Goal: Task Accomplishment & Management: Manage account settings

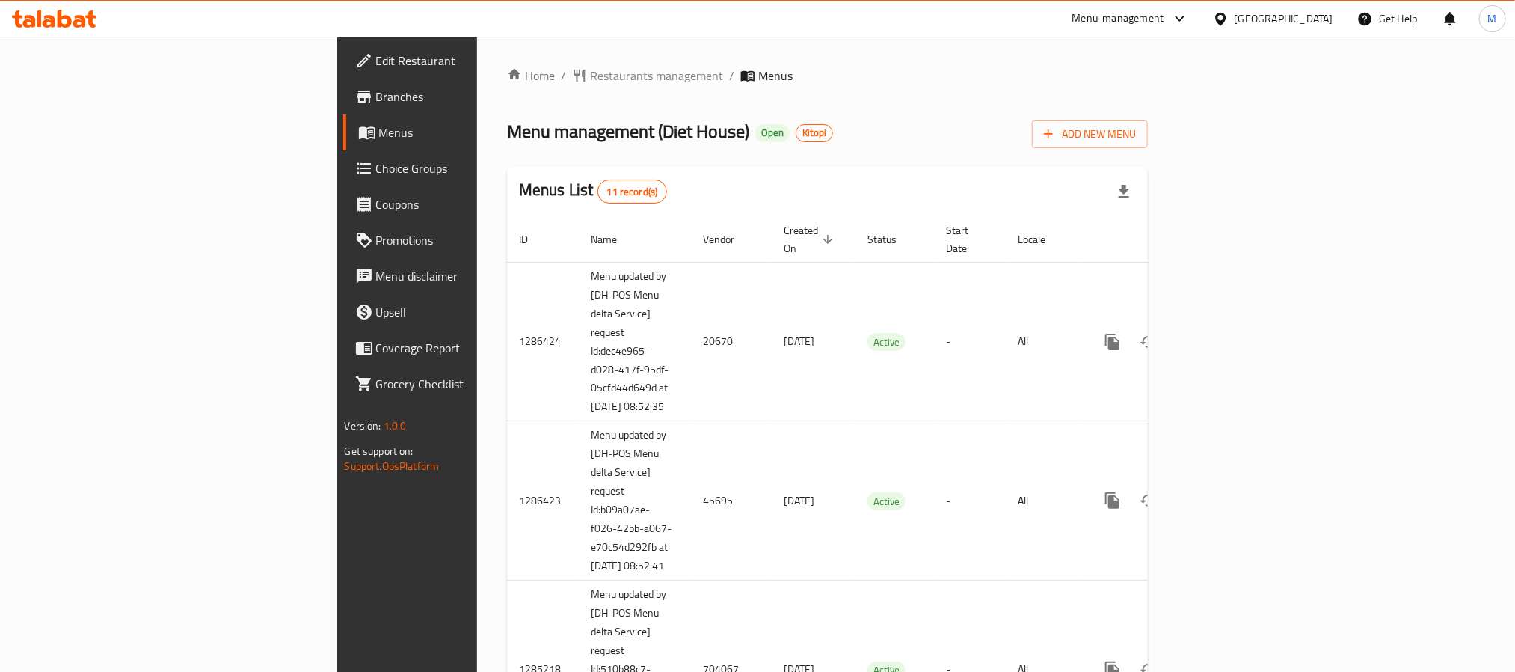
click at [376, 95] on span "Branches" at bounding box center [477, 97] width 202 height 18
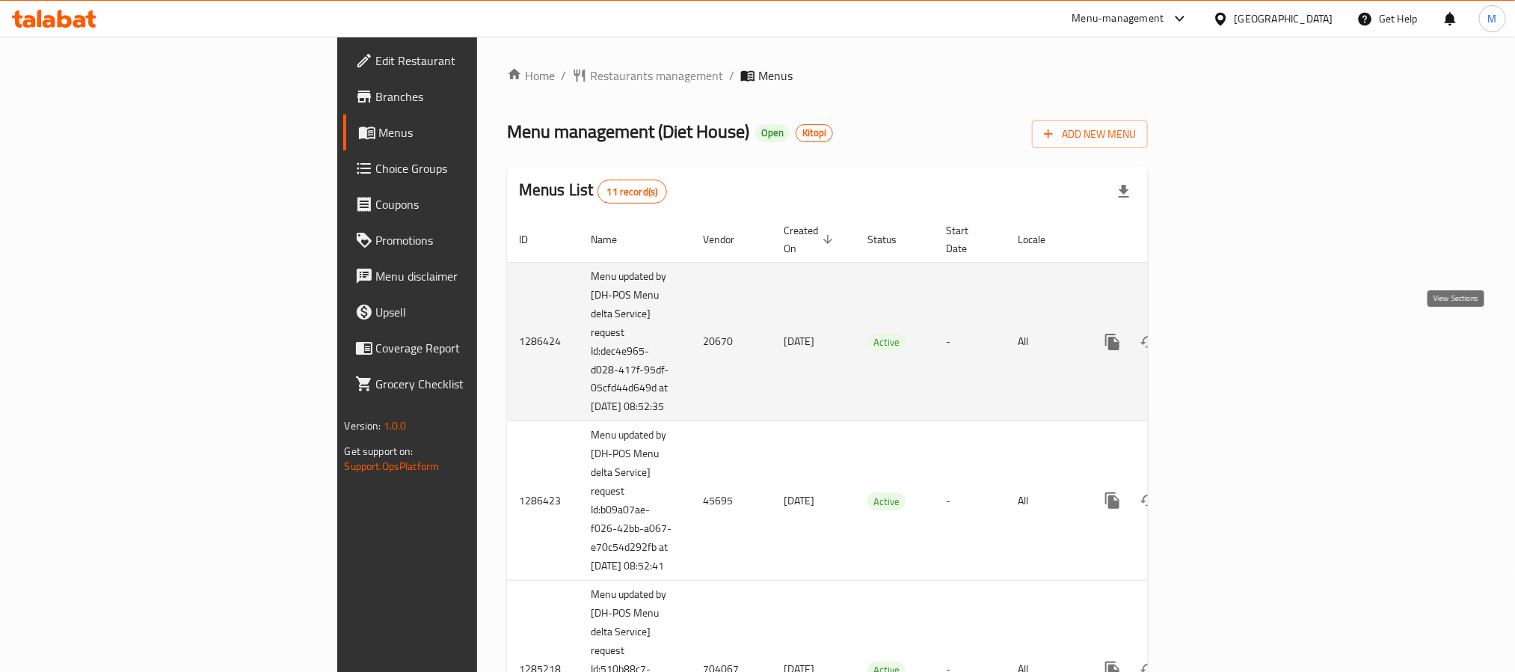
click at [1230, 333] on icon "enhanced table" at bounding box center [1221, 342] width 18 height 18
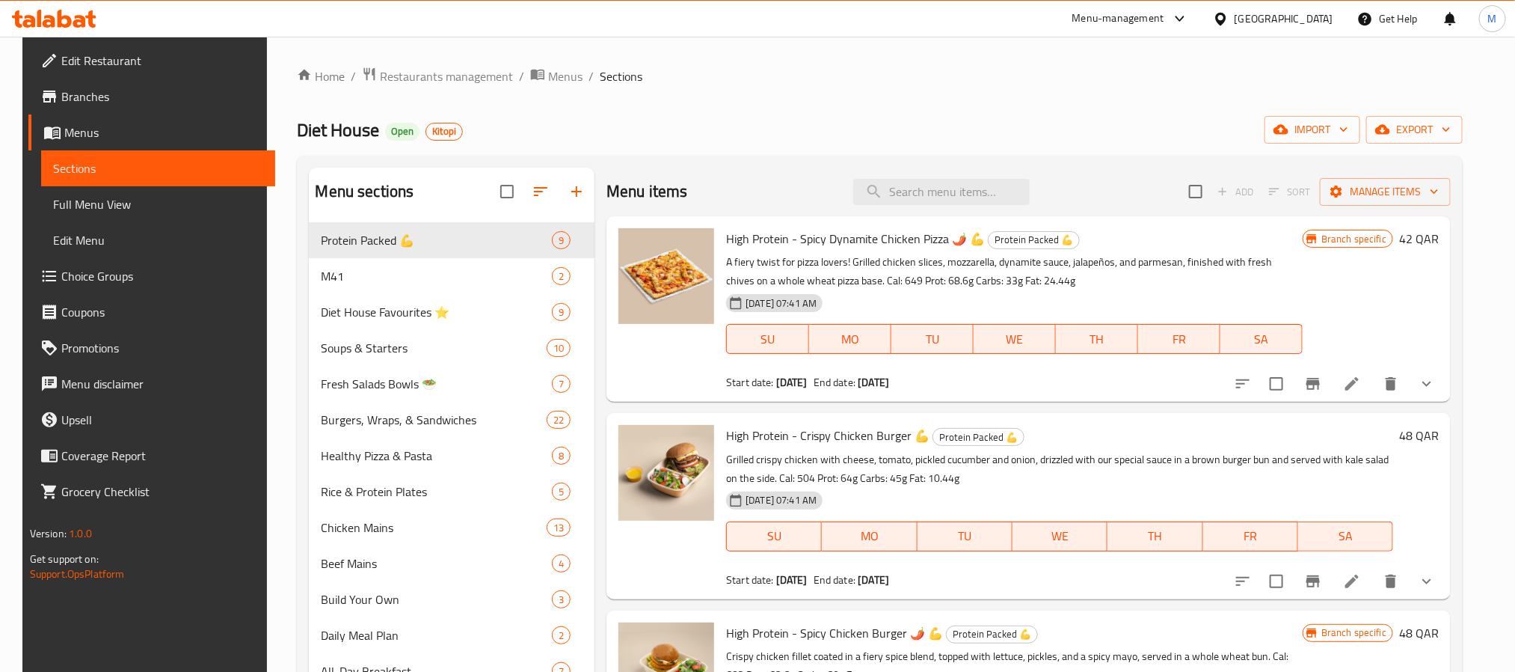
click at [99, 92] on span "Branches" at bounding box center [162, 97] width 202 height 18
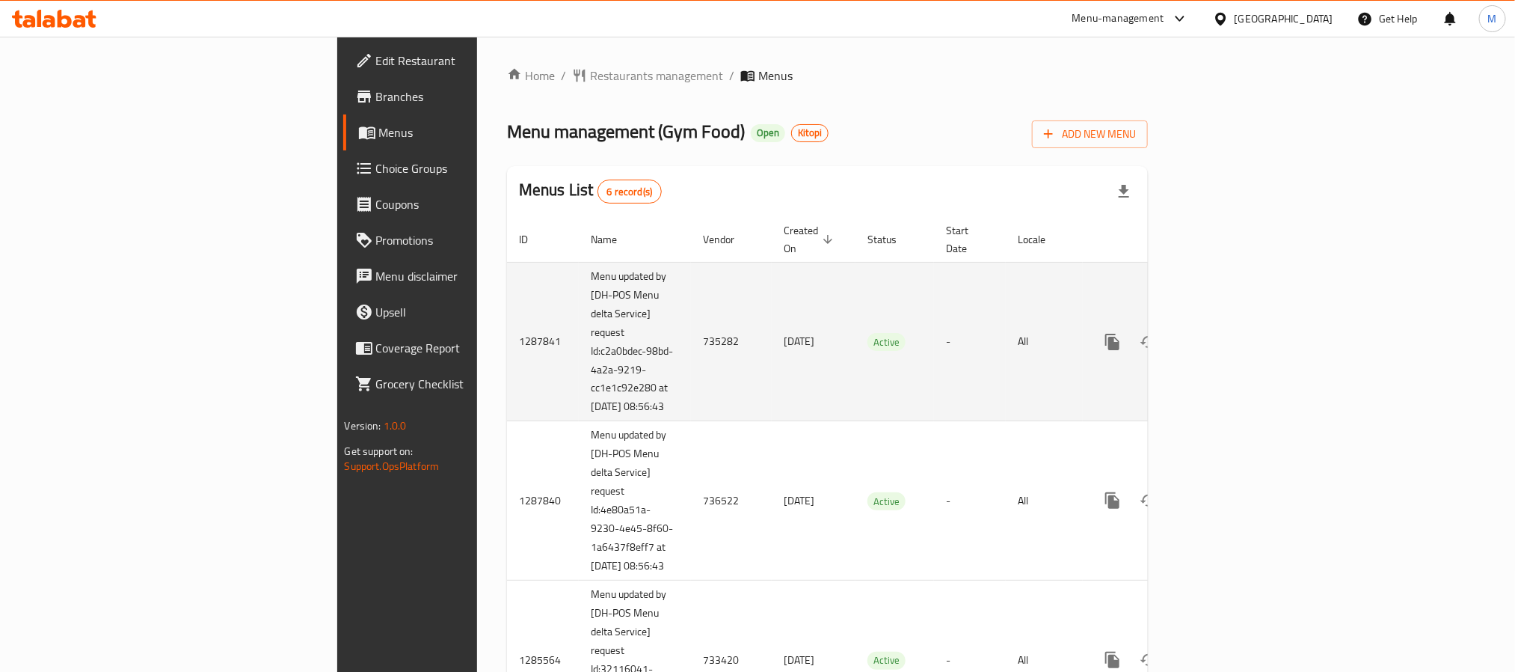
click at [1230, 337] on icon "enhanced table" at bounding box center [1221, 342] width 18 height 18
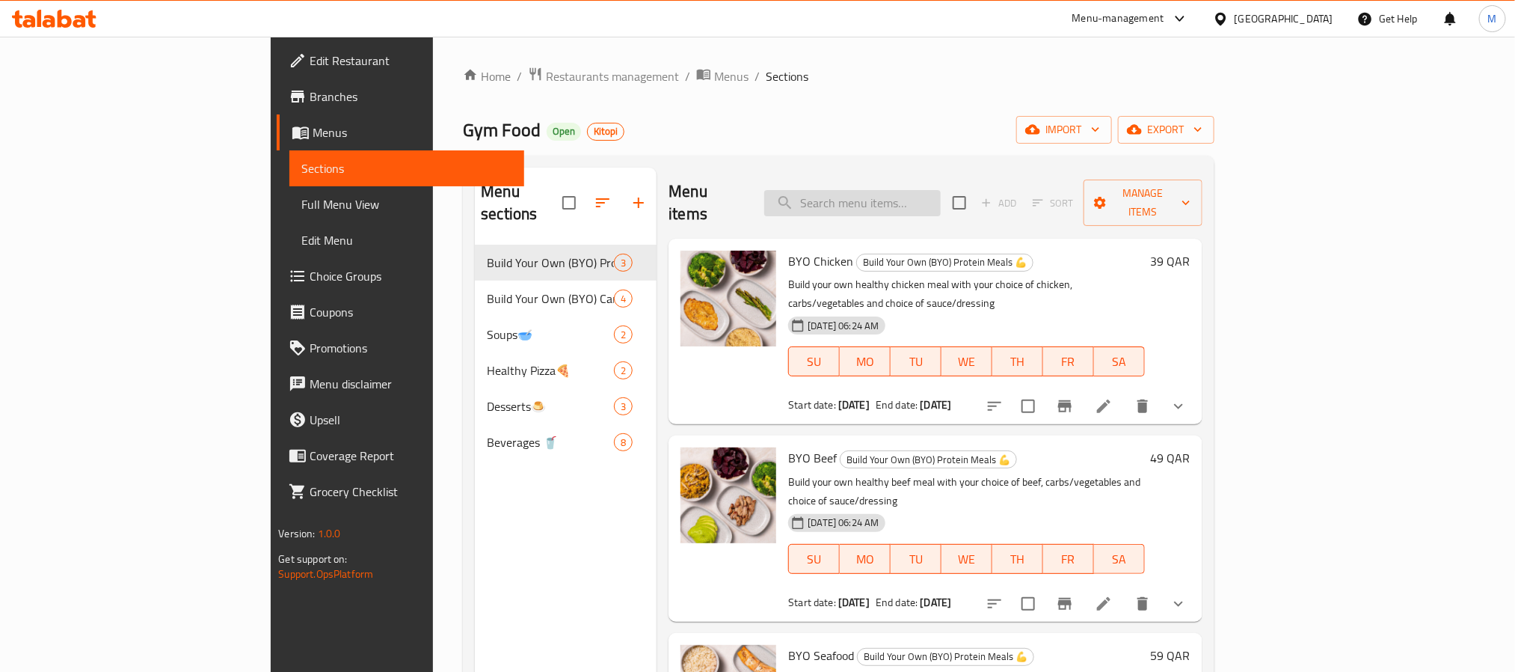
click at [941, 198] on input "search" at bounding box center [852, 203] width 177 height 26
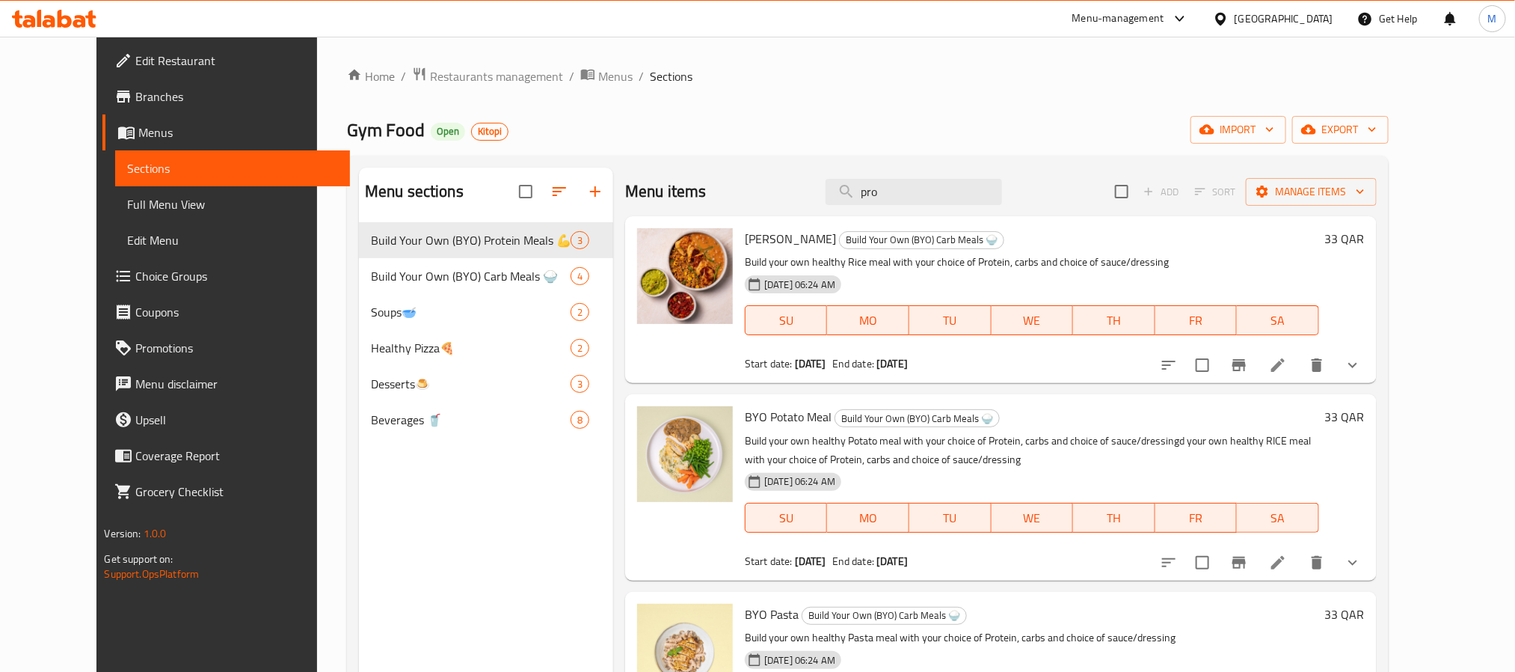
click at [959, 263] on p "Build your own healthy Rice meal with your choice of Protein, carbs and choice …" at bounding box center [1032, 262] width 574 height 19
click at [963, 263] on p "Build your own healthy Rice meal with your choice of Protein, carbs and choice …" at bounding box center [1032, 262] width 574 height 19
copy p "Protein"
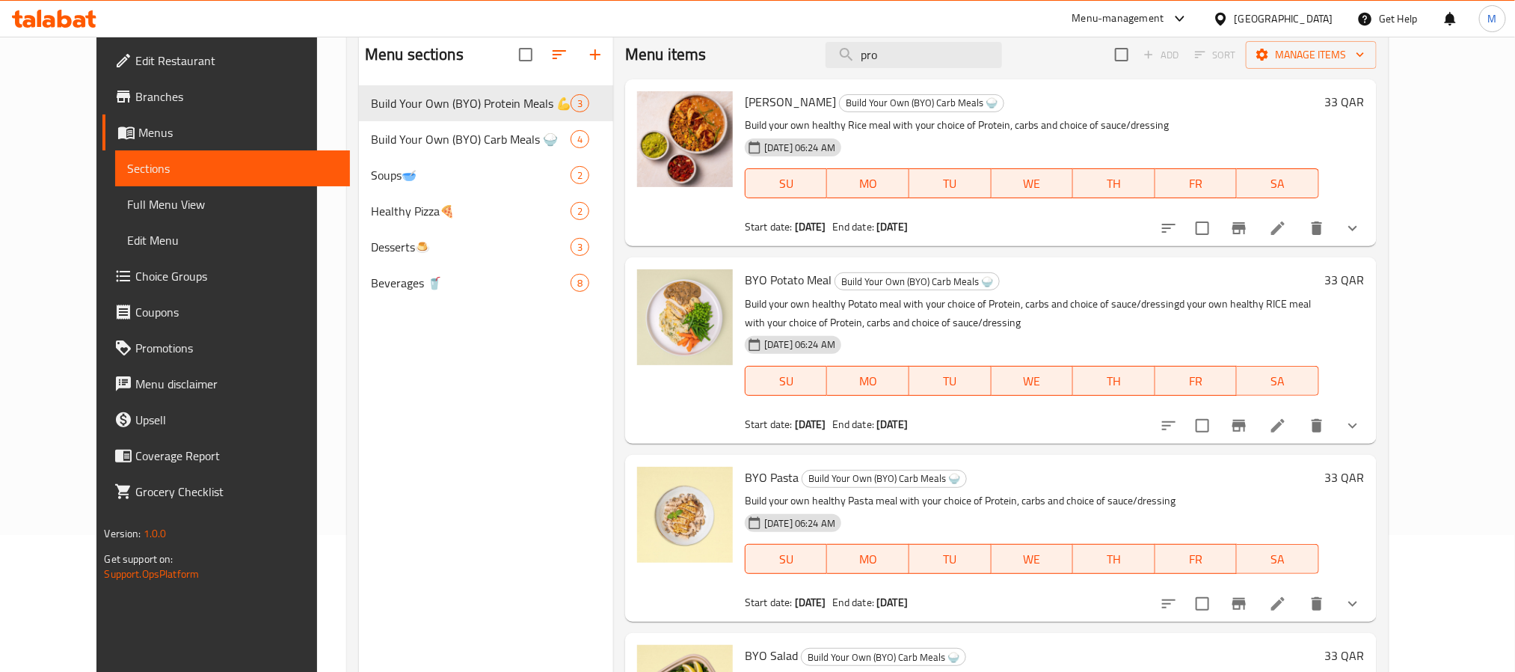
scroll to position [97, 0]
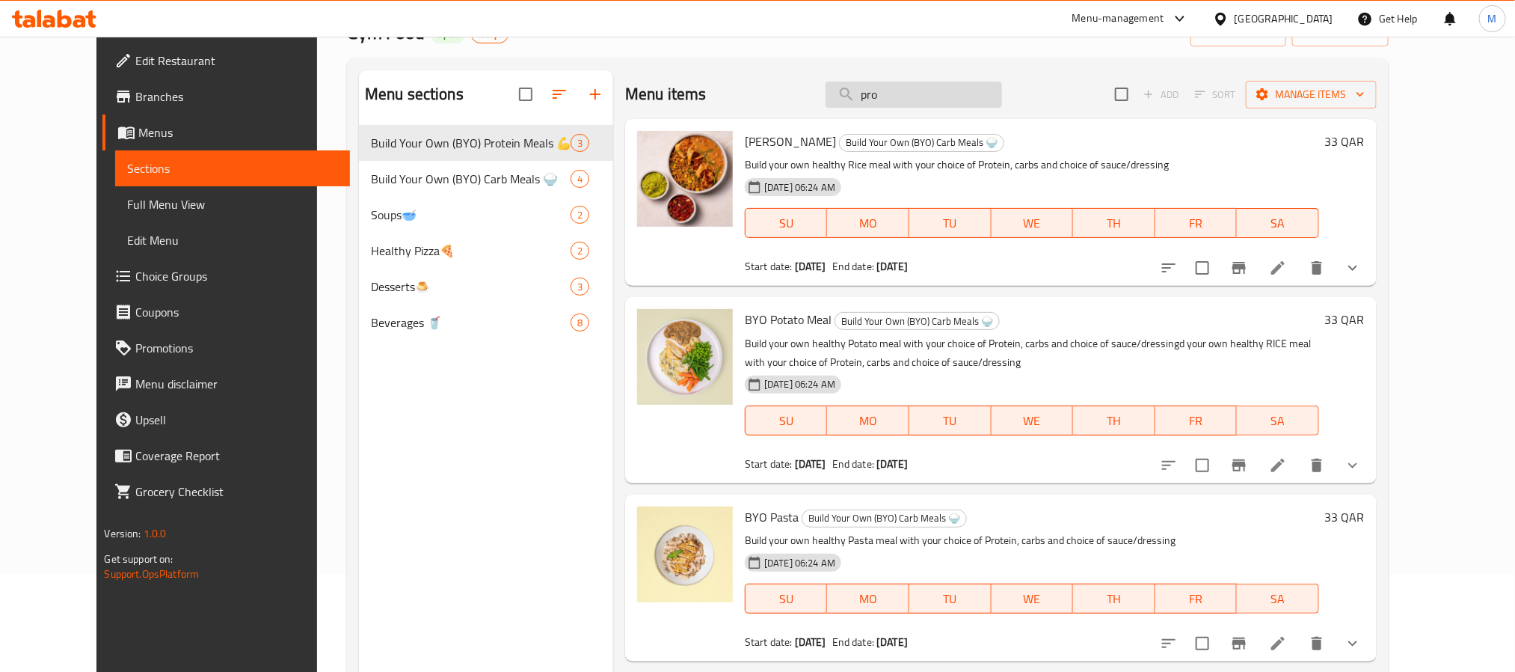
click at [946, 104] on input "pro" at bounding box center [914, 95] width 177 height 26
paste input "Protein"
type input "Protein"
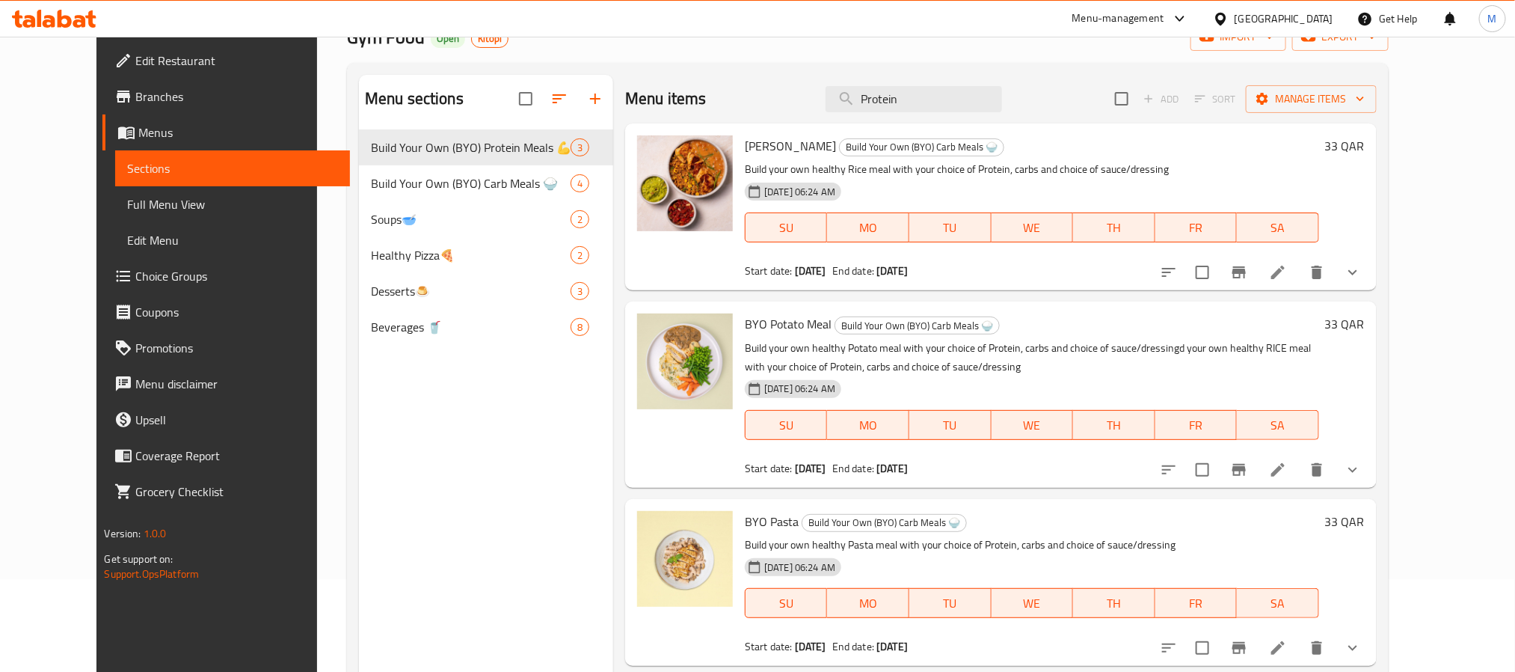
scroll to position [0, 0]
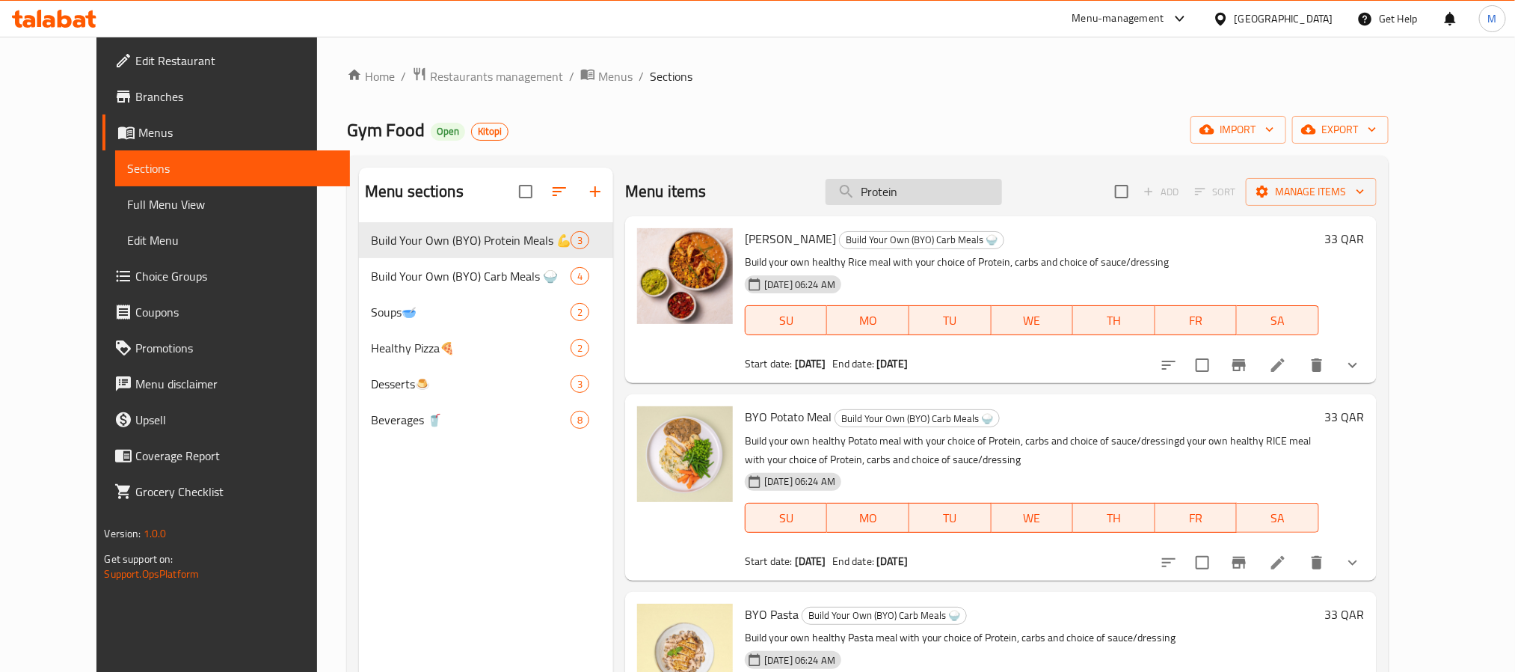
click at [984, 194] on input "Protein" at bounding box center [914, 192] width 177 height 26
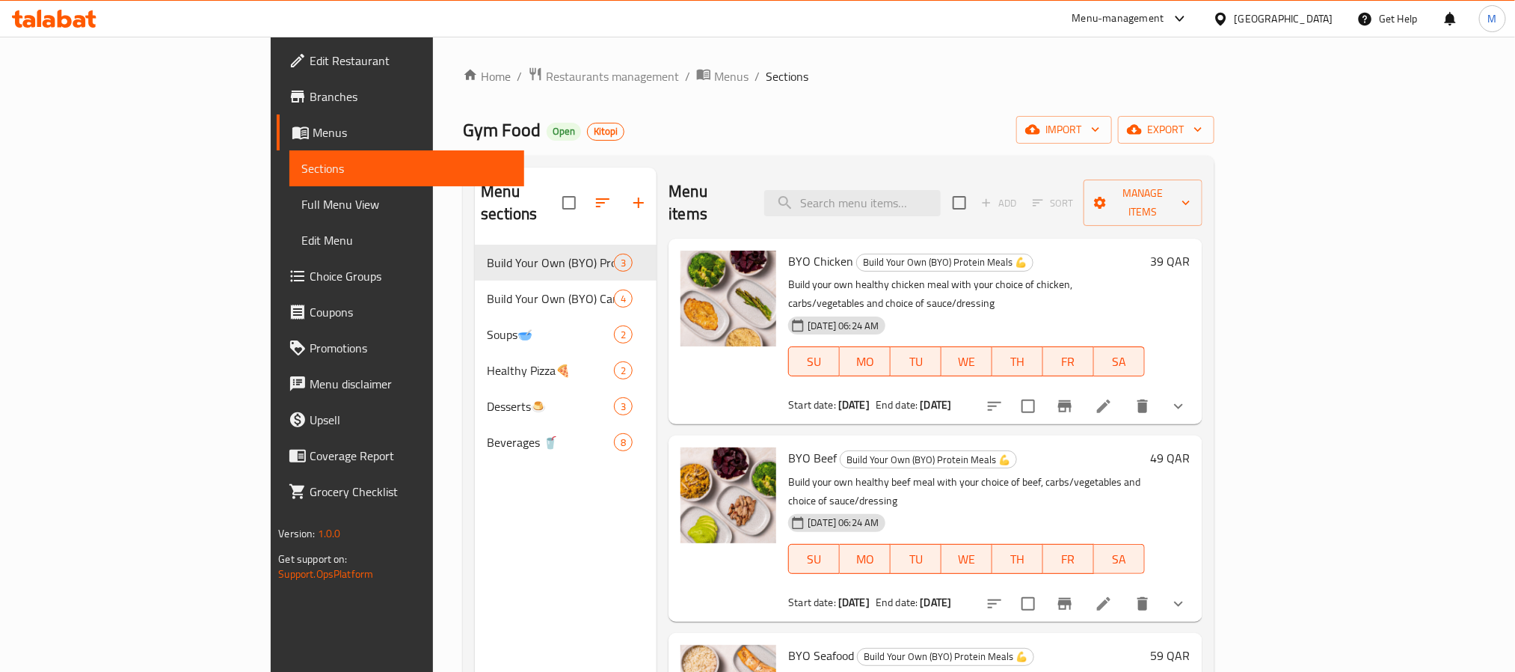
click at [310, 59] on span "Edit Restaurant" at bounding box center [411, 61] width 202 height 18
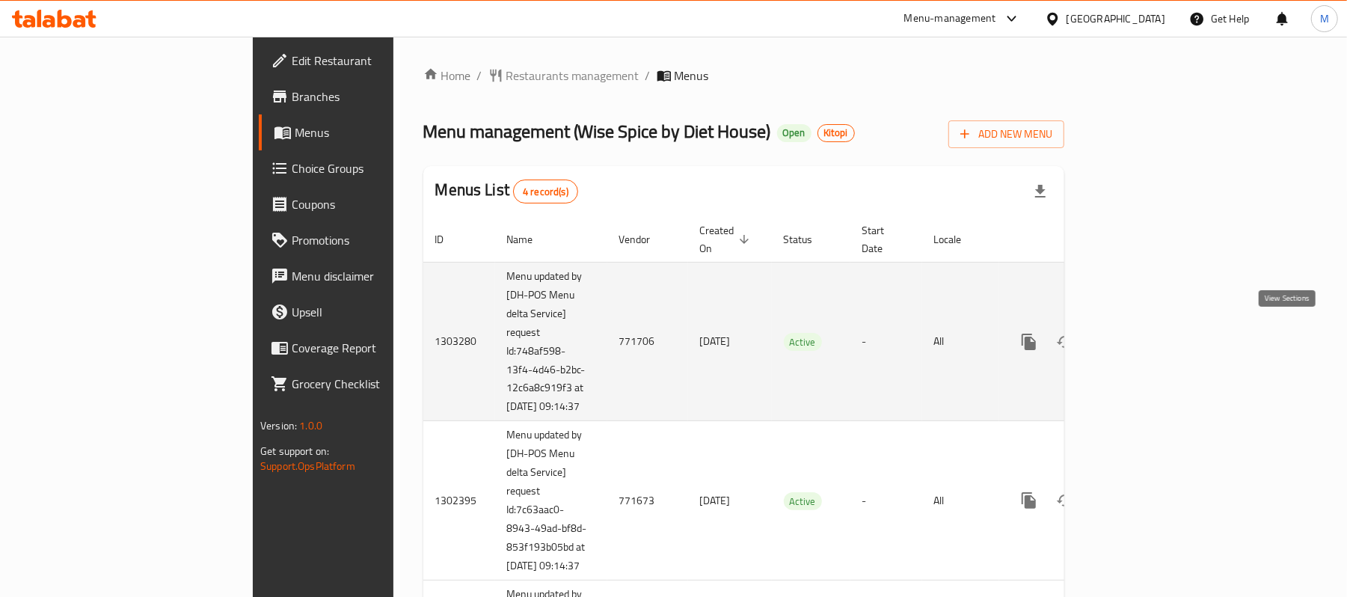
click at [1155, 333] on link "enhanced table" at bounding box center [1137, 342] width 36 height 36
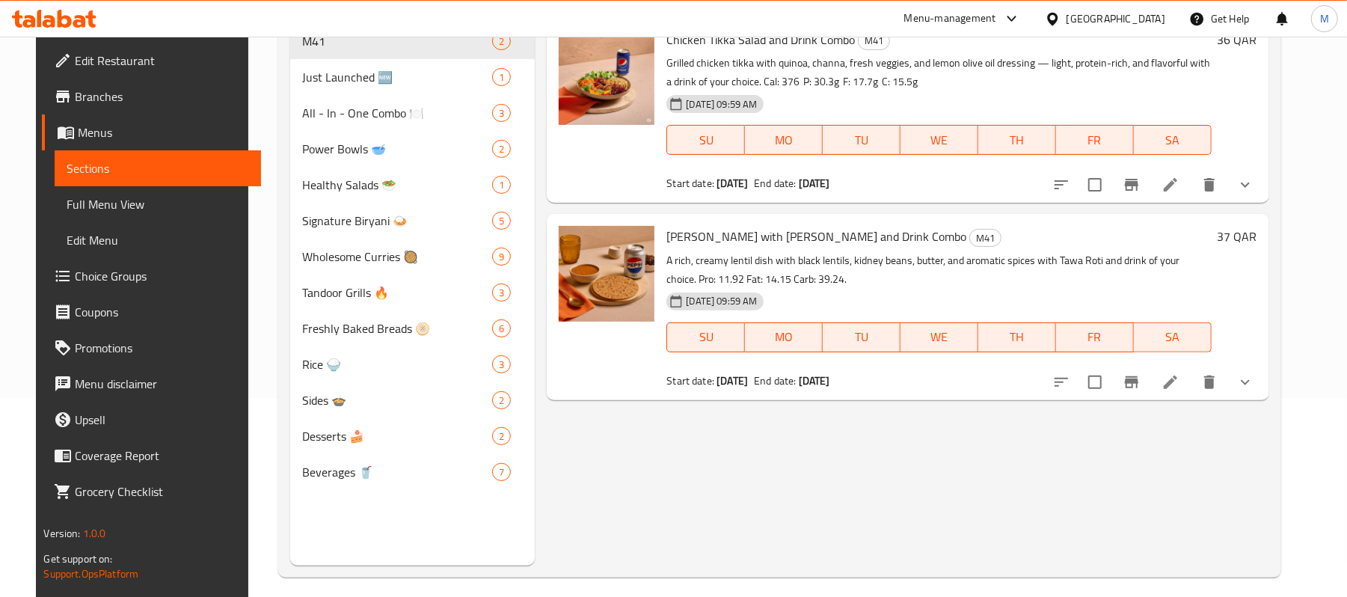
scroll to position [99, 0]
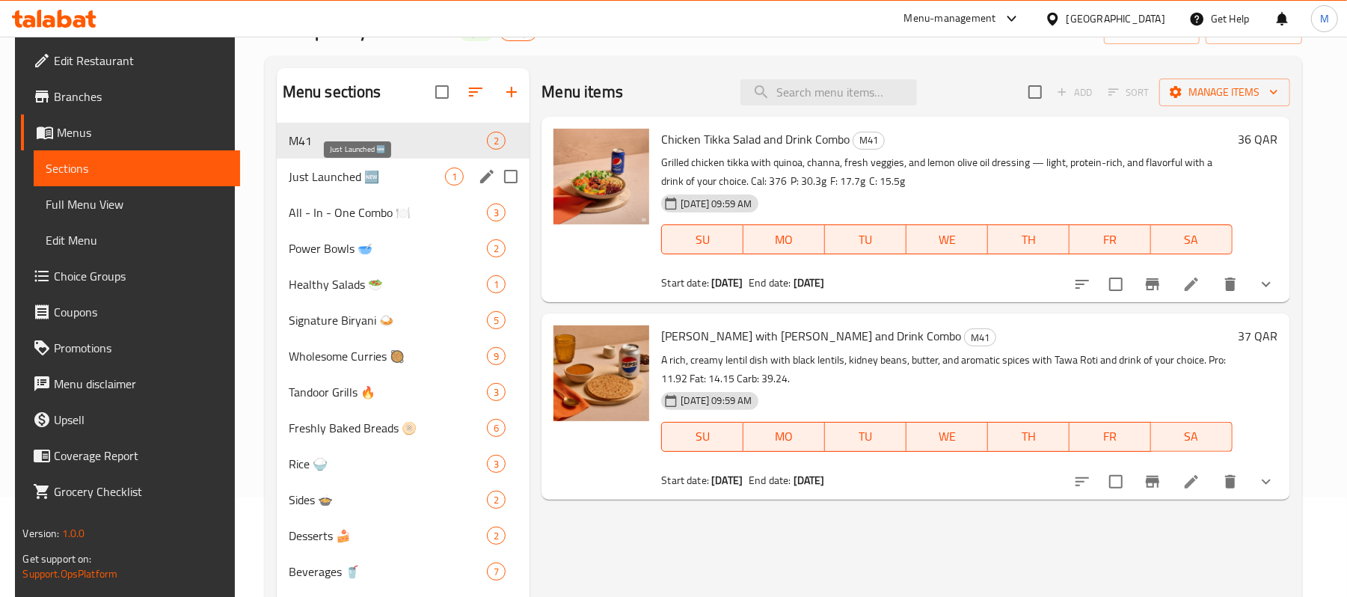
click at [387, 186] on span "Just Launched 🆕" at bounding box center [367, 177] width 157 height 18
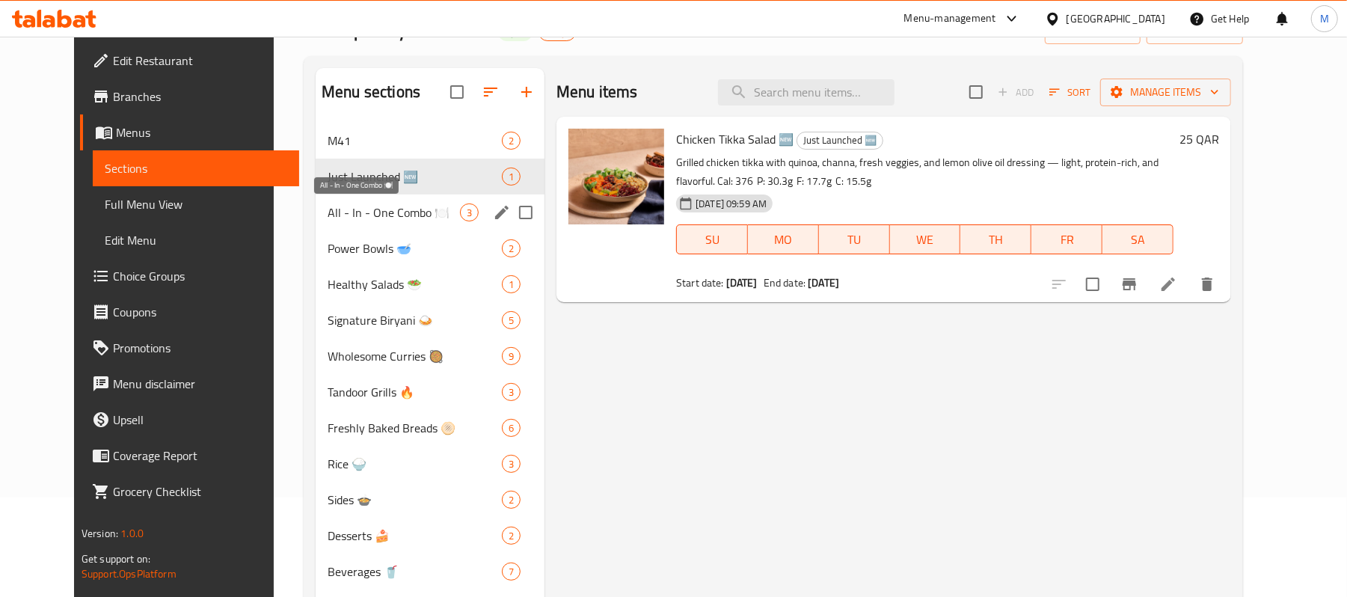
click at [373, 214] on span "All - In - One Combo 🍽️" at bounding box center [394, 212] width 132 height 18
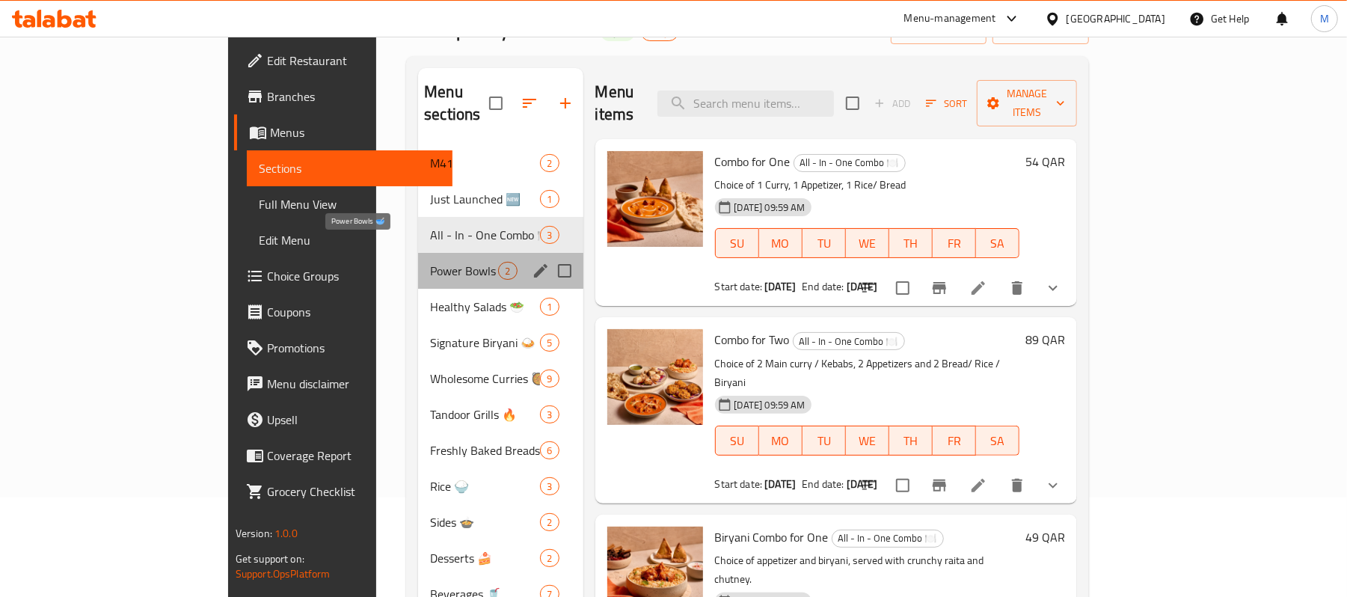
click at [430, 262] on span "Power Bowls 🥣" at bounding box center [464, 271] width 68 height 18
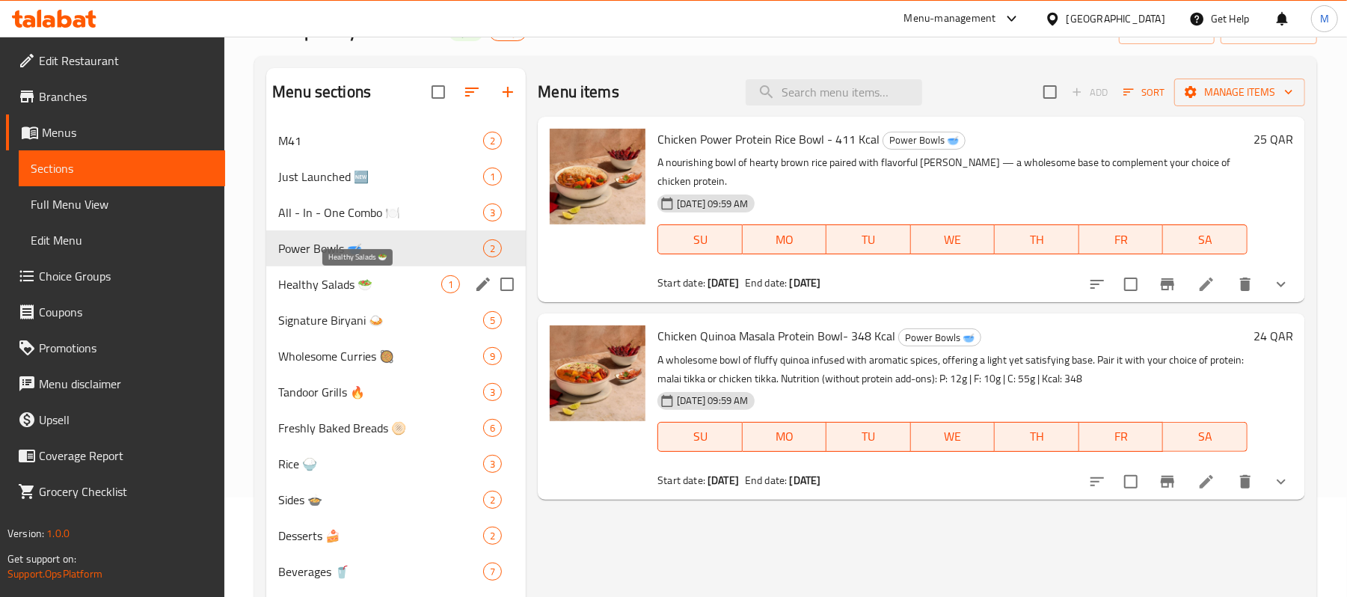
click at [381, 284] on span "Healthy Salads 🥗" at bounding box center [359, 284] width 163 height 18
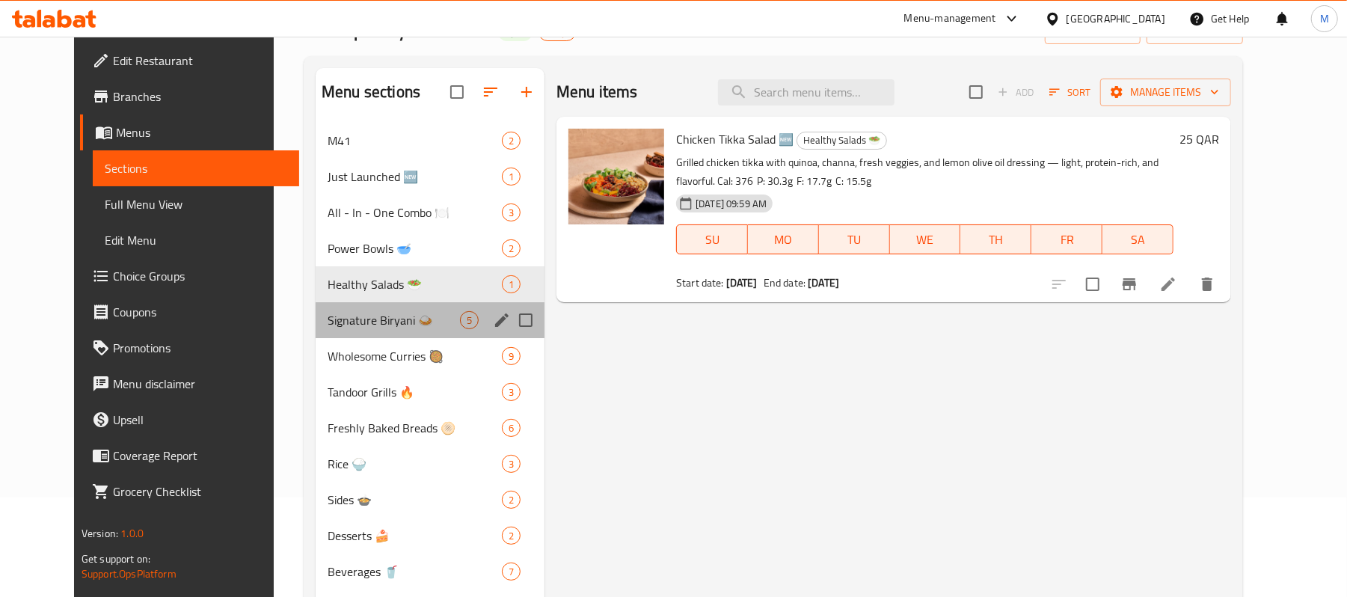
click at [369, 306] on div "Signature Biryani 🍛 5" at bounding box center [430, 320] width 229 height 36
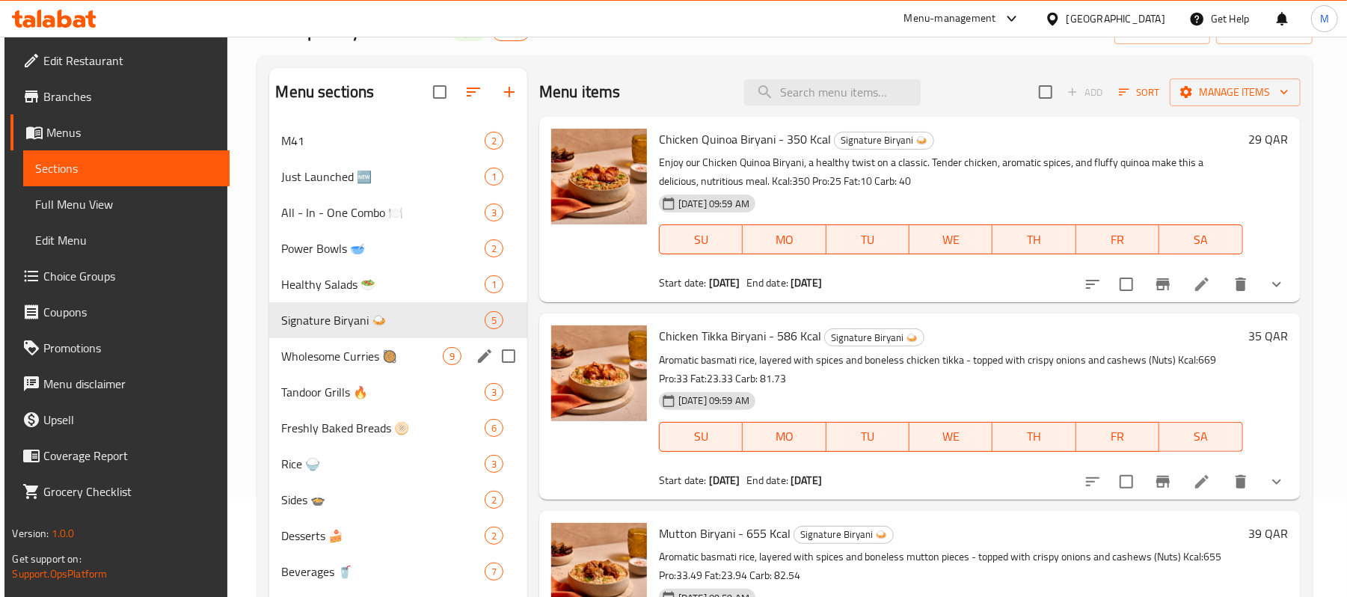
click at [393, 378] on div "M41 2 Just Launched 🆕 1 All - In - One Combo 🍽️ 3 Power Bowls 🥣 2 Healthy Salad…" at bounding box center [398, 356] width 258 height 467
click at [398, 368] on div "Wholesome Curries 🥘 9" at bounding box center [398, 356] width 258 height 36
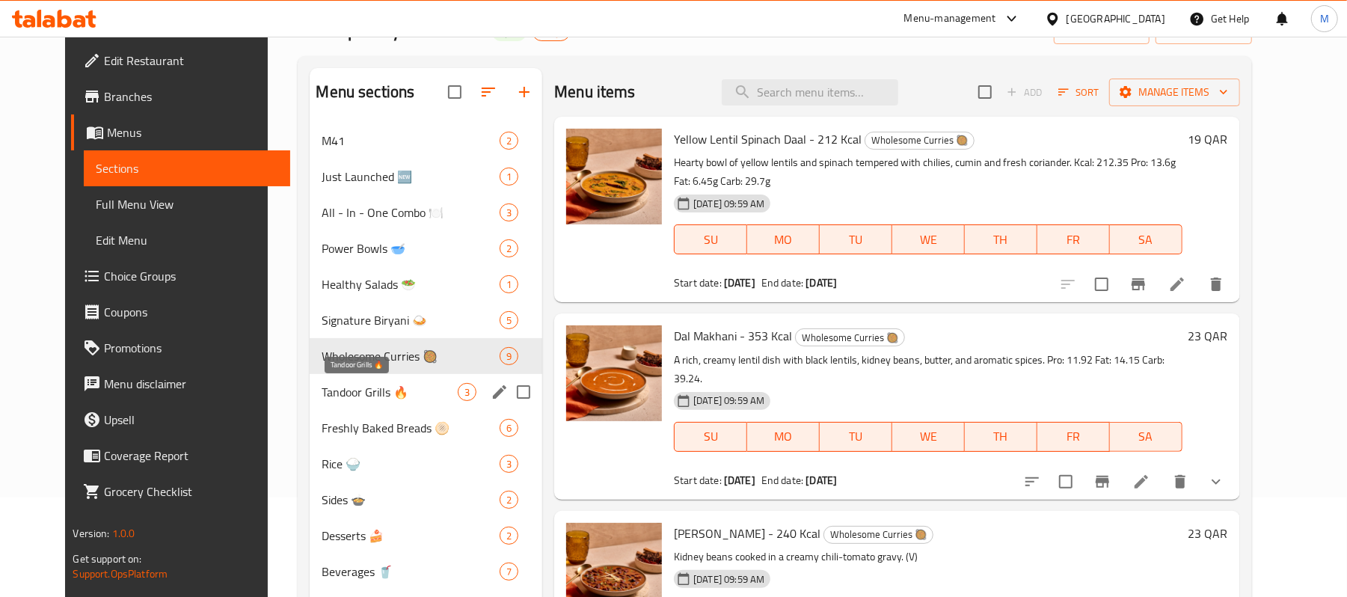
click at [393, 387] on span "Tandoor Grills 🔥" at bounding box center [390, 392] width 136 height 18
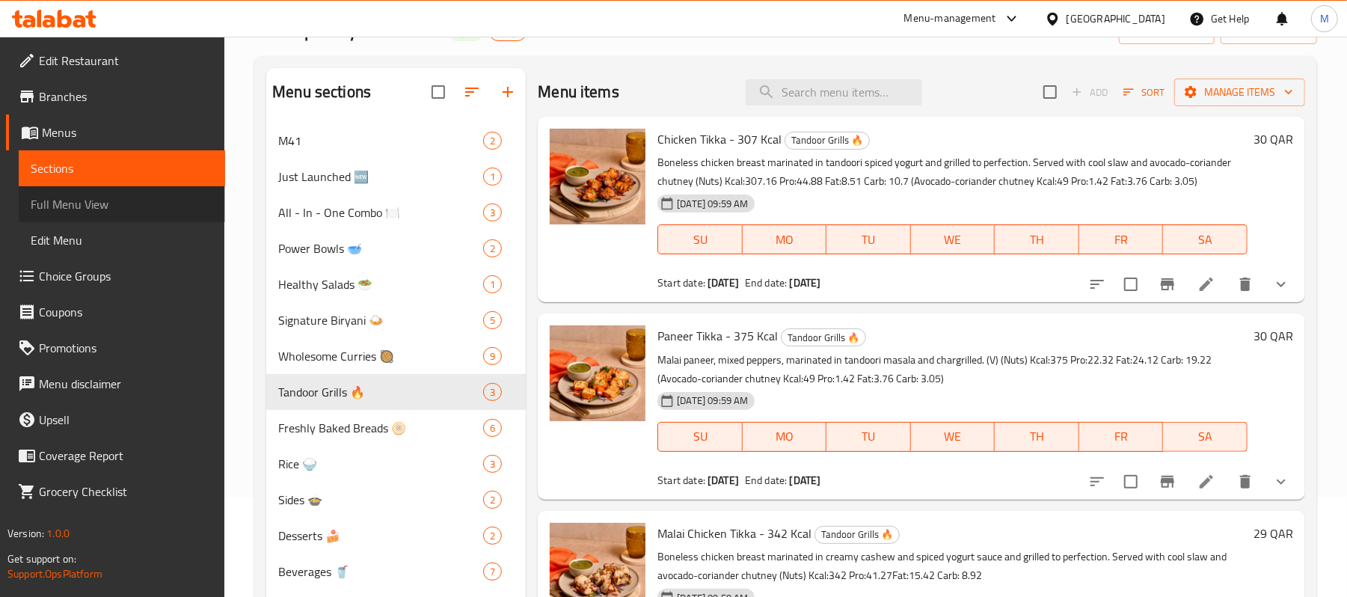
click at [88, 203] on span "Full Menu View" at bounding box center [122, 204] width 183 height 18
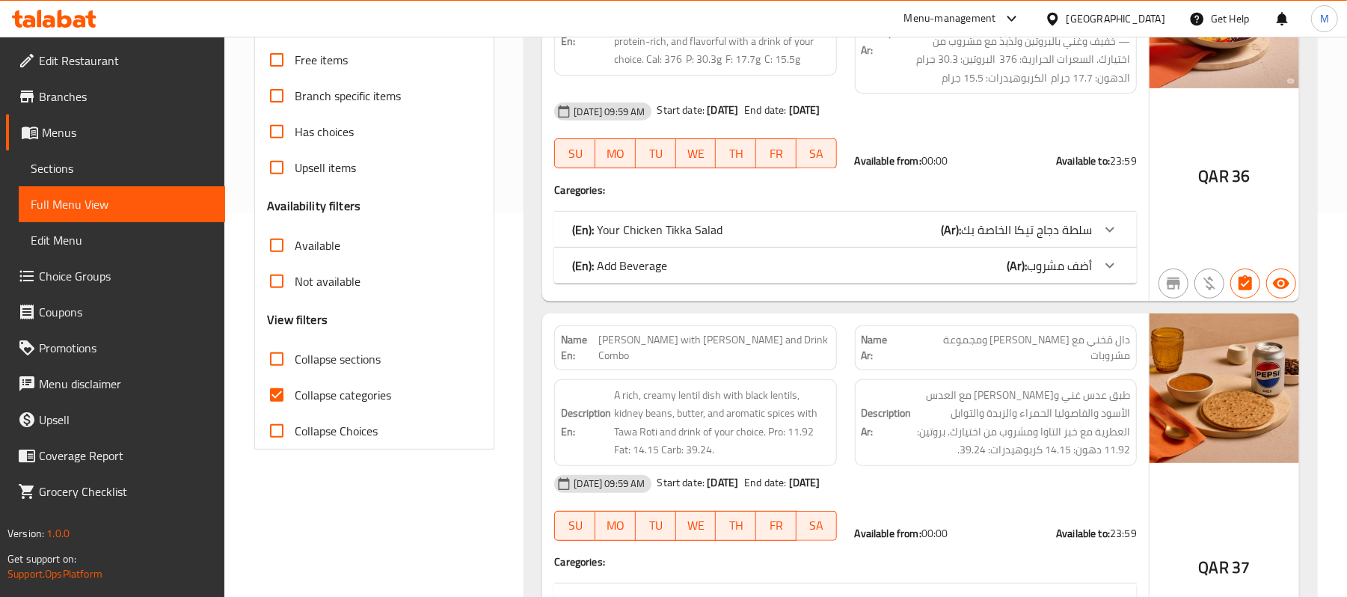
scroll to position [399, 0]
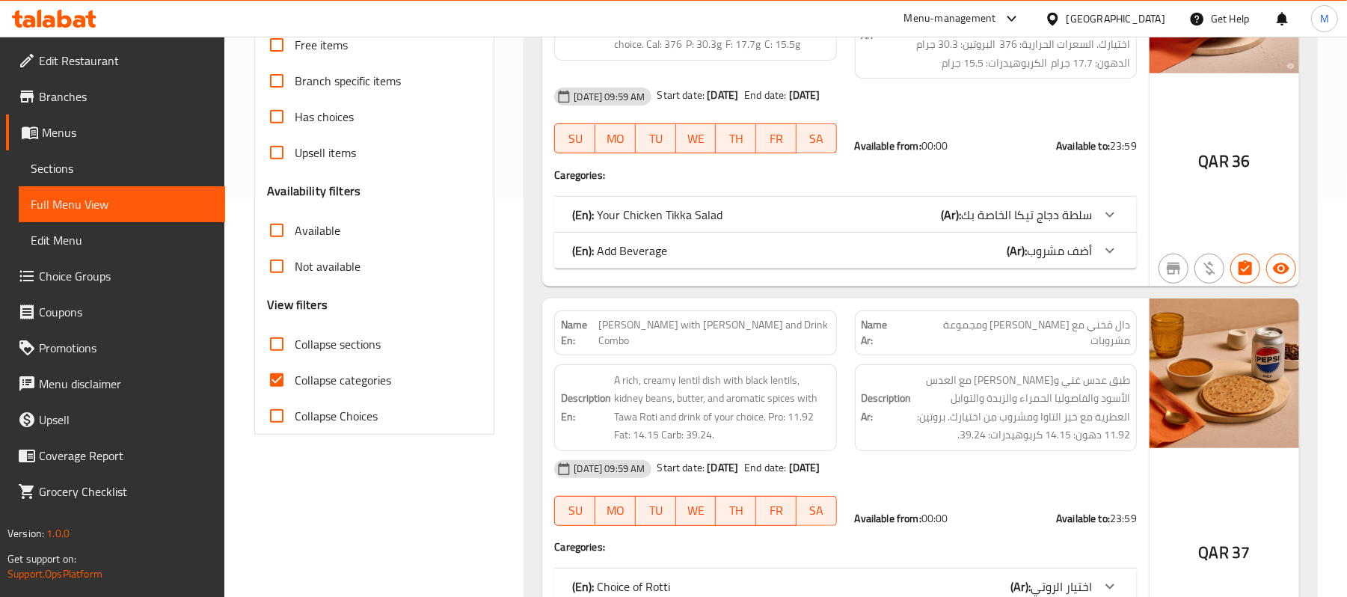
click at [277, 383] on input "Collapse categories" at bounding box center [277, 380] width 36 height 36
checkbox input "false"
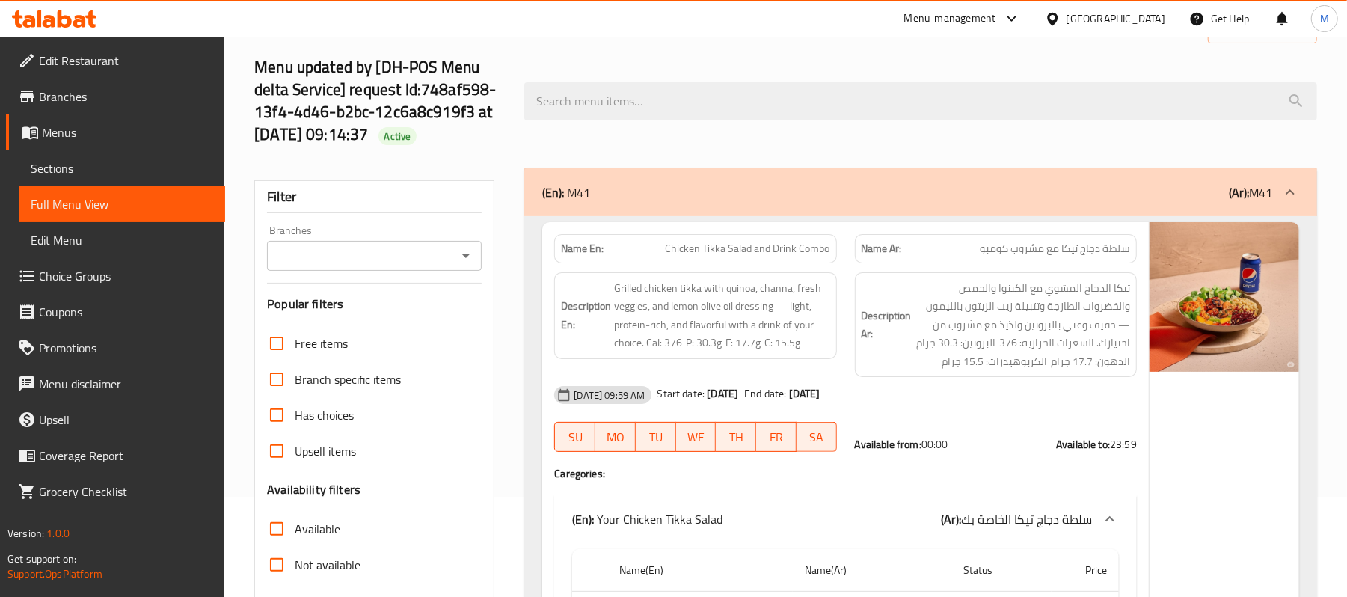
scroll to position [99, 0]
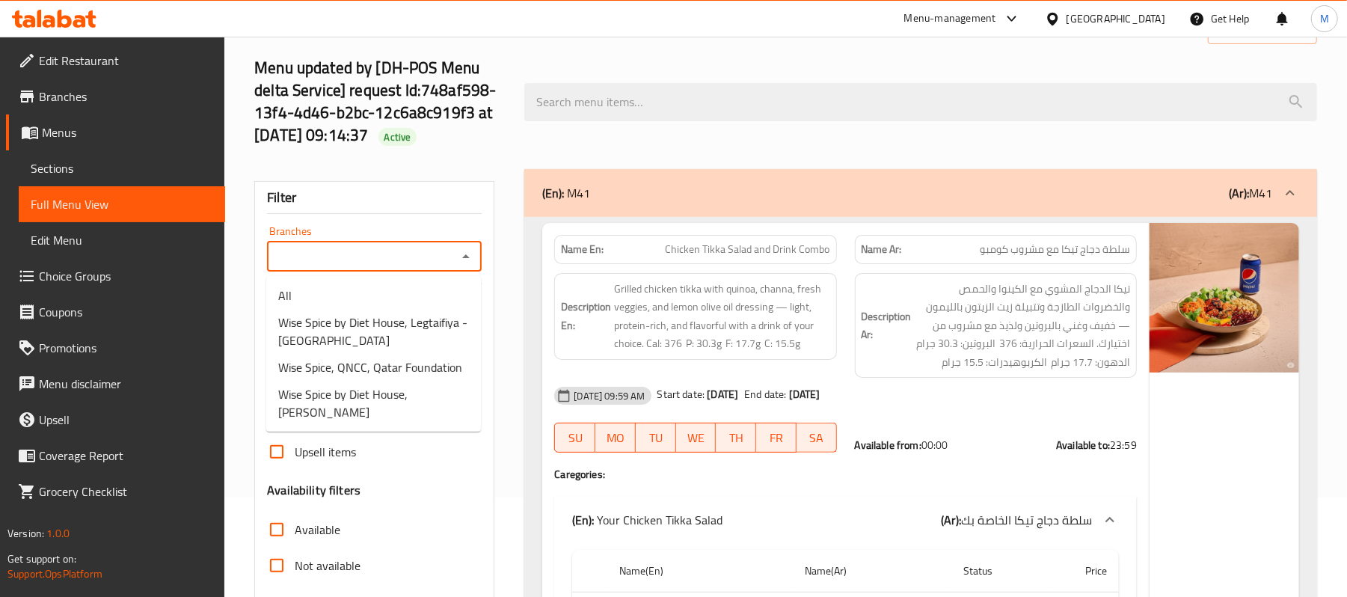
click at [381, 259] on input "Branches" at bounding box center [362, 256] width 181 height 21
click at [350, 332] on span "Wise Spice by Diet House, Legtaifiya - West Bay Lagoon" at bounding box center [373, 331] width 191 height 36
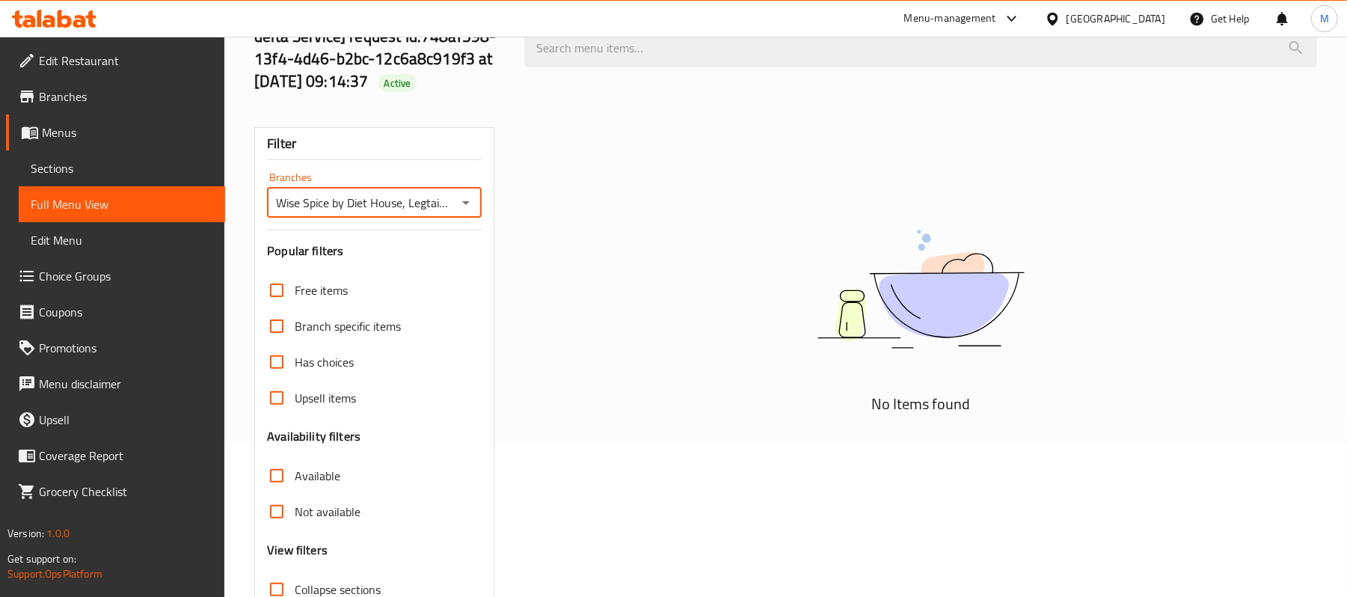
scroll to position [199, 0]
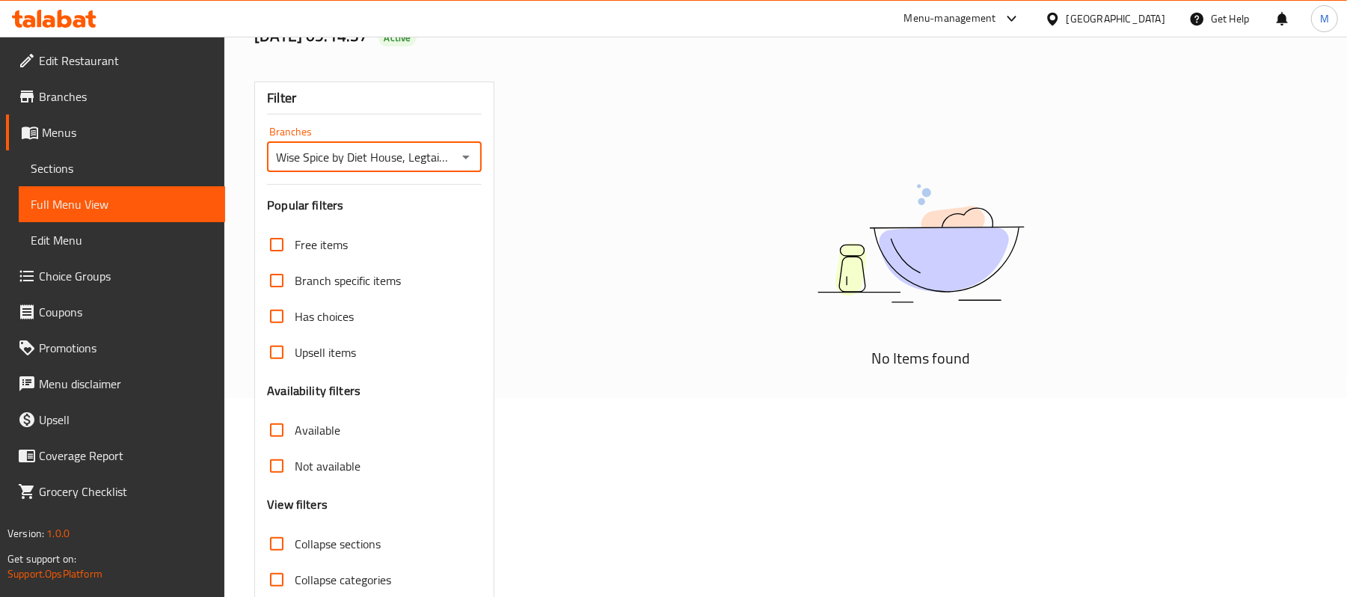
click at [414, 165] on input "Wise Spice by Diet House, Legtaifiya - West Bay Lagoon" at bounding box center [362, 157] width 181 height 21
click at [479, 157] on div "Wise Spice by Diet House, Legtaifiya - West Bay Lagoon Branches" at bounding box center [374, 157] width 215 height 30
click at [459, 163] on icon "Open" at bounding box center [466, 157] width 18 height 18
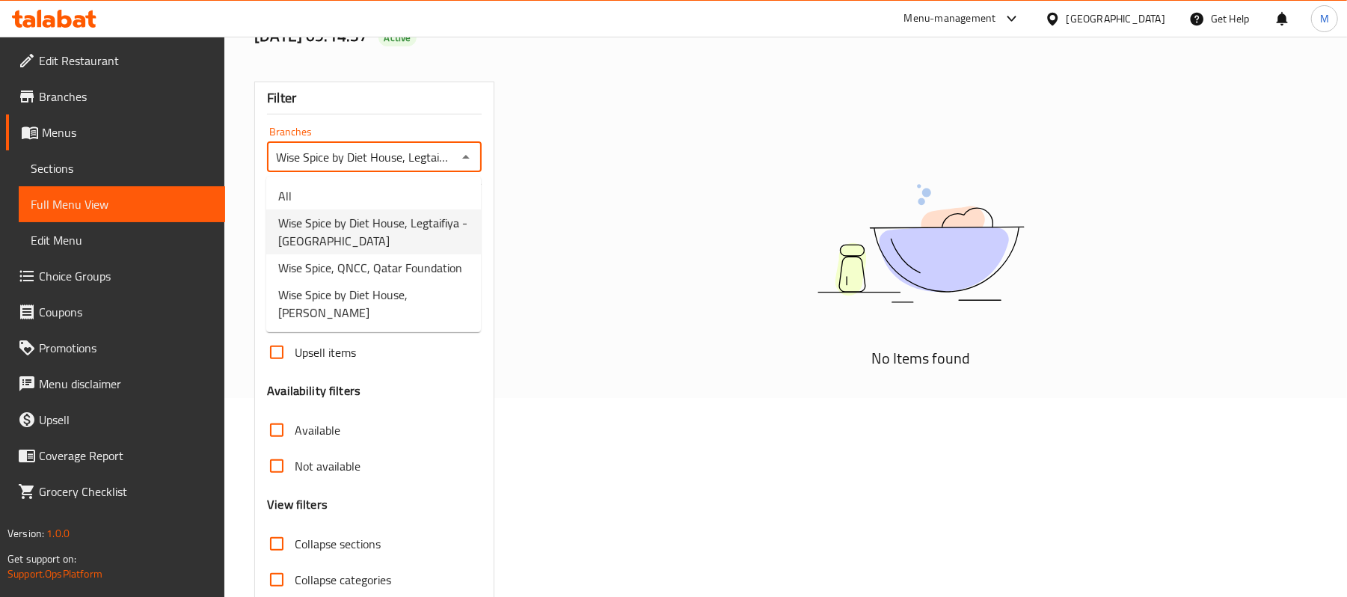
click at [390, 246] on span "Wise Spice by Diet House, Legtaifiya - West Bay Lagoon" at bounding box center [373, 232] width 191 height 36
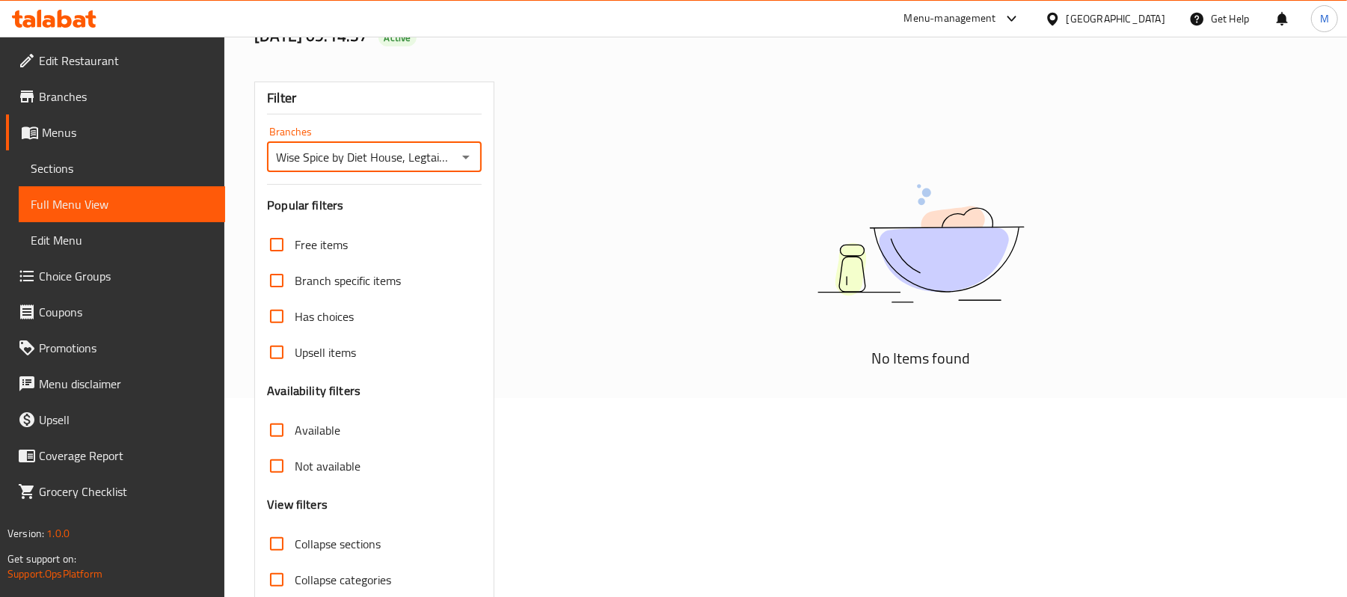
click at [432, 165] on input "Wise Spice by Diet House, Legtaifiya - West Bay Lagoon" at bounding box center [362, 157] width 181 height 21
click at [468, 153] on icon "Open" at bounding box center [466, 157] width 18 height 18
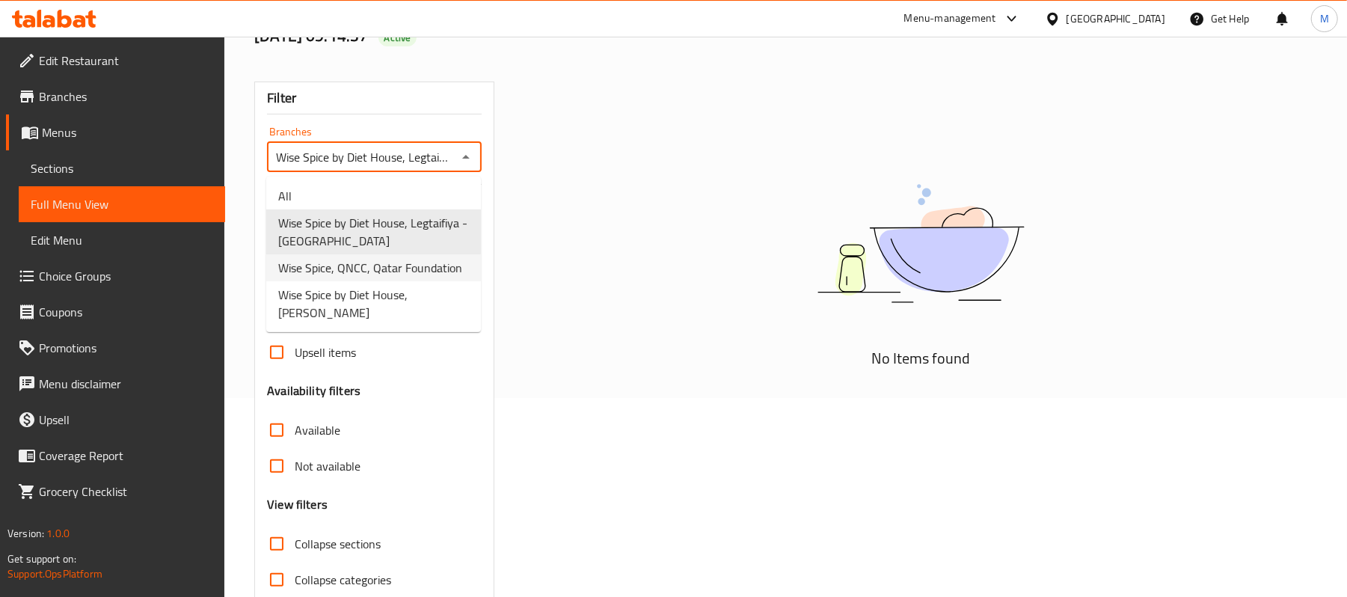
click at [370, 269] on span "Wise Spice, QNCC, Qatar Foundation" at bounding box center [370, 268] width 184 height 18
type input "Wise Spice, QNCC, Qatar Foundation"
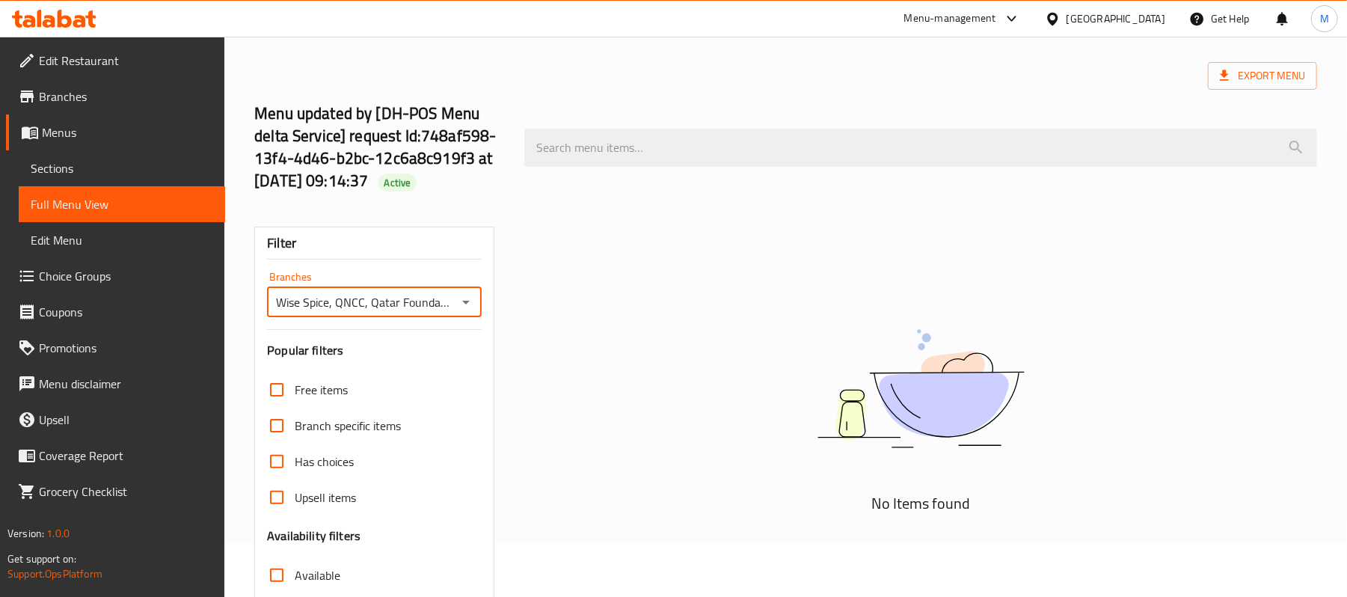
scroll to position [99, 0]
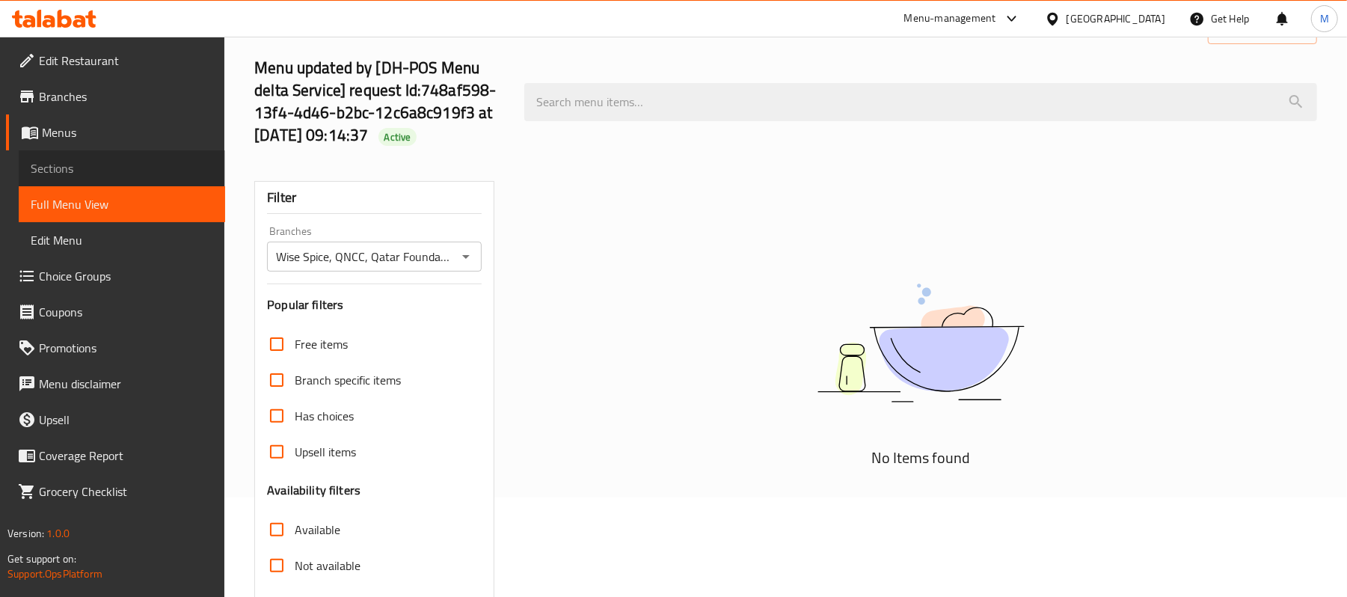
click at [93, 175] on span "Sections" at bounding box center [122, 168] width 183 height 18
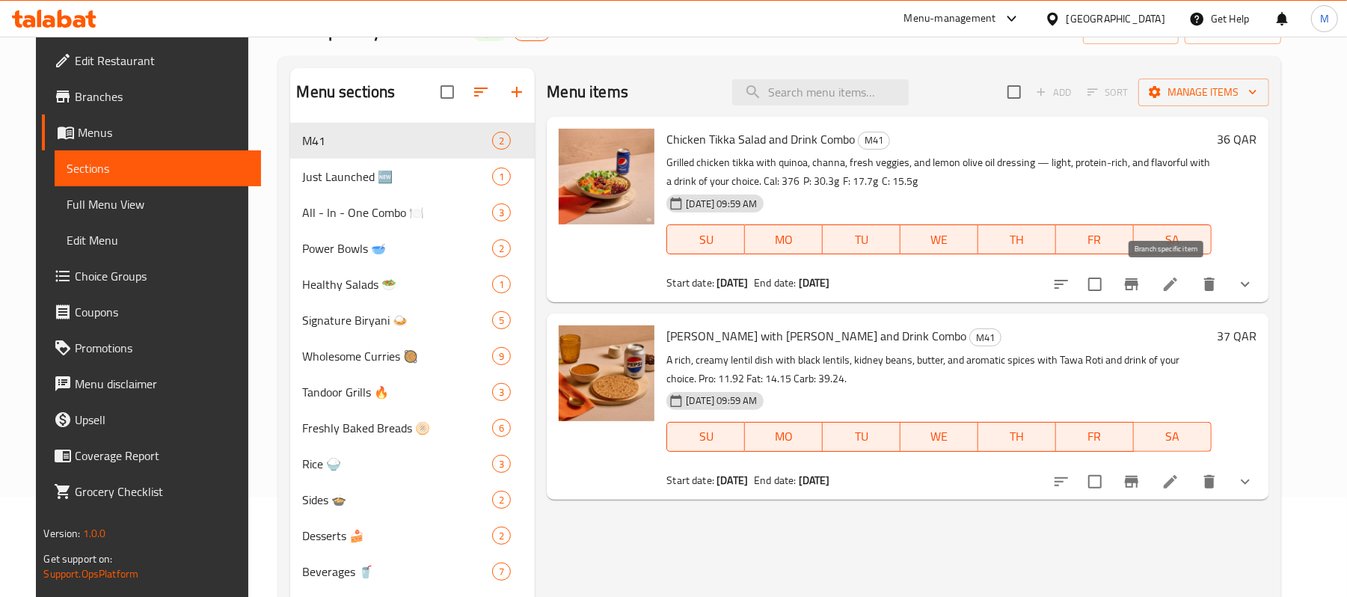
click at [1138, 282] on icon "Branch-specific-item" at bounding box center [1131, 284] width 13 height 12
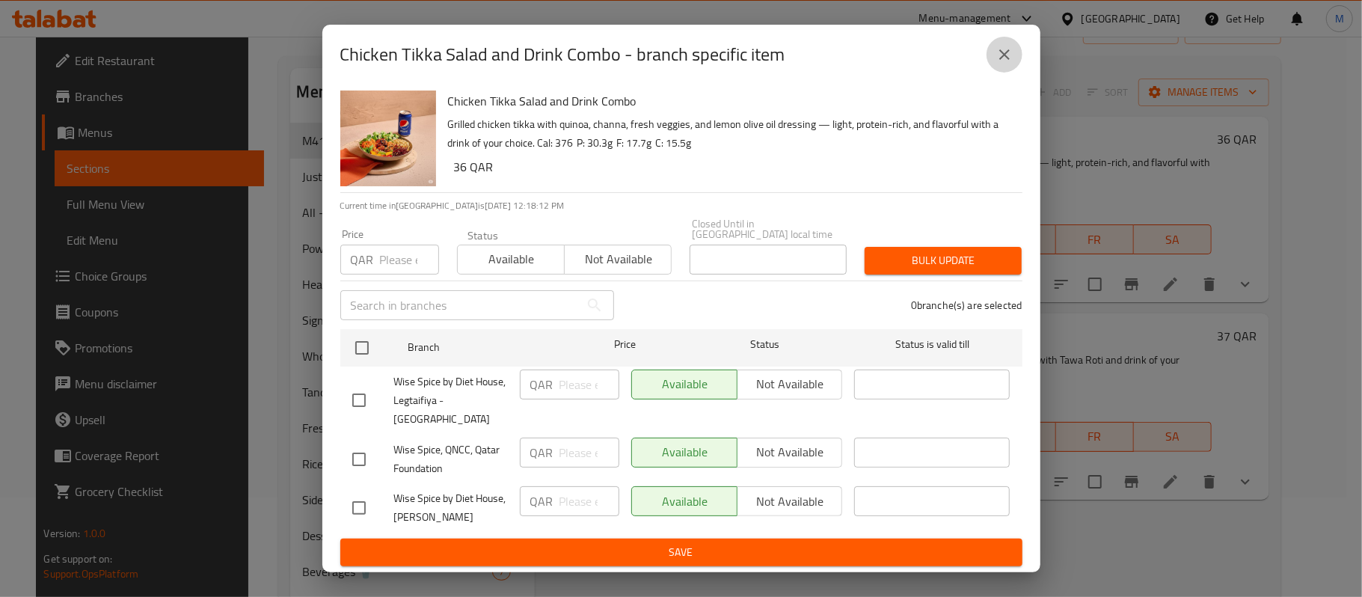
click at [996, 61] on icon "close" at bounding box center [1005, 55] width 18 height 18
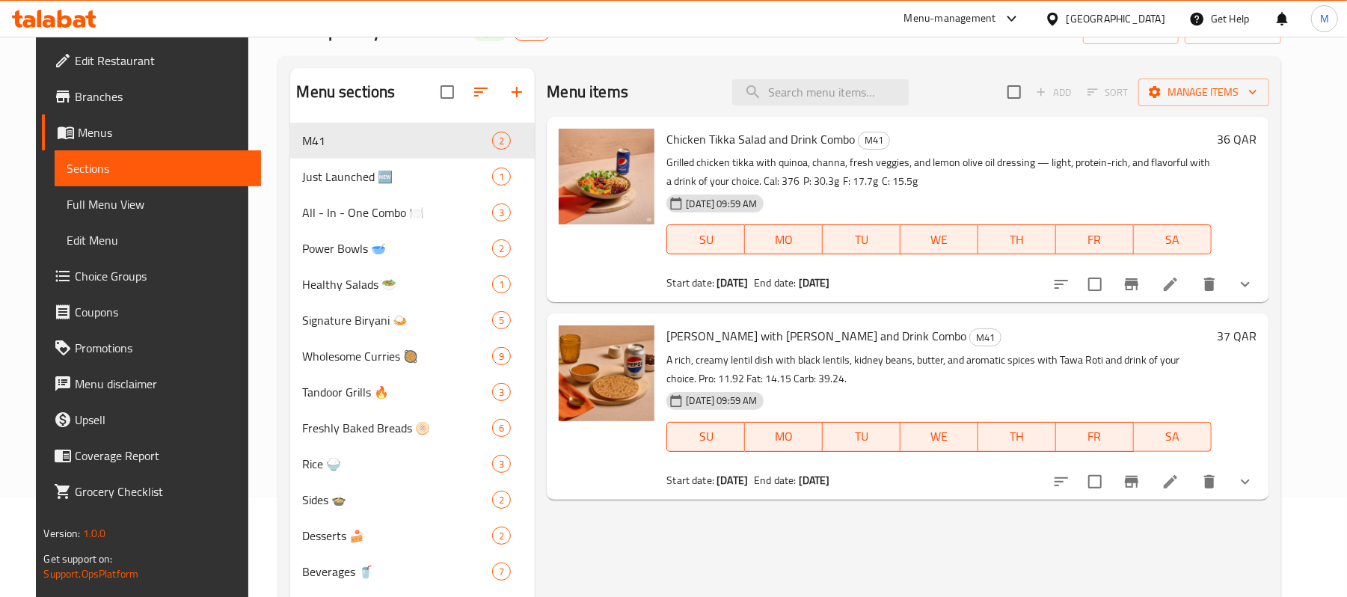
click at [73, 202] on span "Full Menu View" at bounding box center [158, 204] width 183 height 18
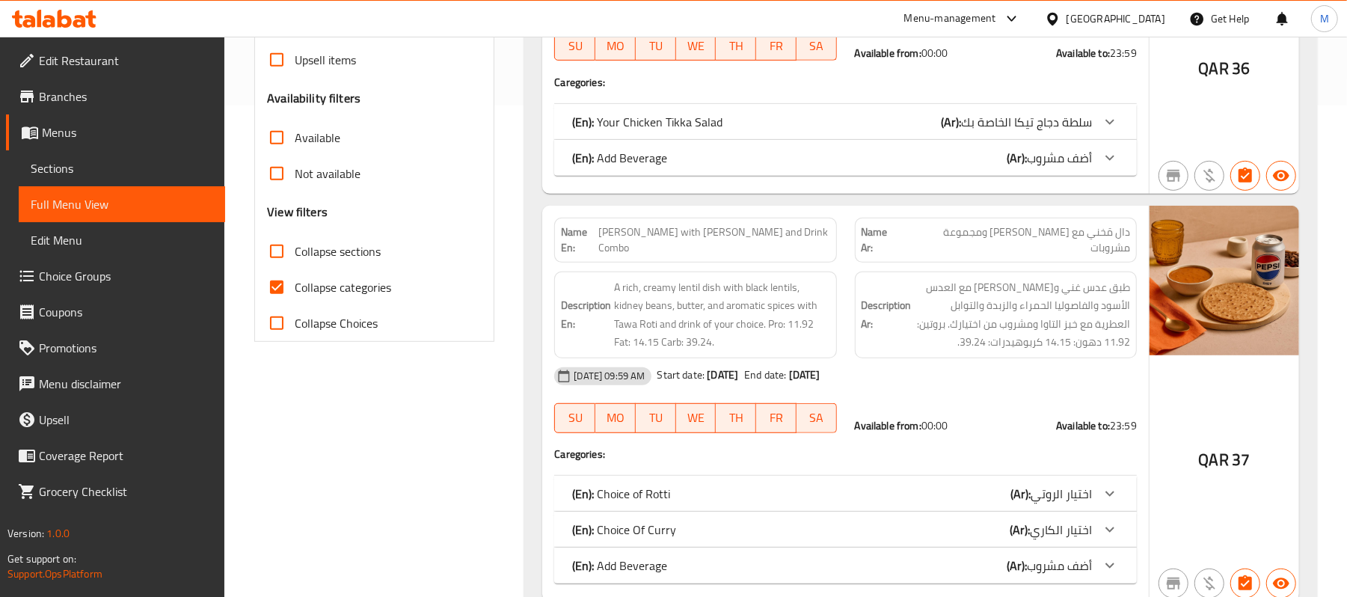
scroll to position [498, 0]
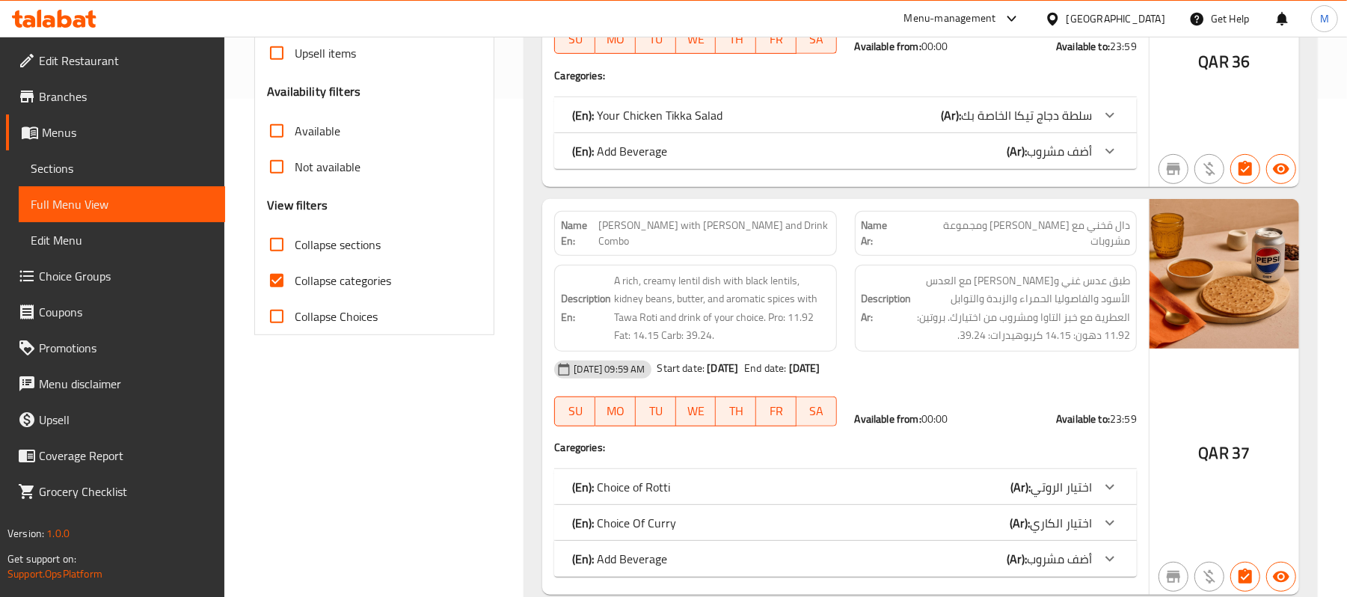
click at [275, 281] on input "Collapse categories" at bounding box center [277, 281] width 36 height 36
checkbox input "false"
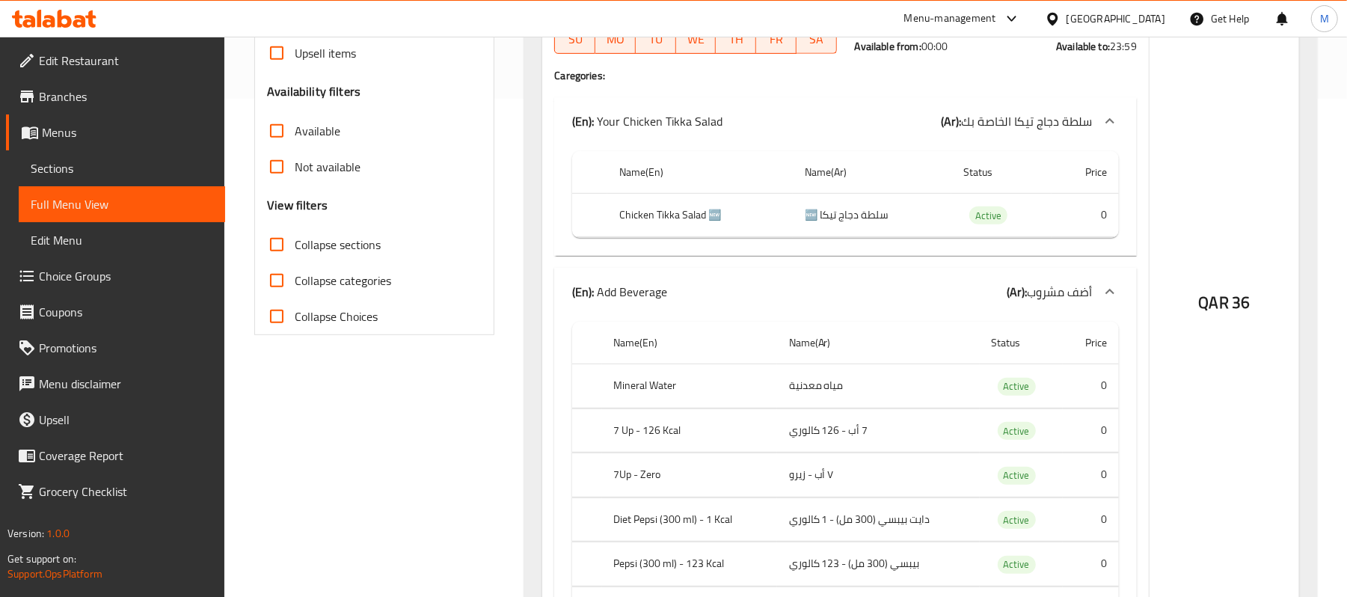
click at [280, 249] on input "Collapse sections" at bounding box center [277, 245] width 36 height 36
checkbox input "true"
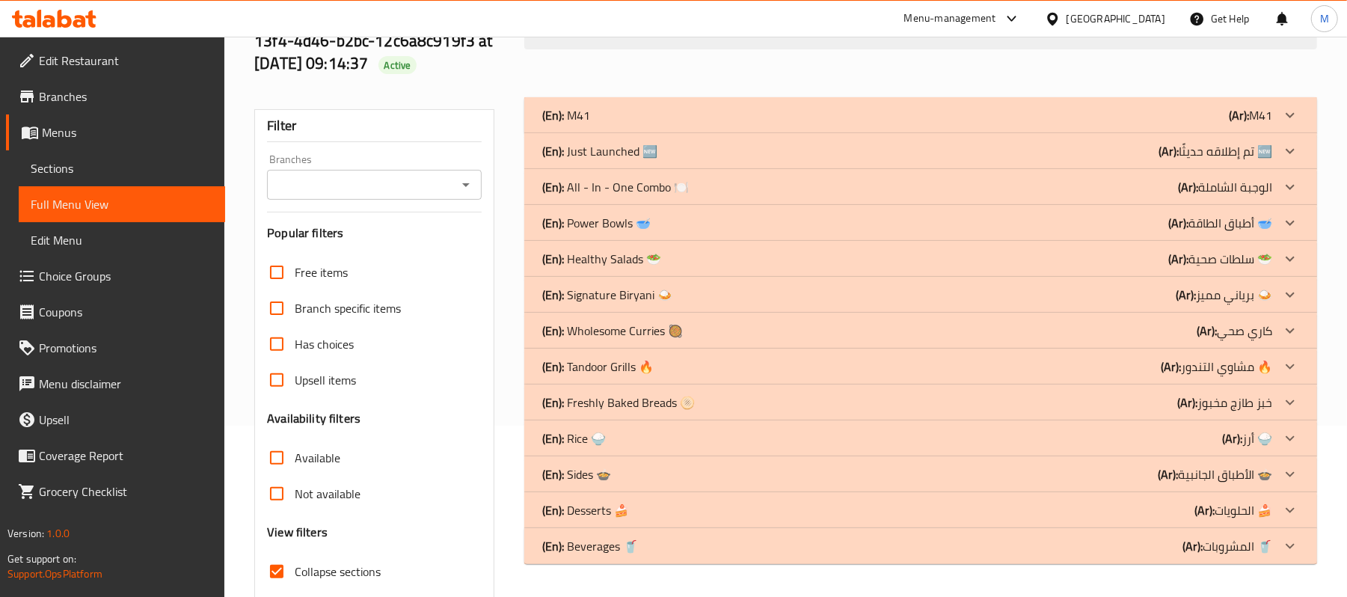
scroll to position [99, 0]
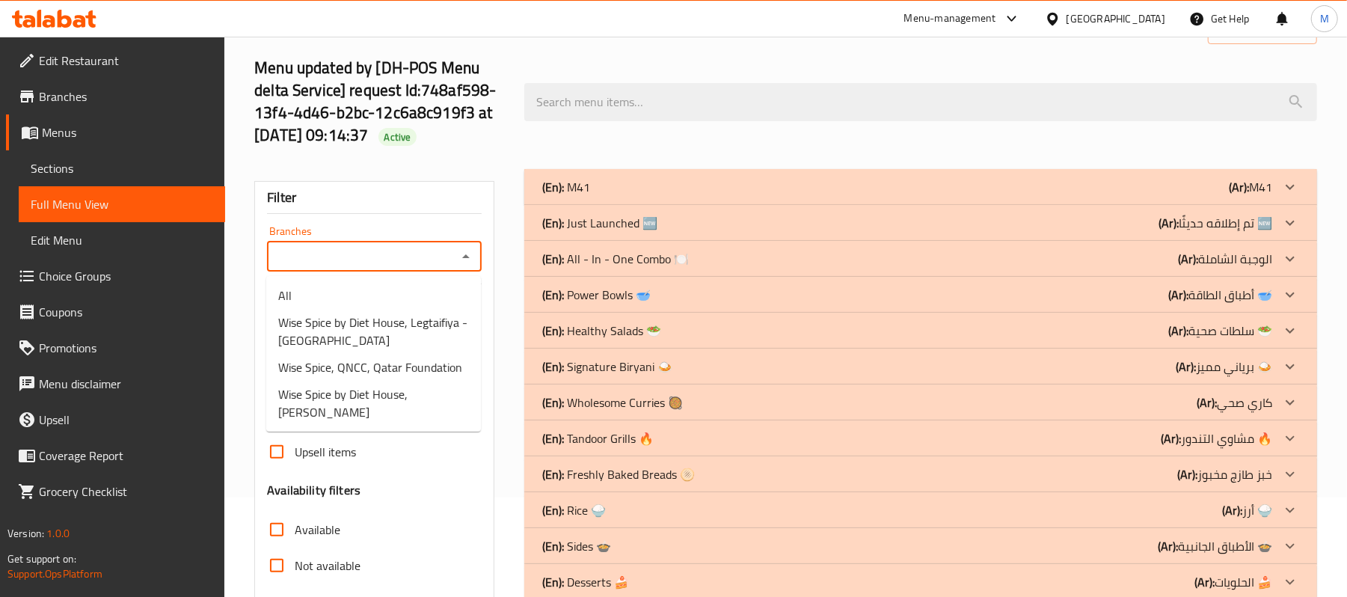
click at [393, 260] on input "Branches" at bounding box center [362, 256] width 181 height 21
click at [357, 369] on span "Wise Spice, QNCC, Qatar Foundation" at bounding box center [370, 367] width 184 height 18
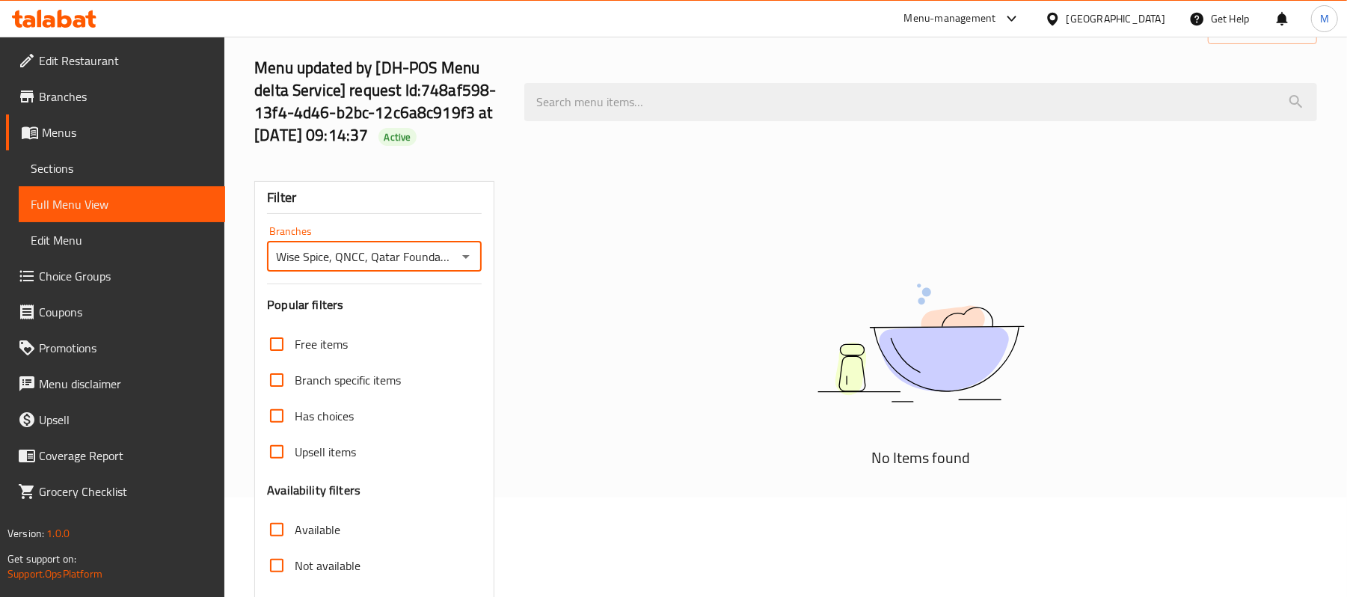
click at [444, 257] on input "Wise Spice, QNCC, Qatar Foundation" at bounding box center [362, 256] width 181 height 21
click at [419, 256] on input "Wise Spice, QNCC, Qatar Foundation" at bounding box center [362, 256] width 181 height 21
click at [462, 258] on icon "Open" at bounding box center [466, 257] width 18 height 18
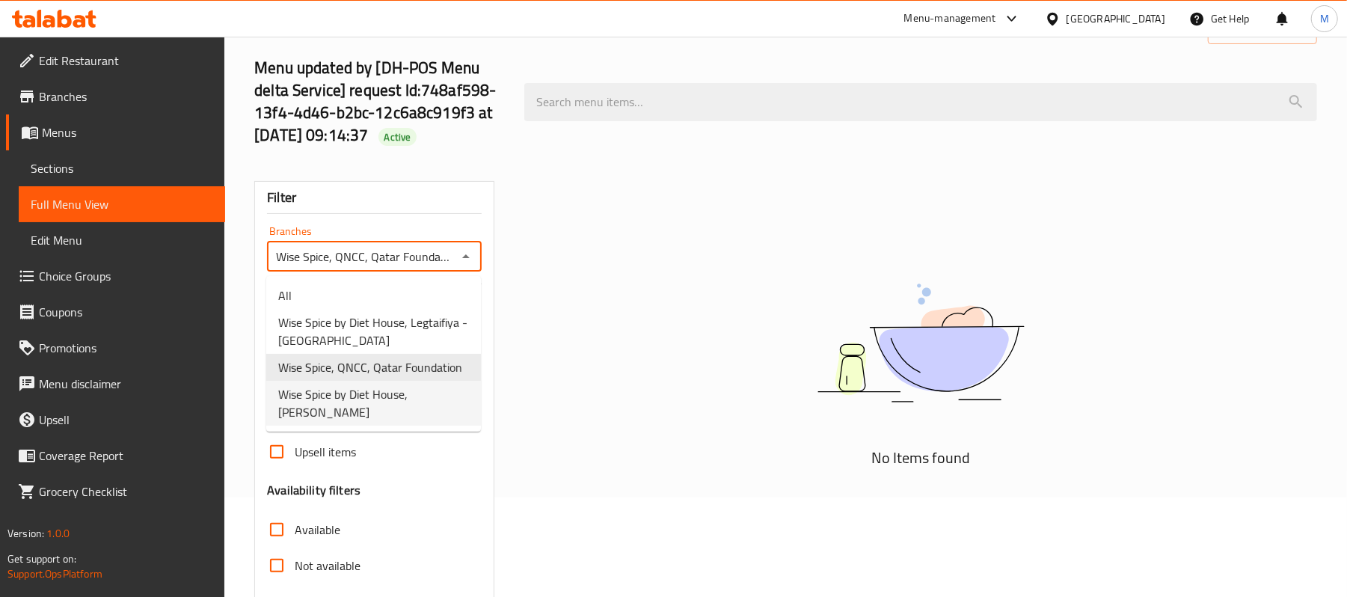
click at [380, 389] on span "Wise Spice by Diet House, Al Aziziya" at bounding box center [373, 403] width 191 height 36
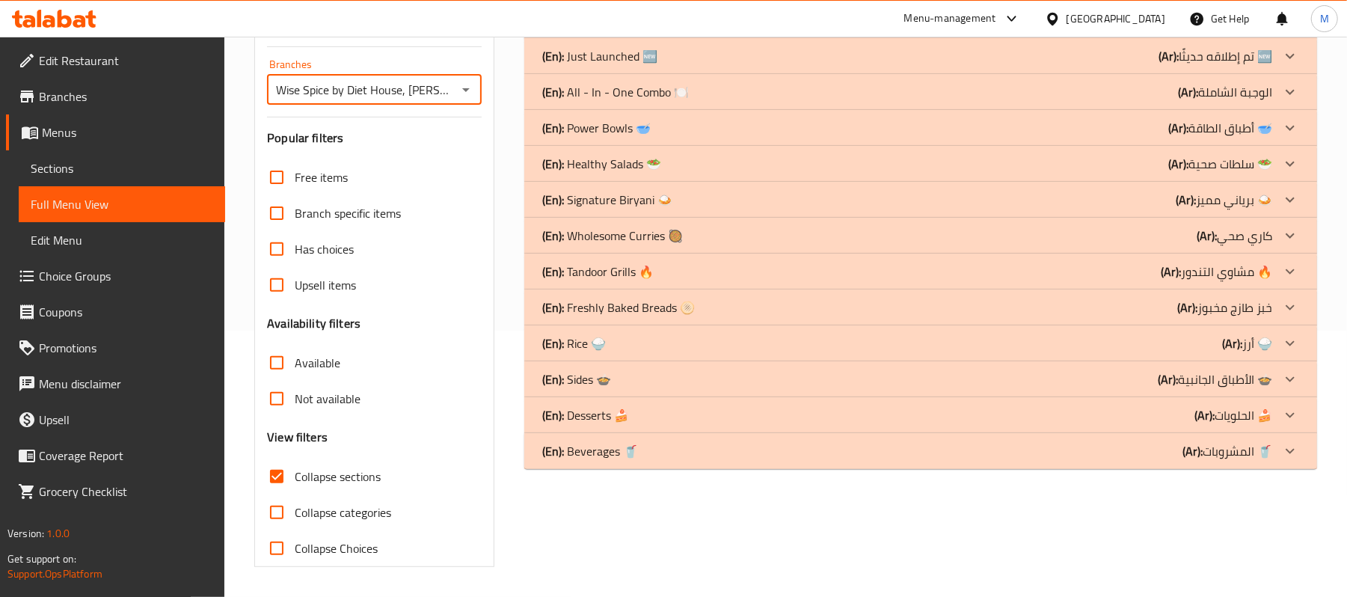
scroll to position [67, 0]
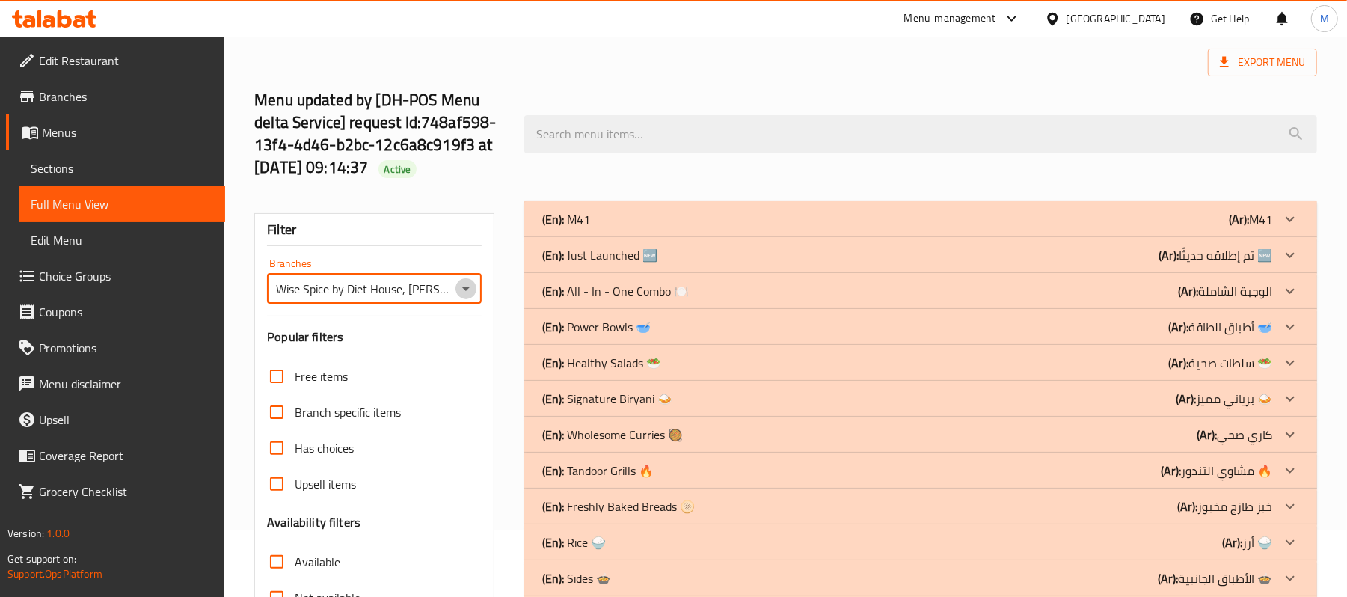
click at [473, 288] on icon "Open" at bounding box center [466, 289] width 18 height 18
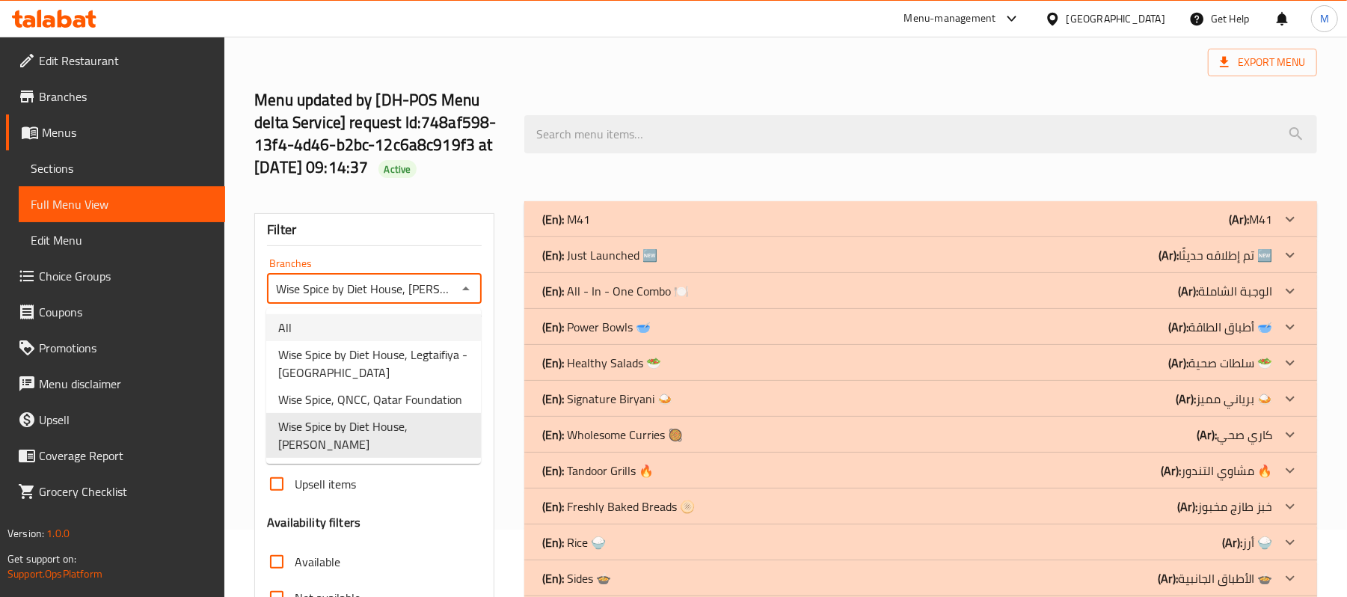
click at [359, 329] on li "All" at bounding box center [373, 327] width 215 height 27
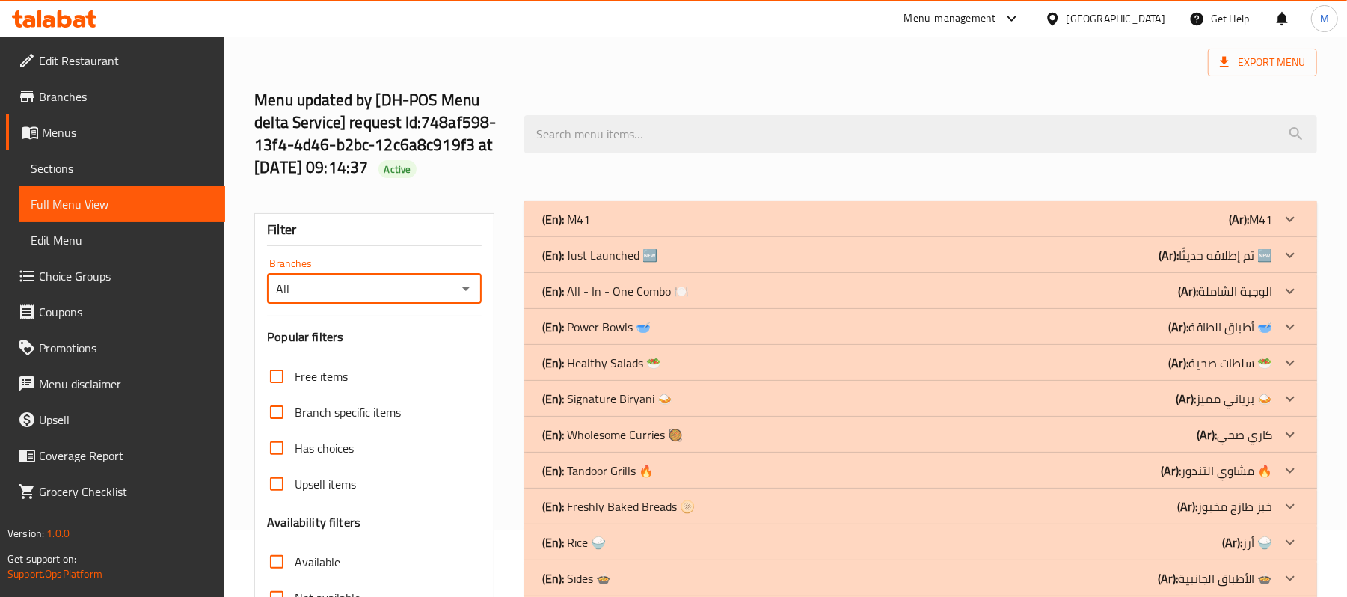
click at [468, 289] on icon "Open" at bounding box center [466, 289] width 18 height 18
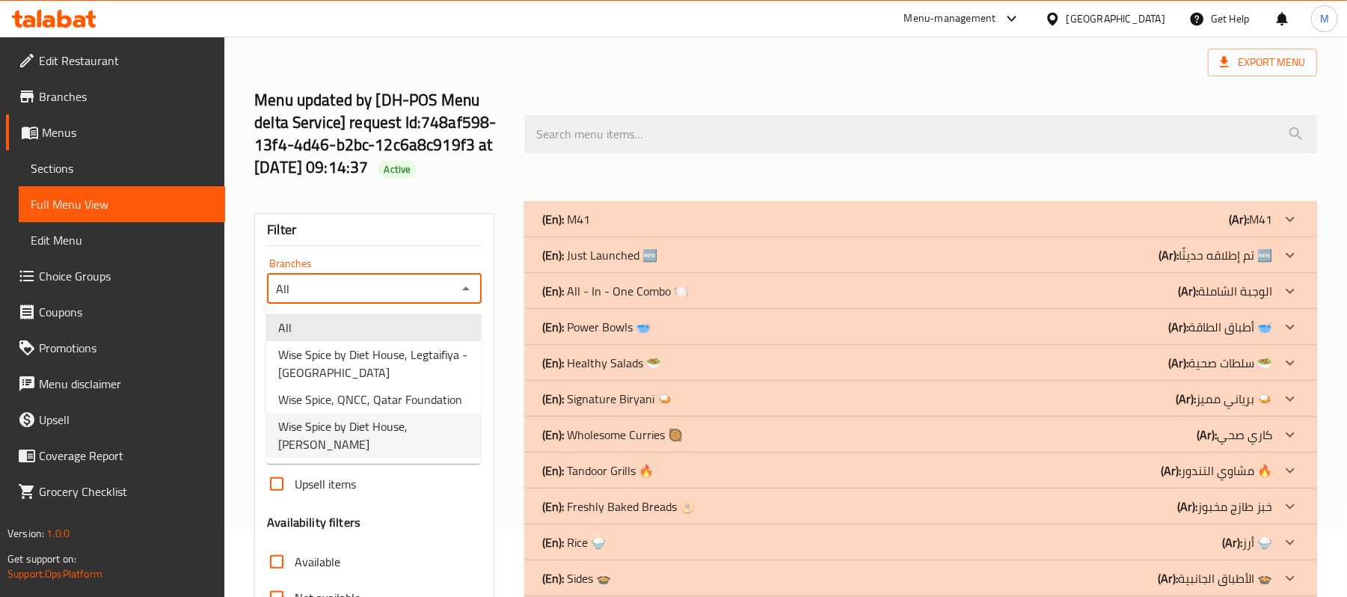
click at [365, 426] on span "Wise Spice by Diet House, Al Aziziya" at bounding box center [373, 435] width 191 height 36
type input "Wise Spice by Diet House, Al Aziziya"
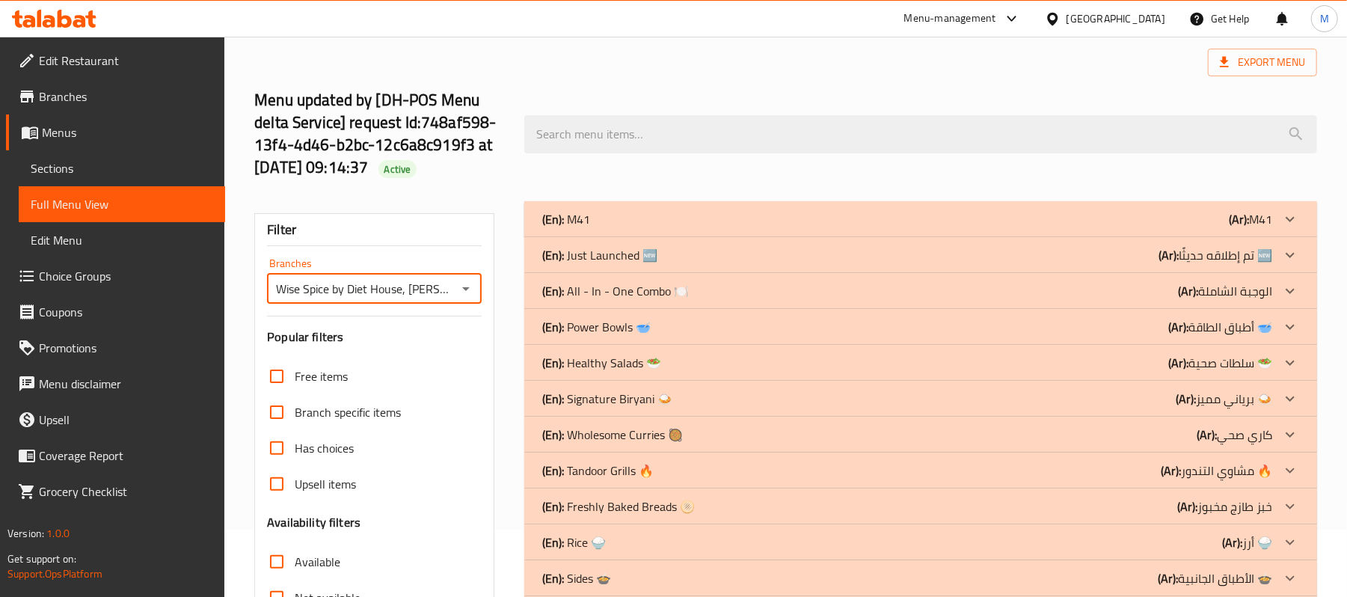
scroll to position [267, 0]
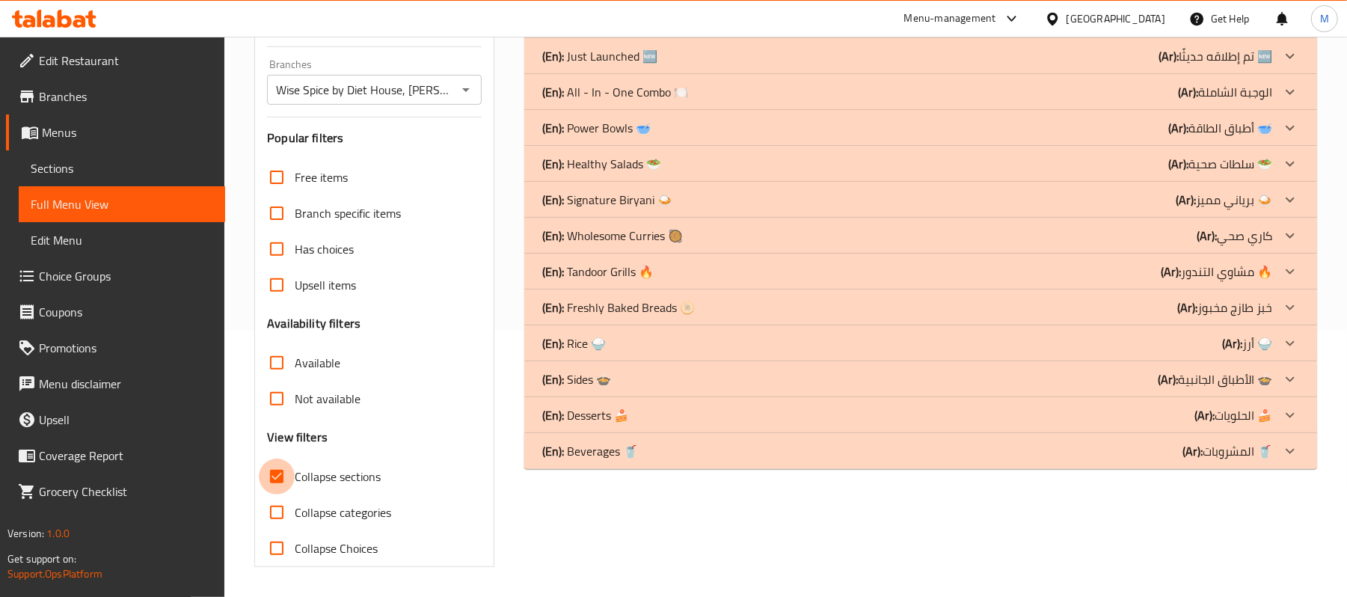
click at [281, 477] on input "Collapse sections" at bounding box center [277, 477] width 36 height 36
checkbox input "false"
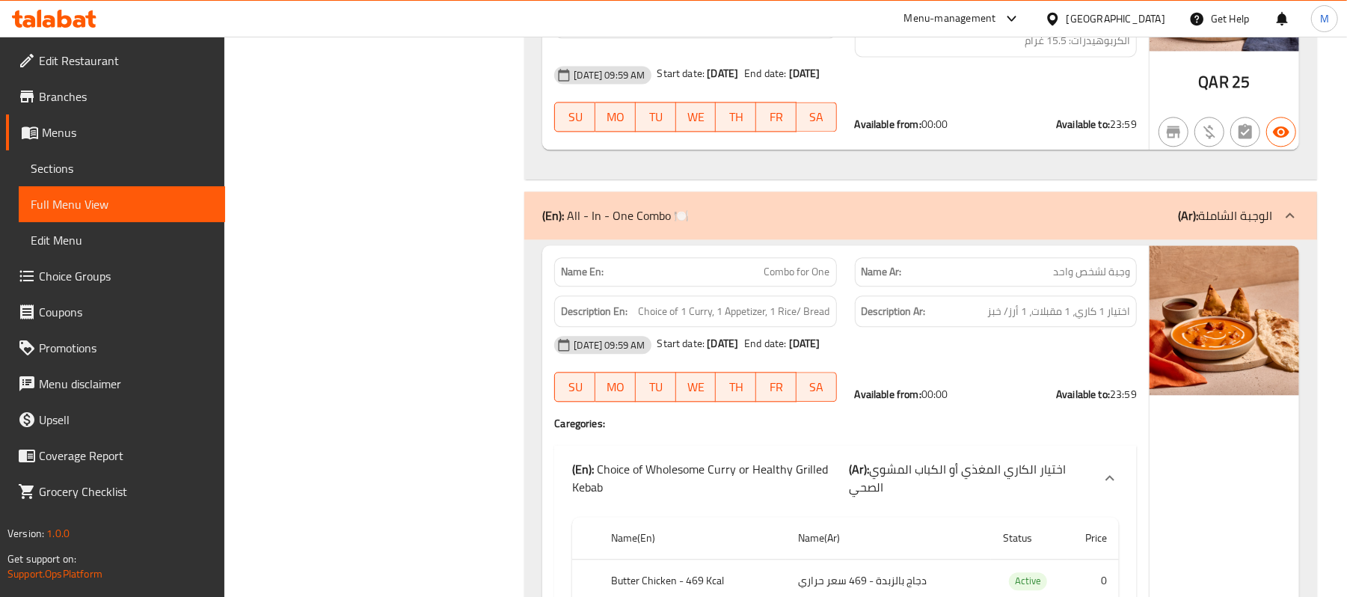
scroll to position [0, 0]
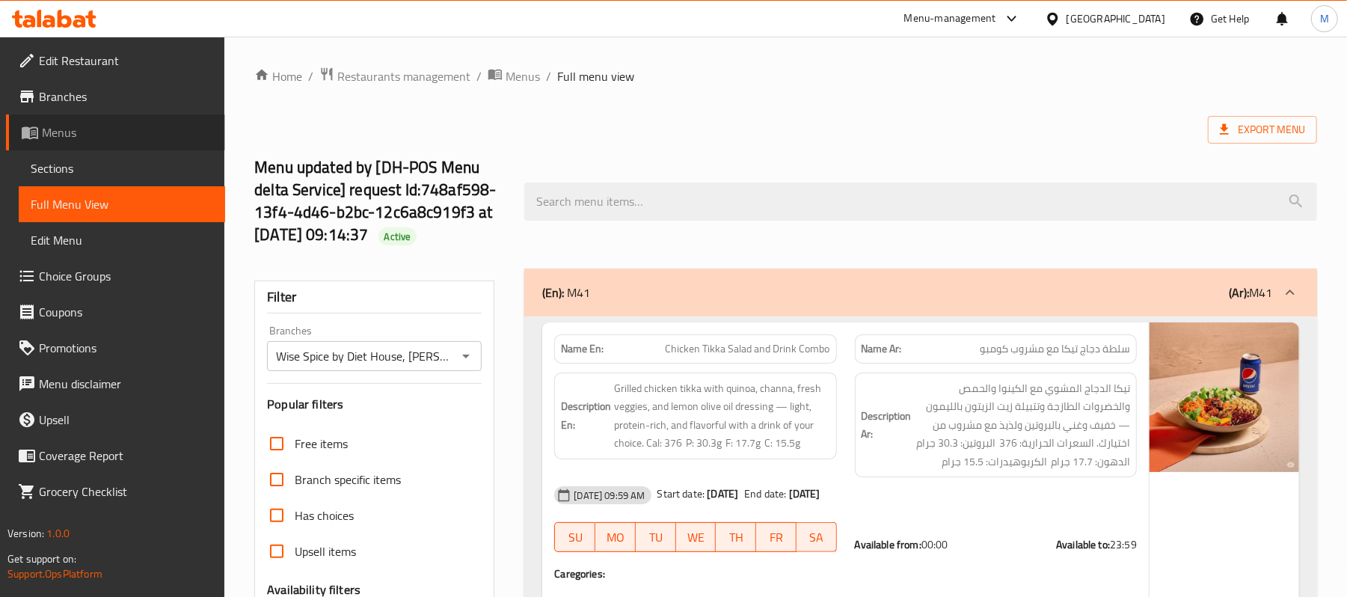
click at [78, 129] on span "Menus" at bounding box center [127, 132] width 171 height 18
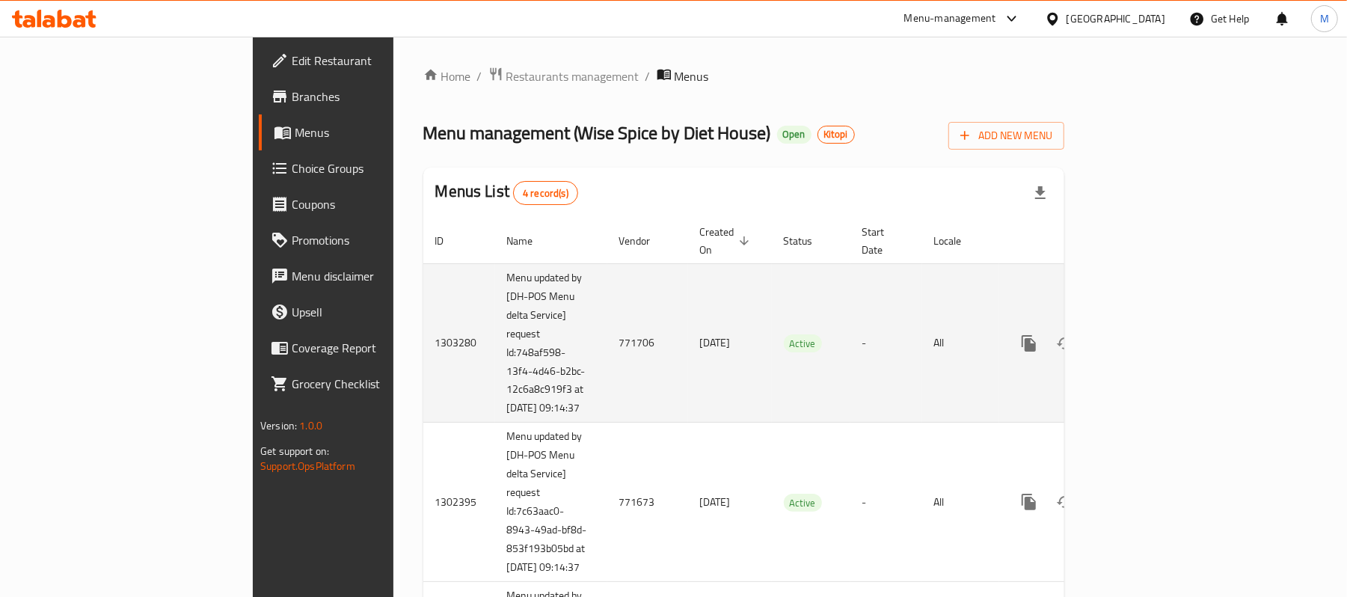
click at [1144, 337] on icon "enhanced table" at bounding box center [1136, 343] width 13 height 13
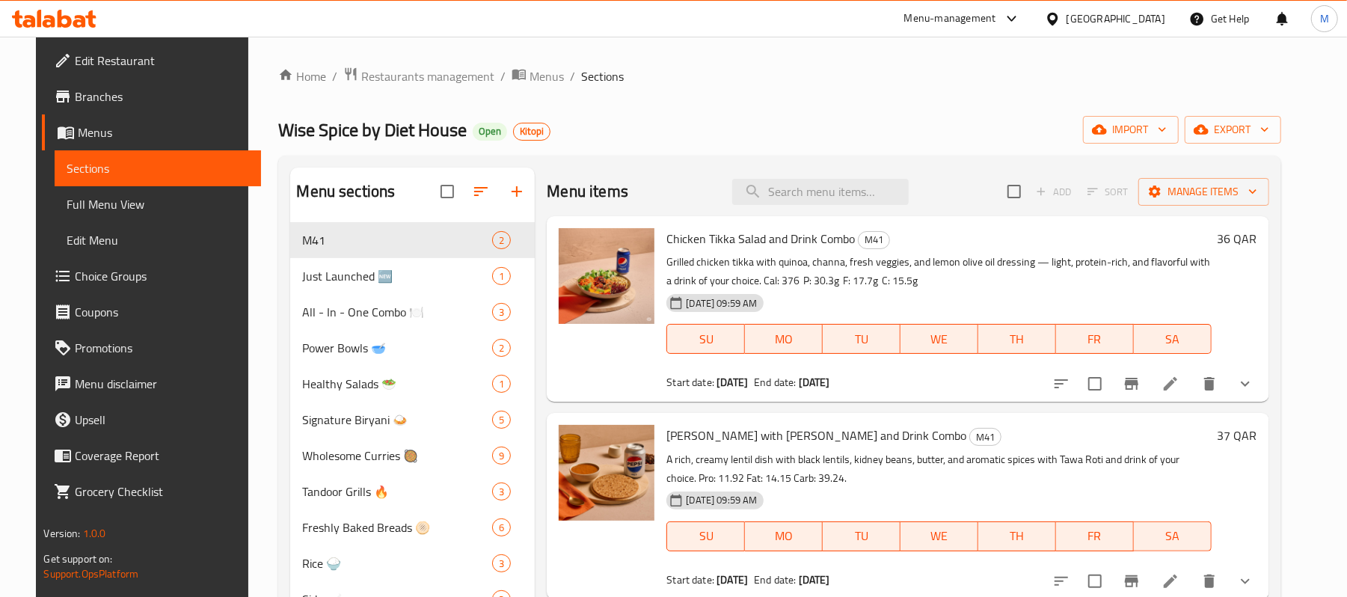
click at [102, 172] on span "Sections" at bounding box center [158, 168] width 183 height 18
click at [530, 78] on span "Menus" at bounding box center [547, 76] width 34 height 18
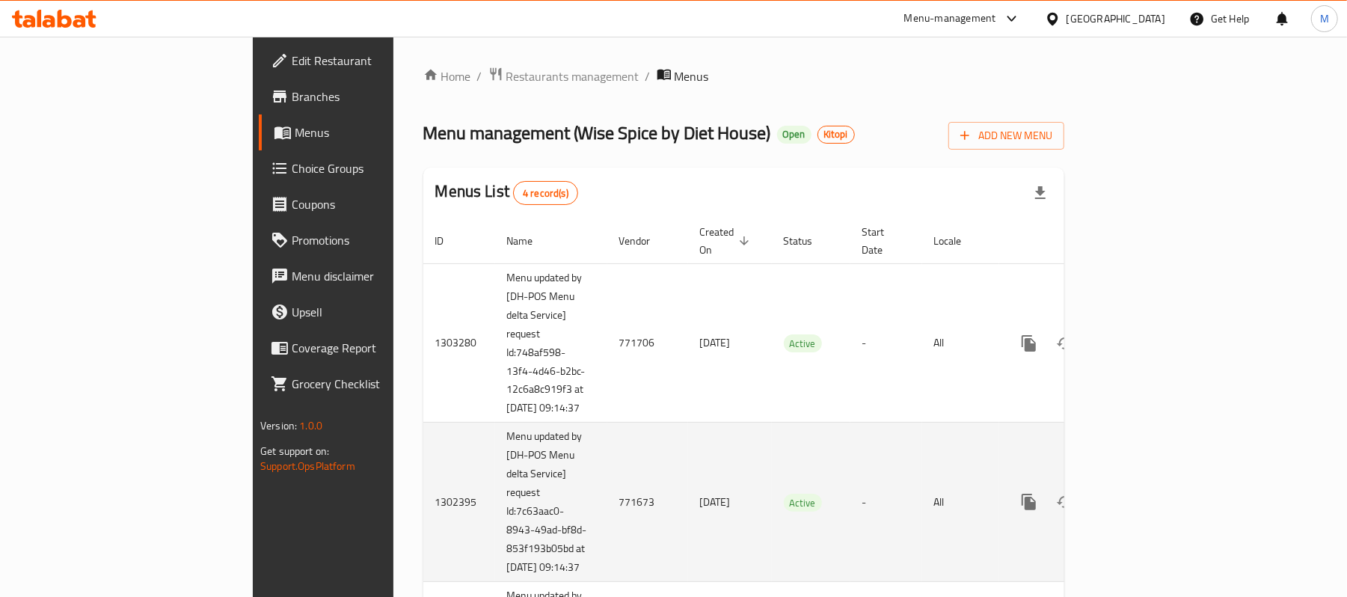
click at [1146, 511] on icon "enhanced table" at bounding box center [1137, 502] width 18 height 18
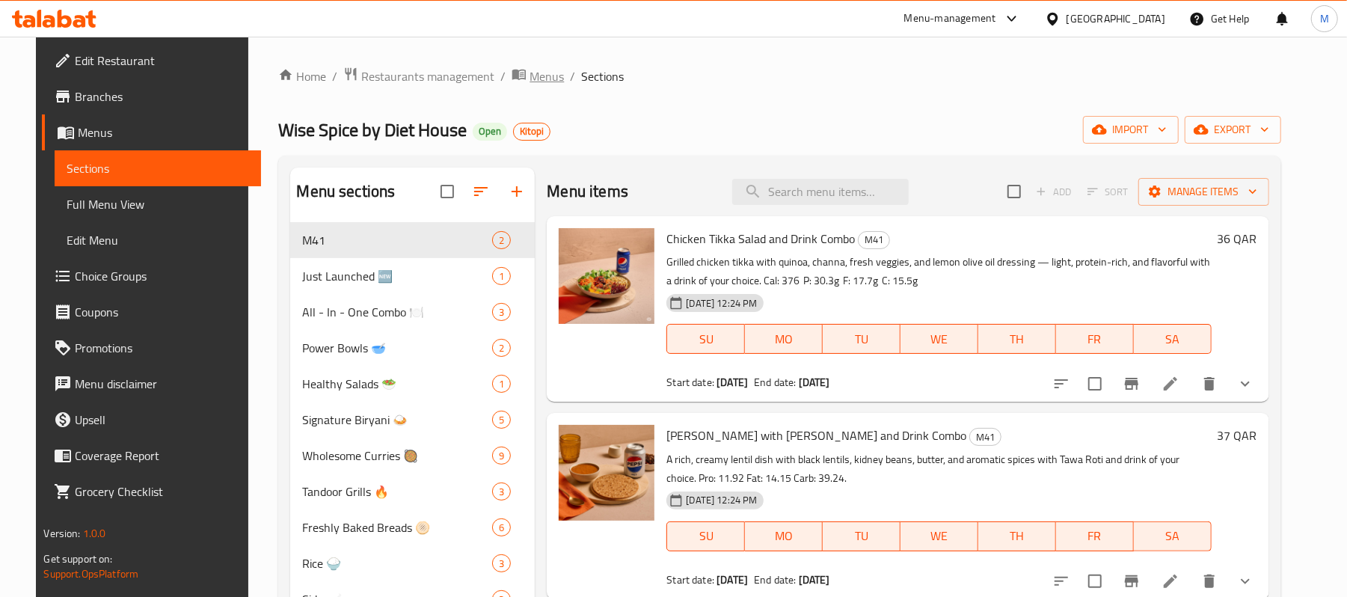
click at [512, 73] on icon "breadcrumb" at bounding box center [518, 75] width 13 height 10
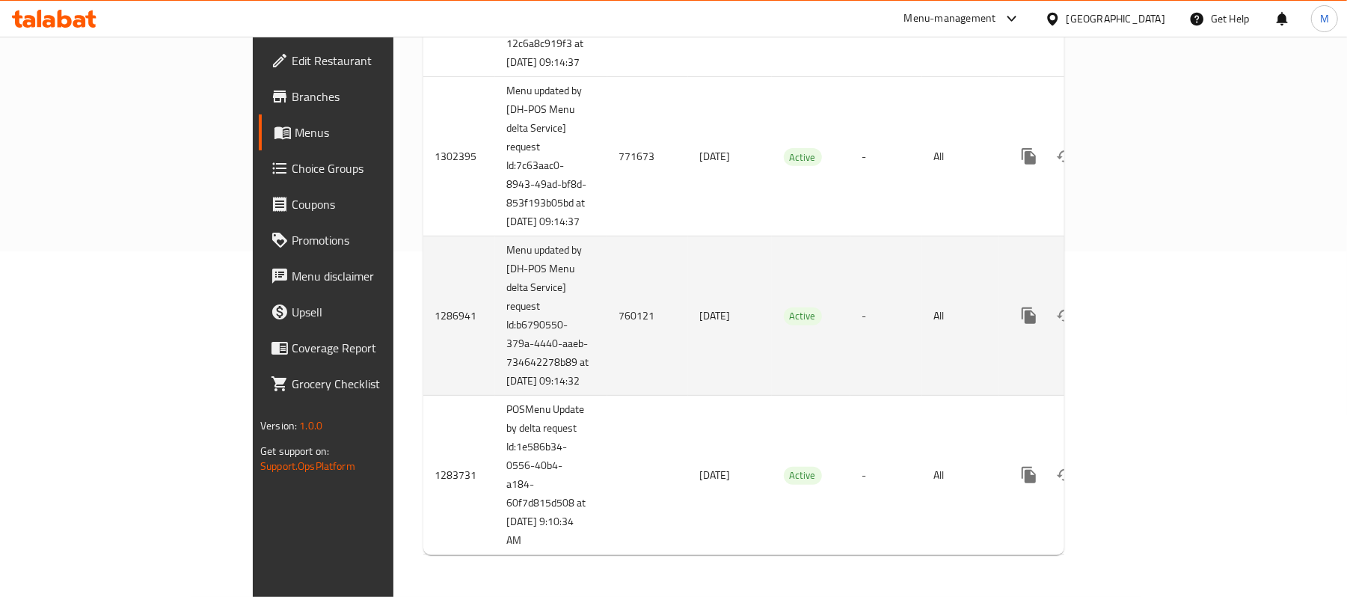
scroll to position [387, 0]
click at [1144, 311] on icon "enhanced table" at bounding box center [1136, 315] width 13 height 13
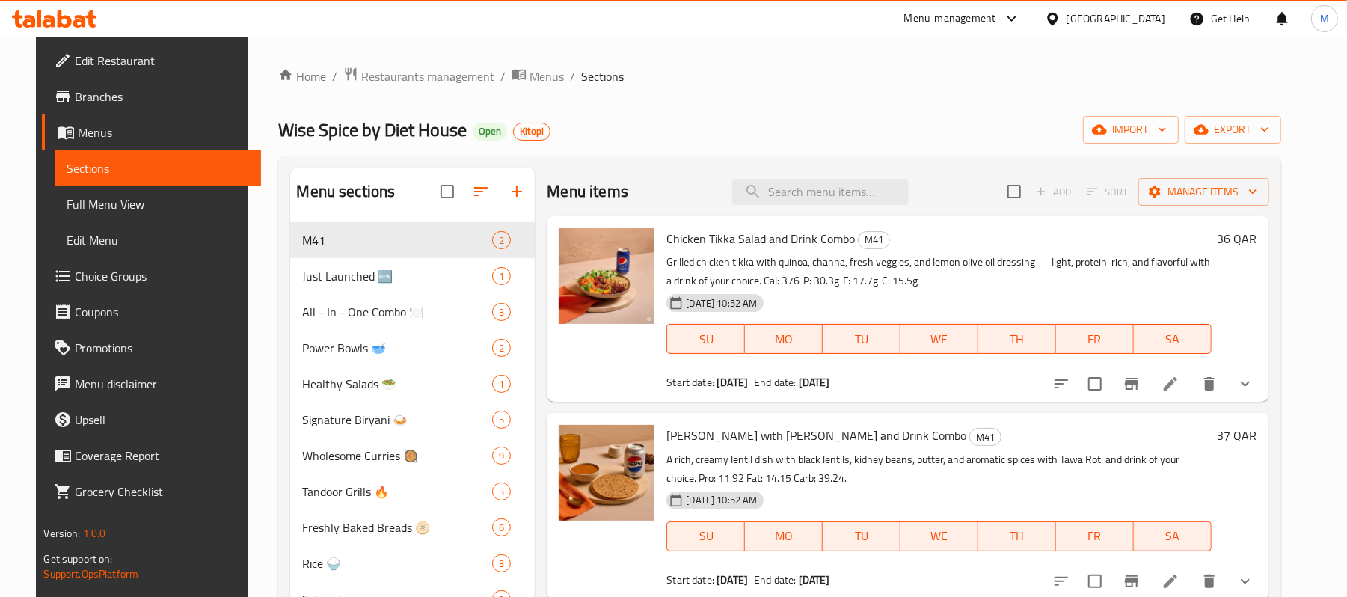
click at [1141, 387] on icon "Branch-specific-item" at bounding box center [1132, 384] width 18 height 18
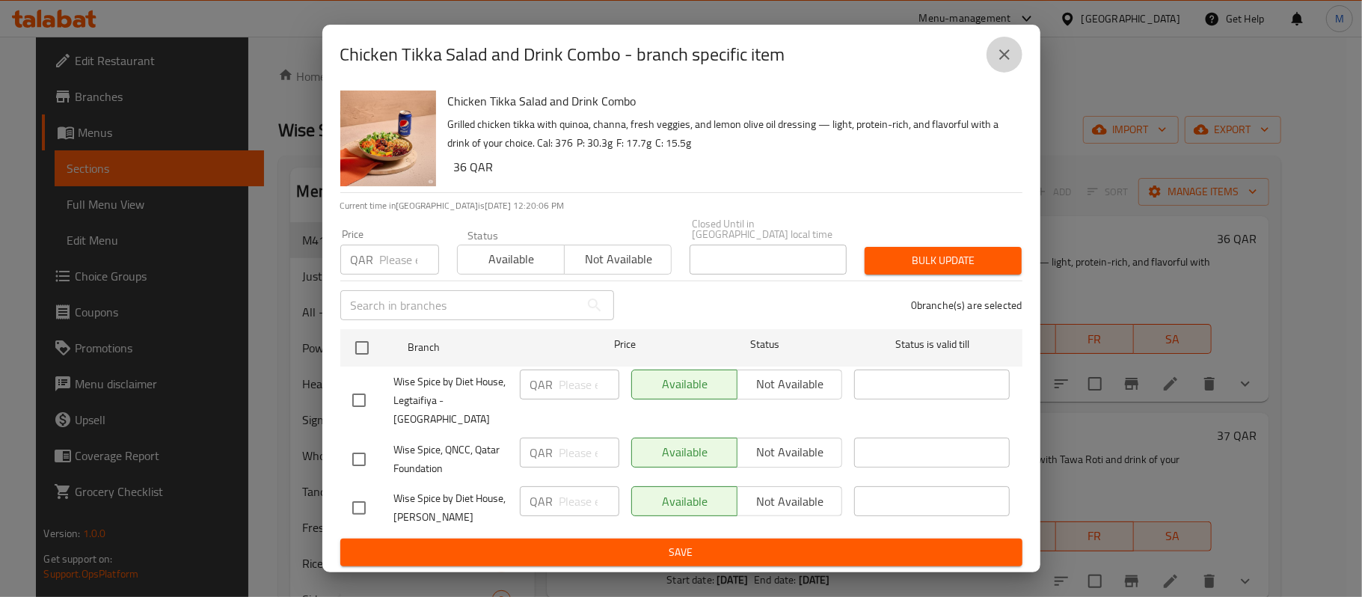
click at [988, 55] on button "close" at bounding box center [1005, 55] width 36 height 36
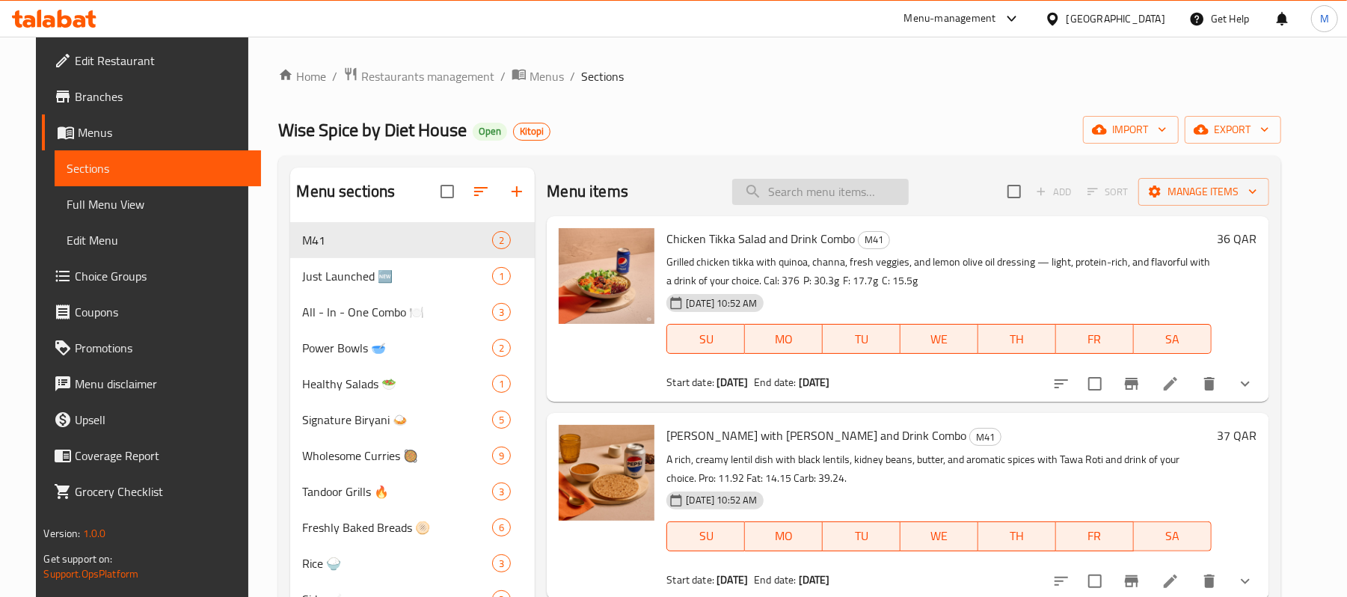
click at [847, 181] on input "search" at bounding box center [820, 192] width 177 height 26
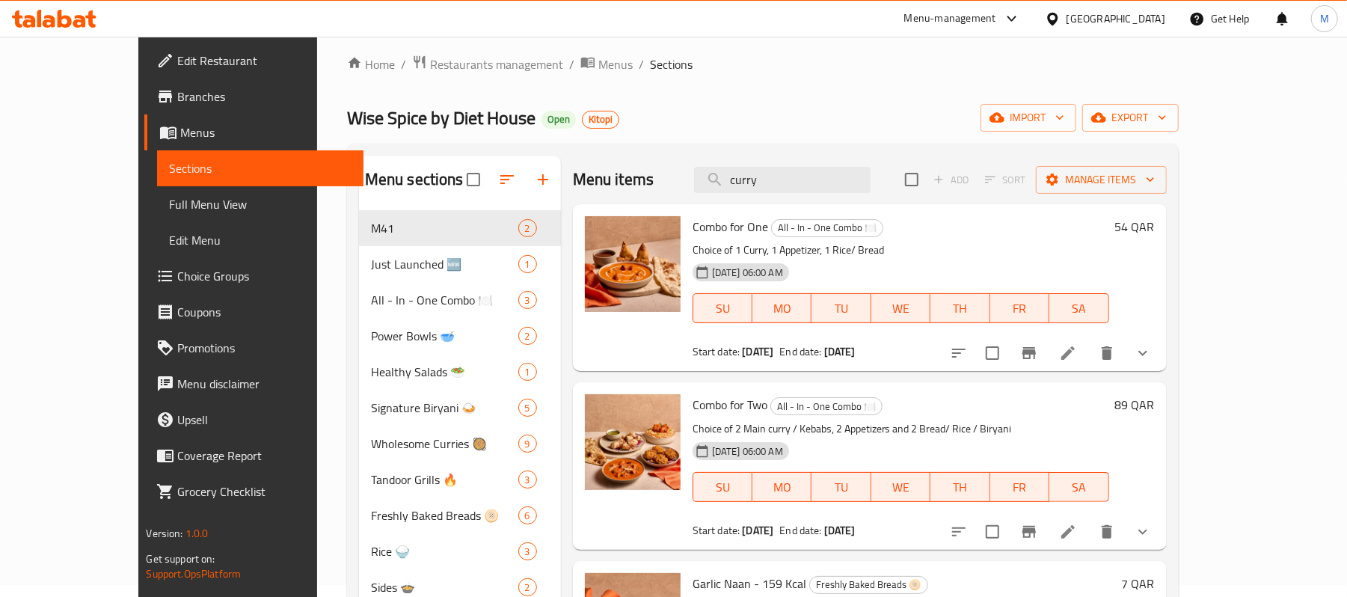
scroll to position [10, 0]
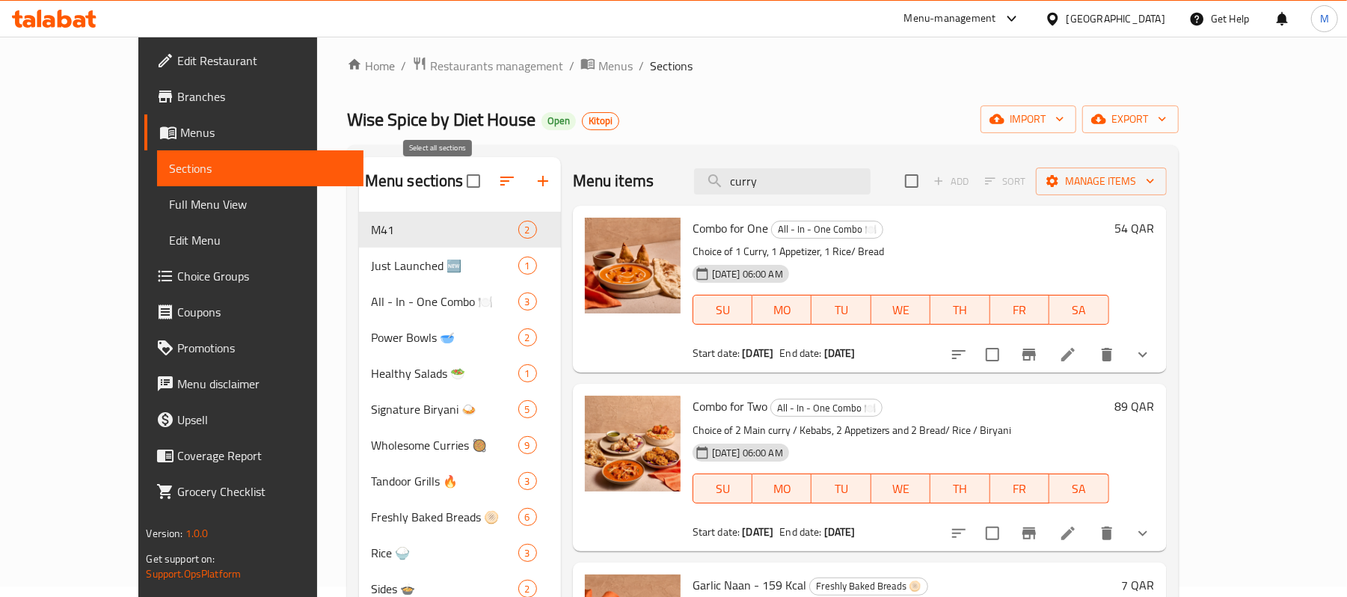
type input "curry"
click at [458, 186] on input "checkbox" at bounding box center [473, 180] width 31 height 31
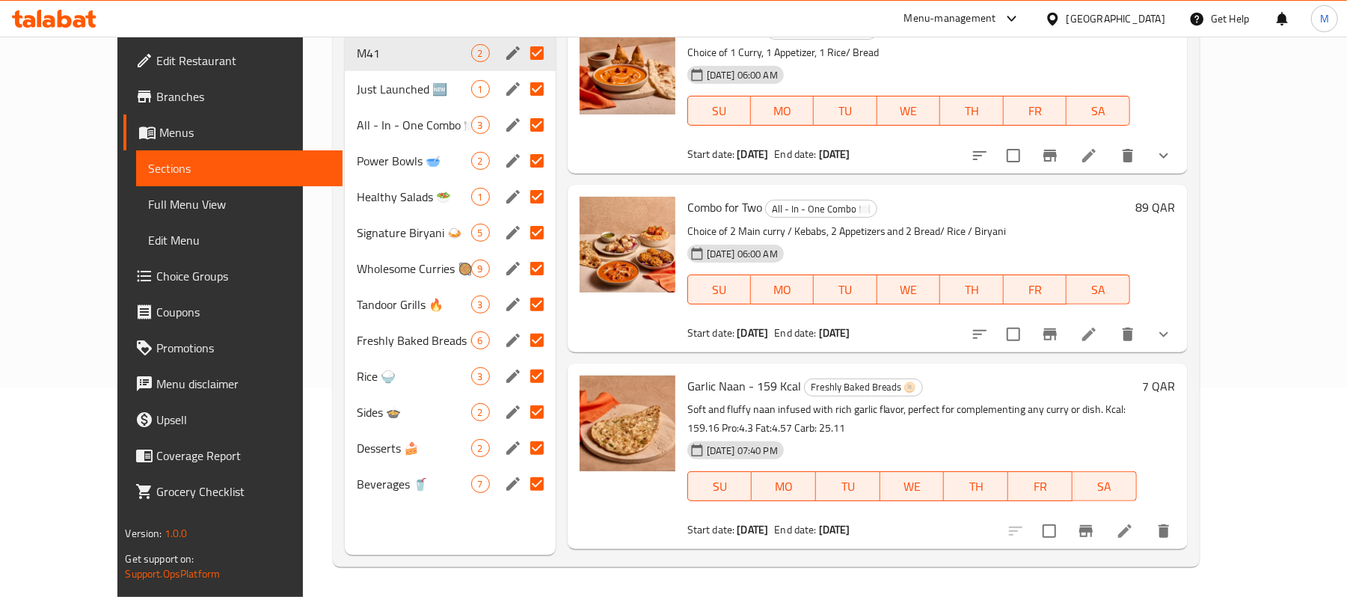
scroll to position [111, 0]
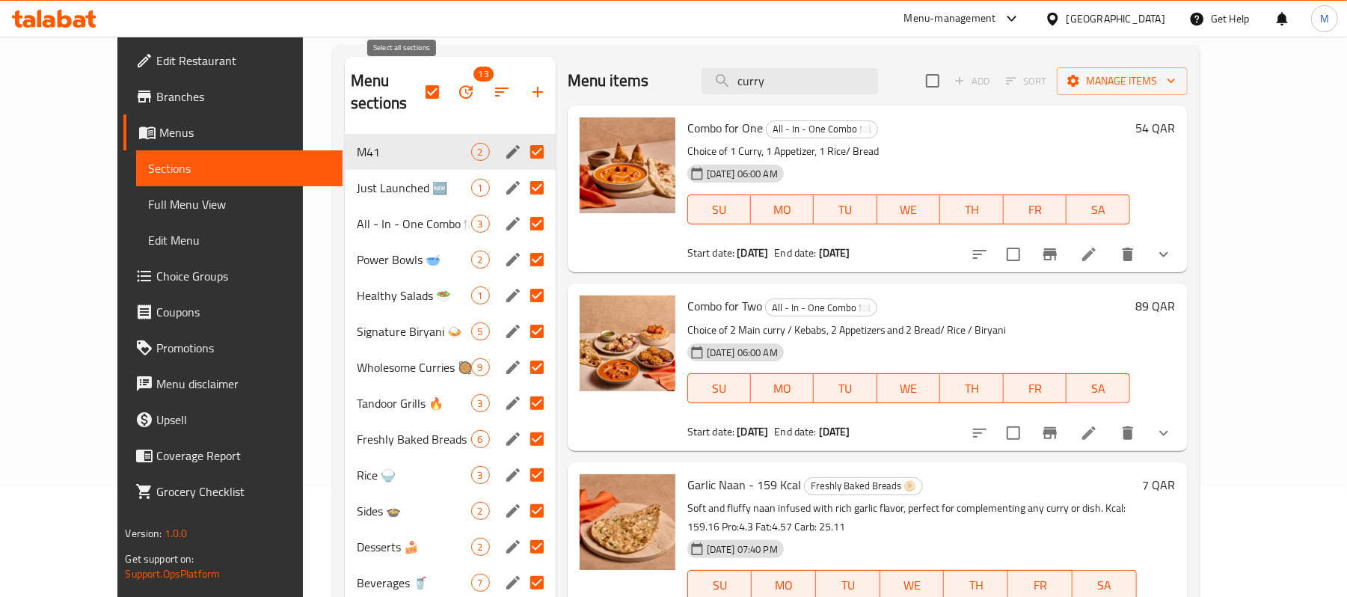
click at [417, 87] on input "checkbox" at bounding box center [432, 91] width 31 height 31
checkbox input "false"
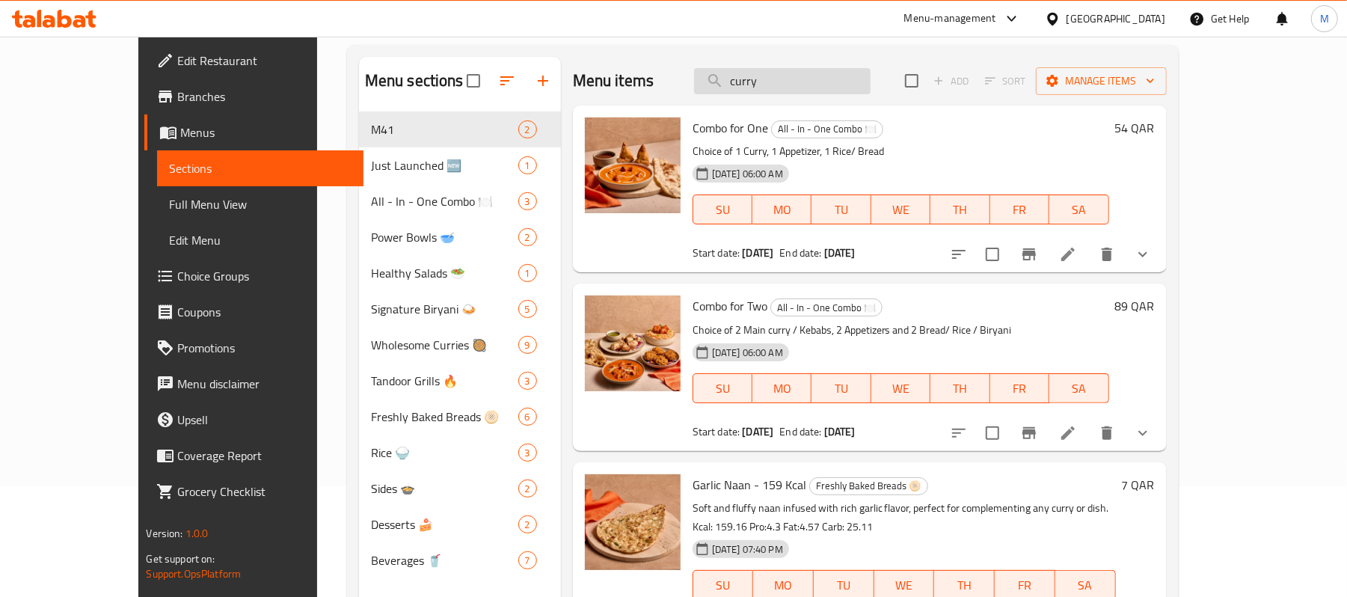
click at [818, 73] on input "curry" at bounding box center [782, 81] width 177 height 26
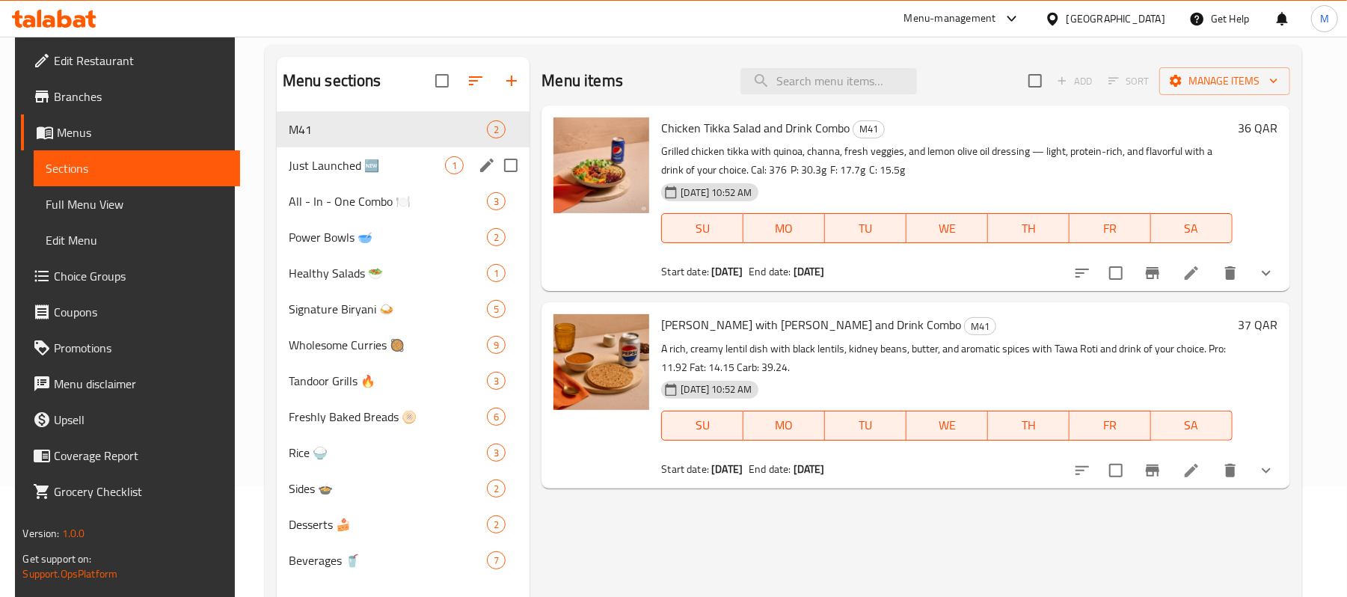
click at [378, 171] on span "Just Launched 🆕" at bounding box center [367, 165] width 157 height 18
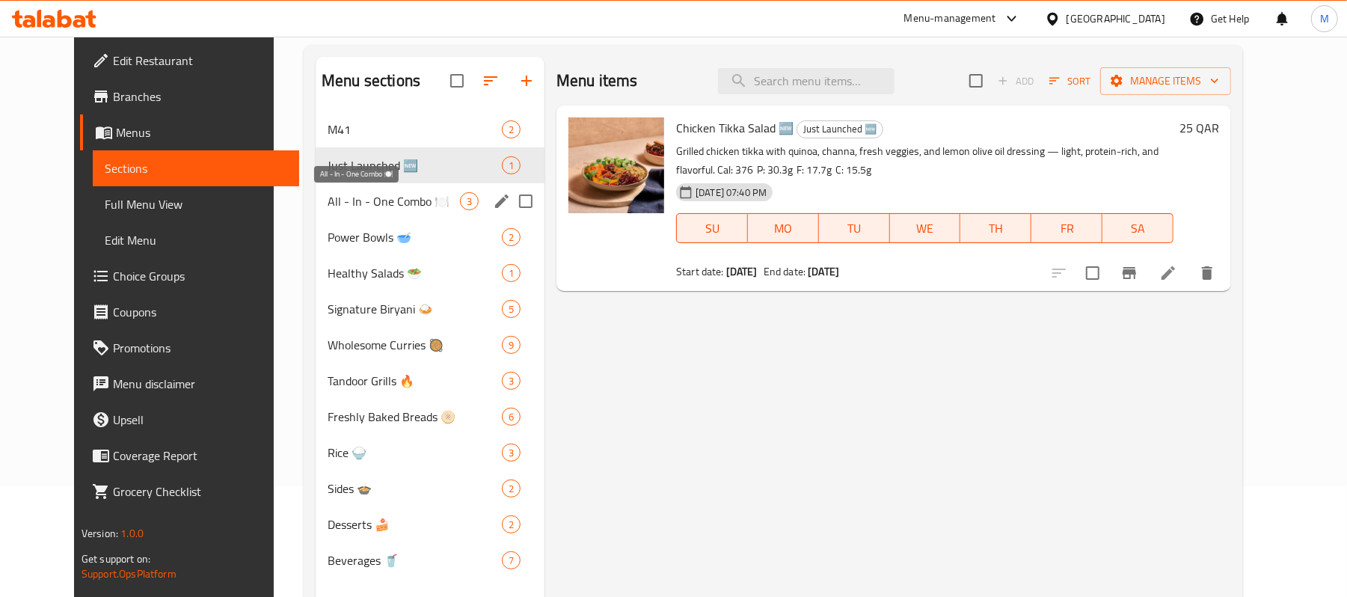
click at [384, 196] on span "All - In - One Combo 🍽️" at bounding box center [394, 201] width 132 height 18
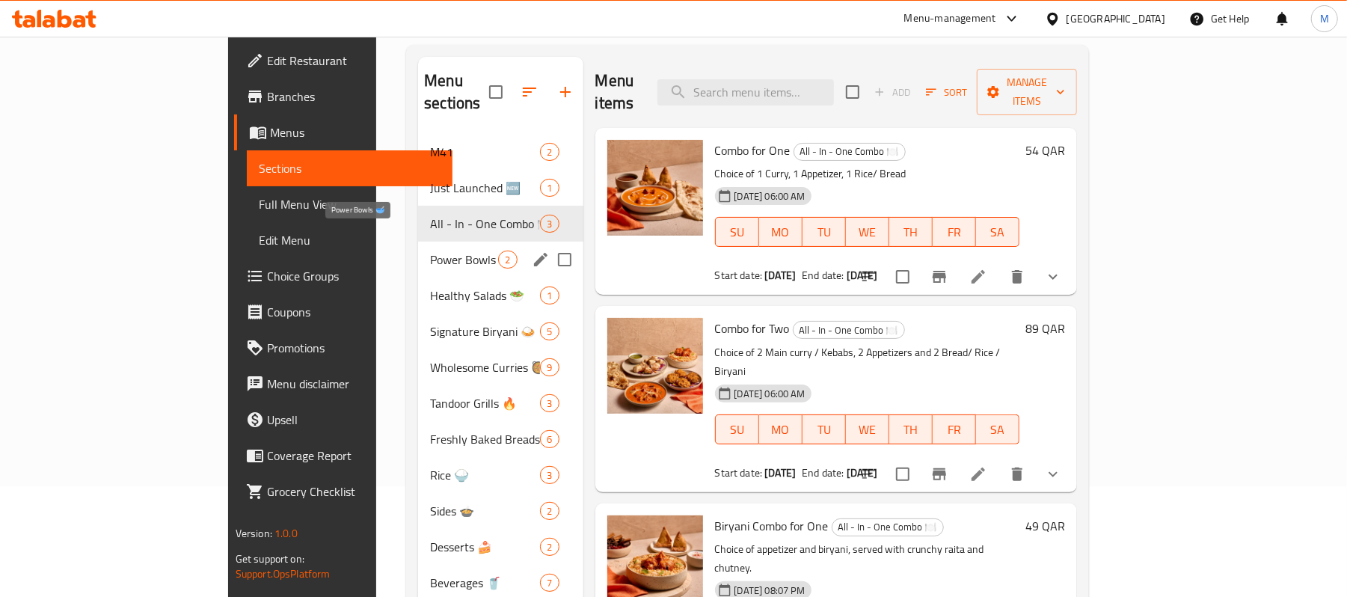
click at [430, 251] on span "Power Bowls 🥣" at bounding box center [464, 260] width 68 height 18
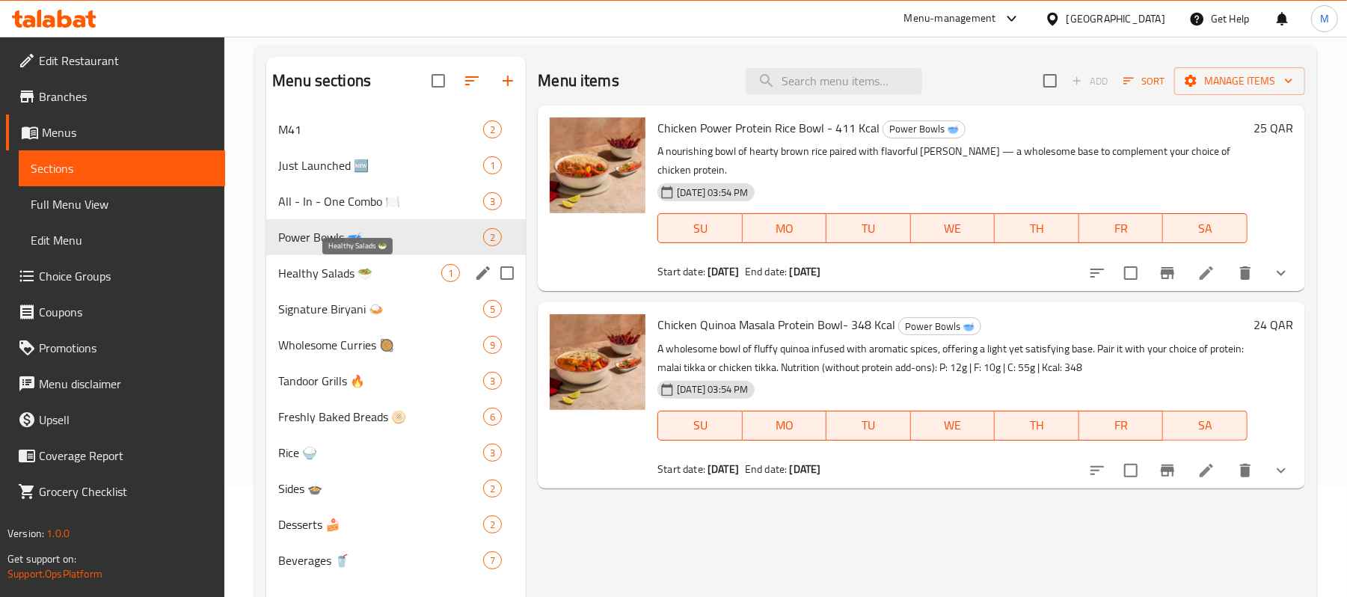
click at [372, 278] on span "Healthy Salads 🥗" at bounding box center [359, 273] width 163 height 18
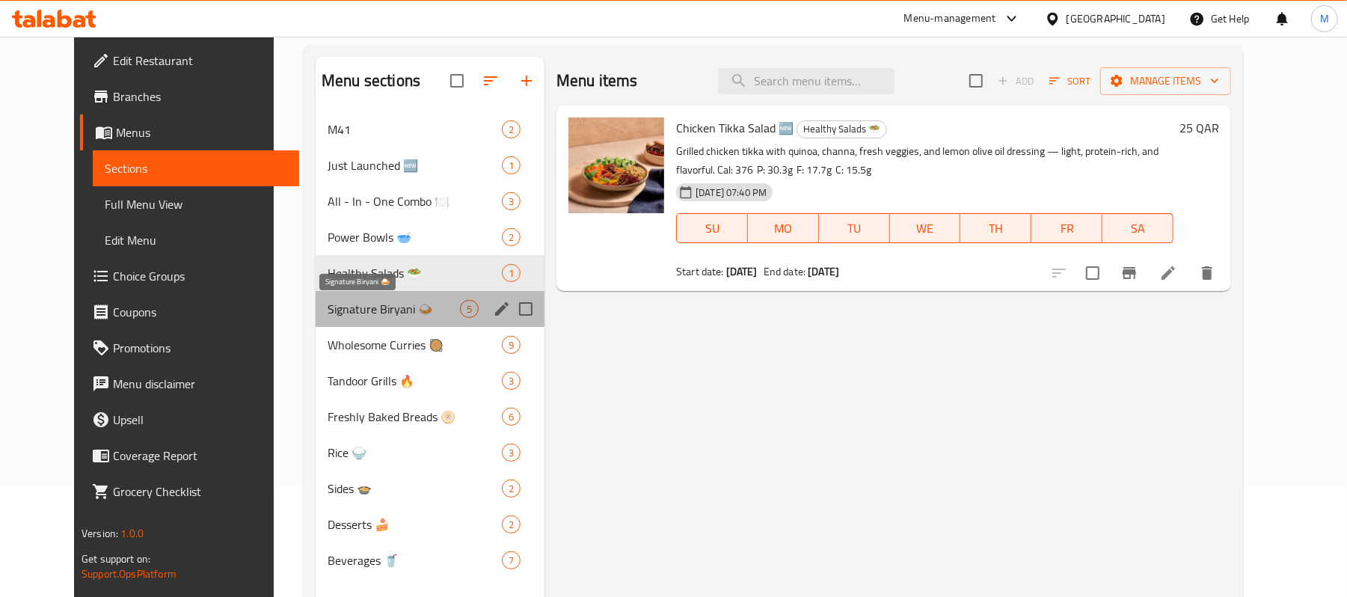
click at [374, 314] on span "Signature Biryani 🍛" at bounding box center [394, 309] width 132 height 18
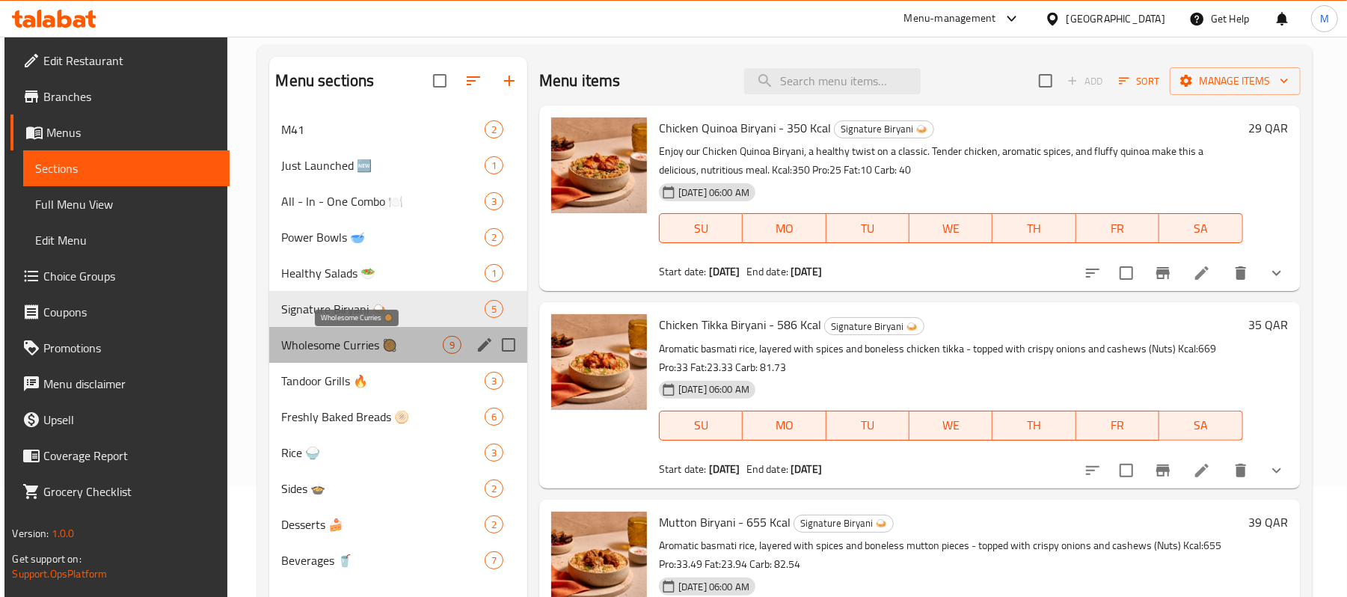
click at [377, 345] on span "Wholesome Curries 🥘" at bounding box center [361, 345] width 161 height 18
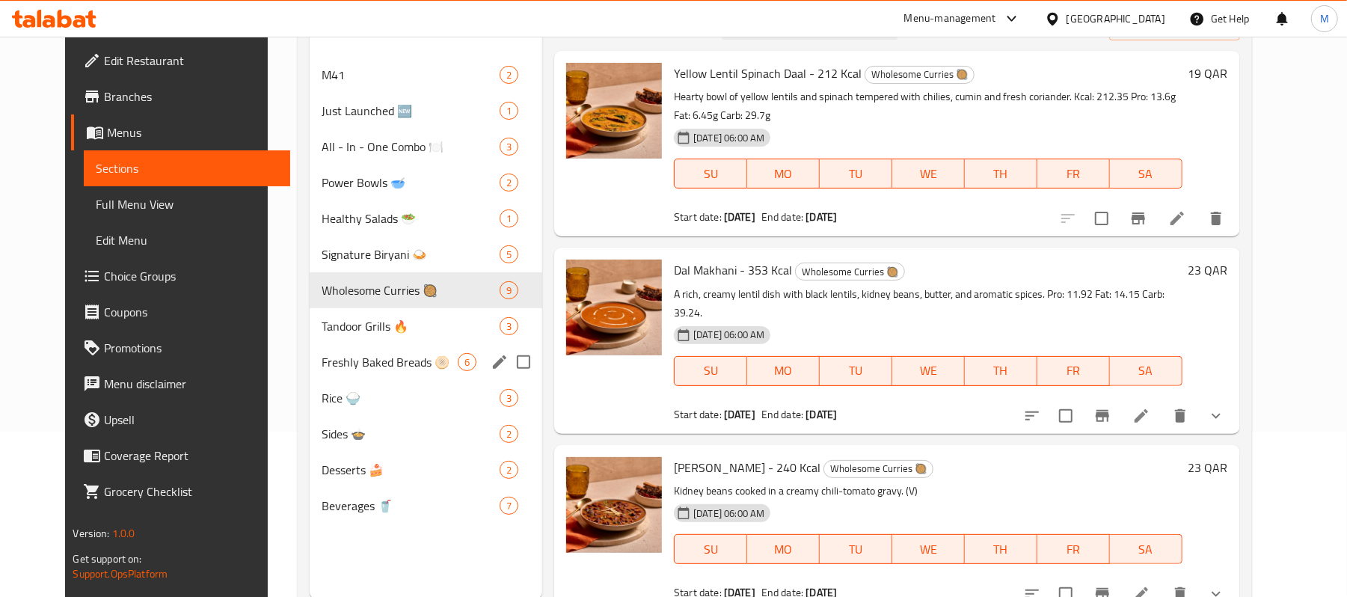
scroll to position [210, 0]
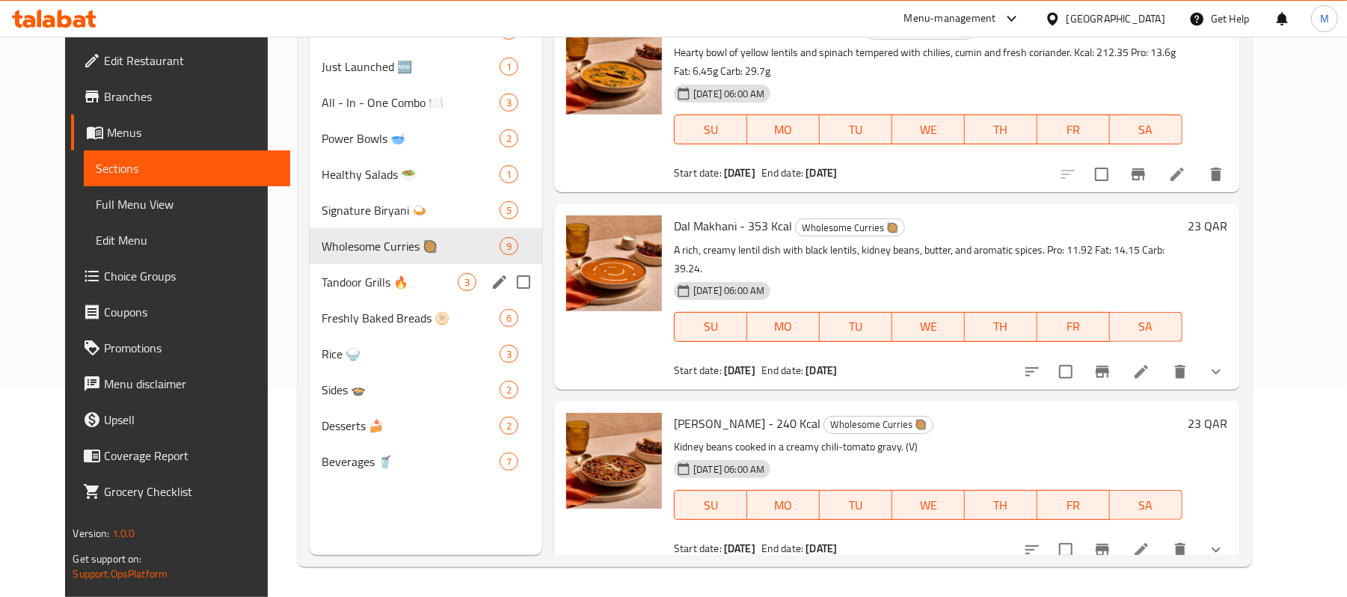
click at [395, 292] on div "Tandoor Grills 🔥 3" at bounding box center [426, 282] width 233 height 36
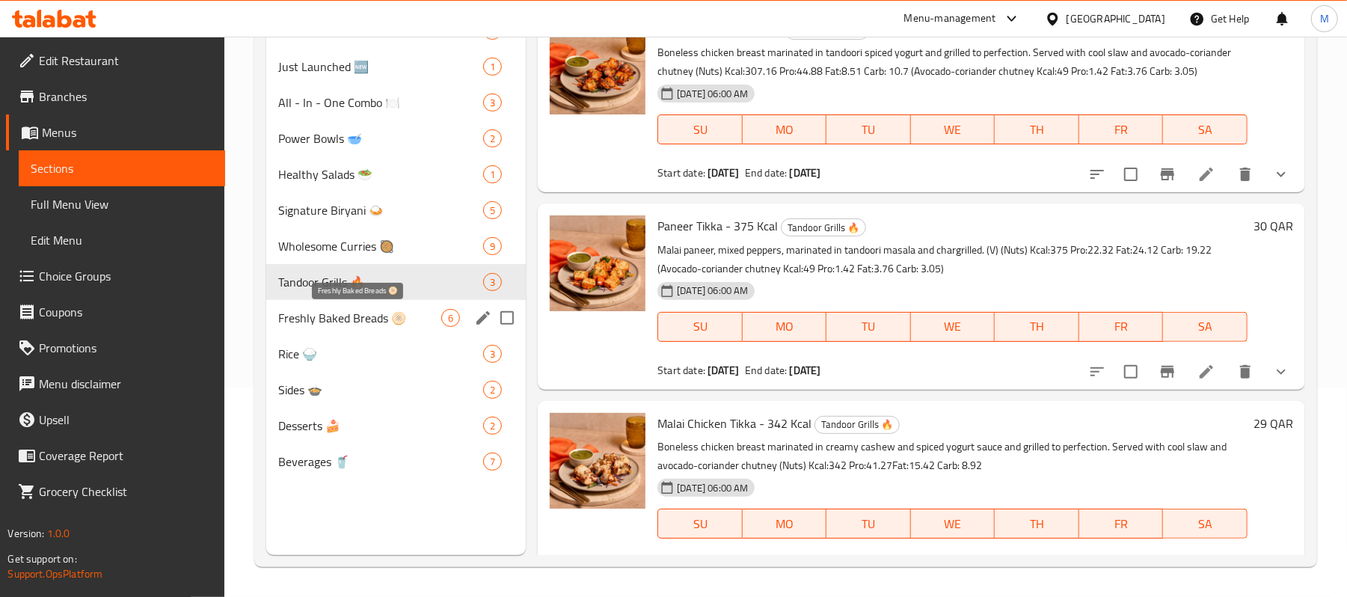
click at [395, 316] on span "Freshly Baked Breads 🫓" at bounding box center [359, 318] width 163 height 18
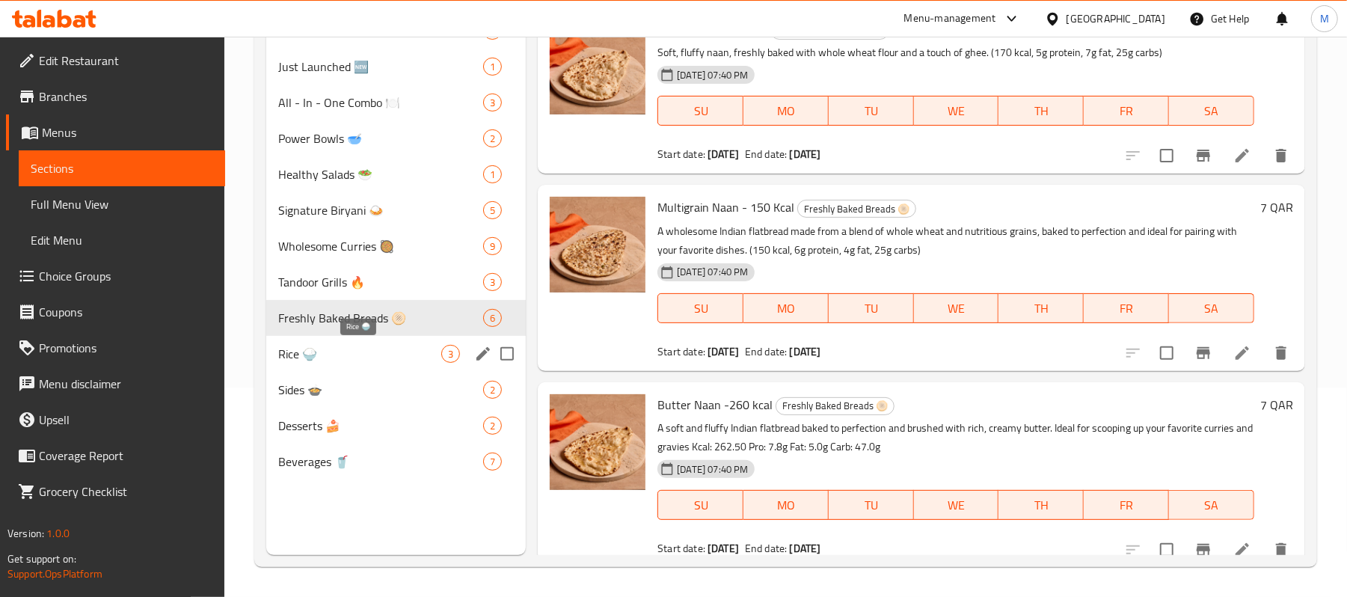
click at [335, 346] on span "Rice 🍚" at bounding box center [359, 354] width 163 height 18
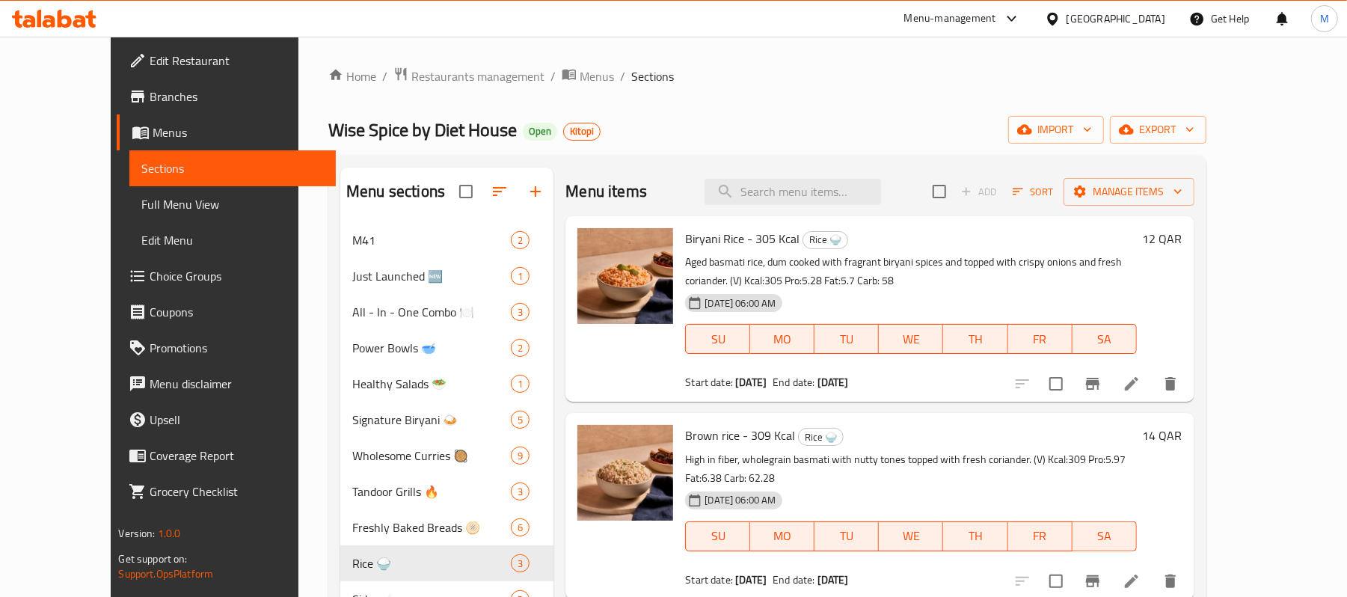
click at [150, 54] on span "Edit Restaurant" at bounding box center [237, 61] width 174 height 18
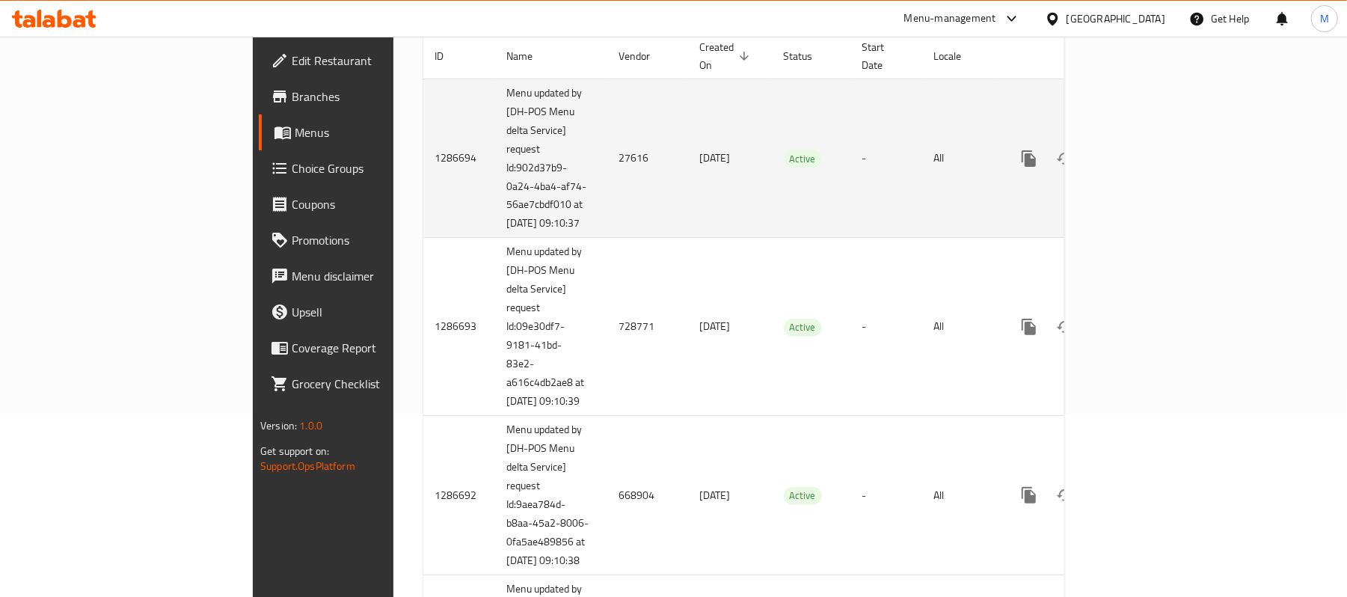
scroll to position [199, 0]
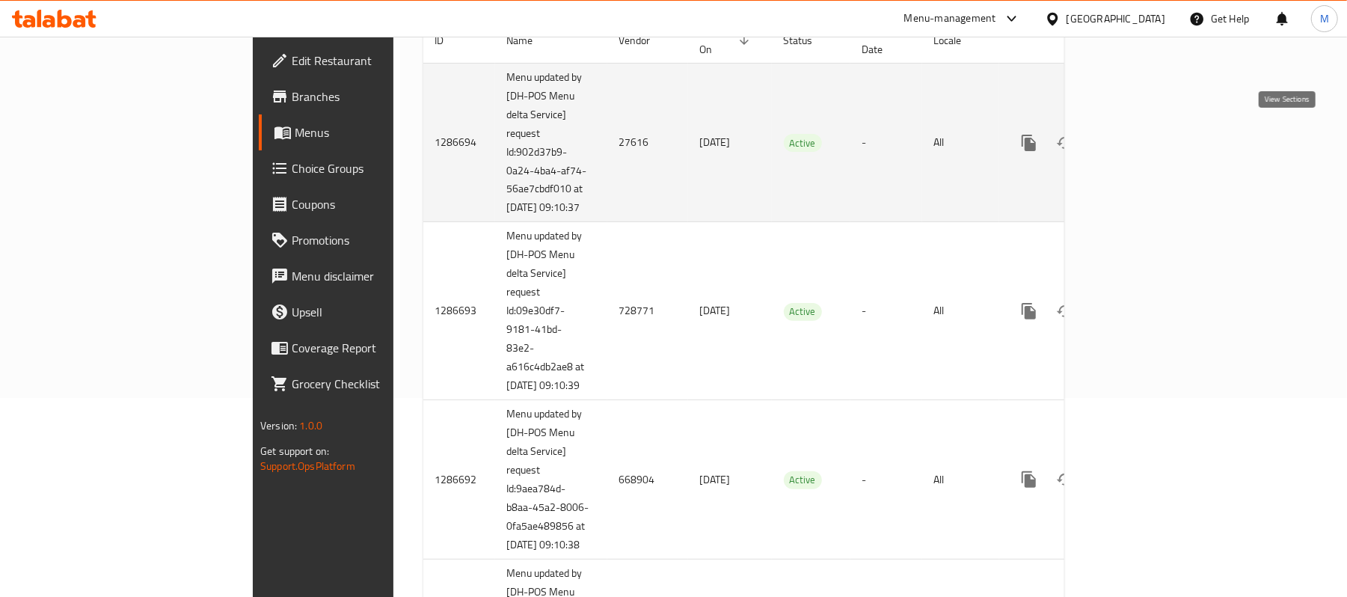
click at [1144, 139] on icon "enhanced table" at bounding box center [1136, 142] width 13 height 13
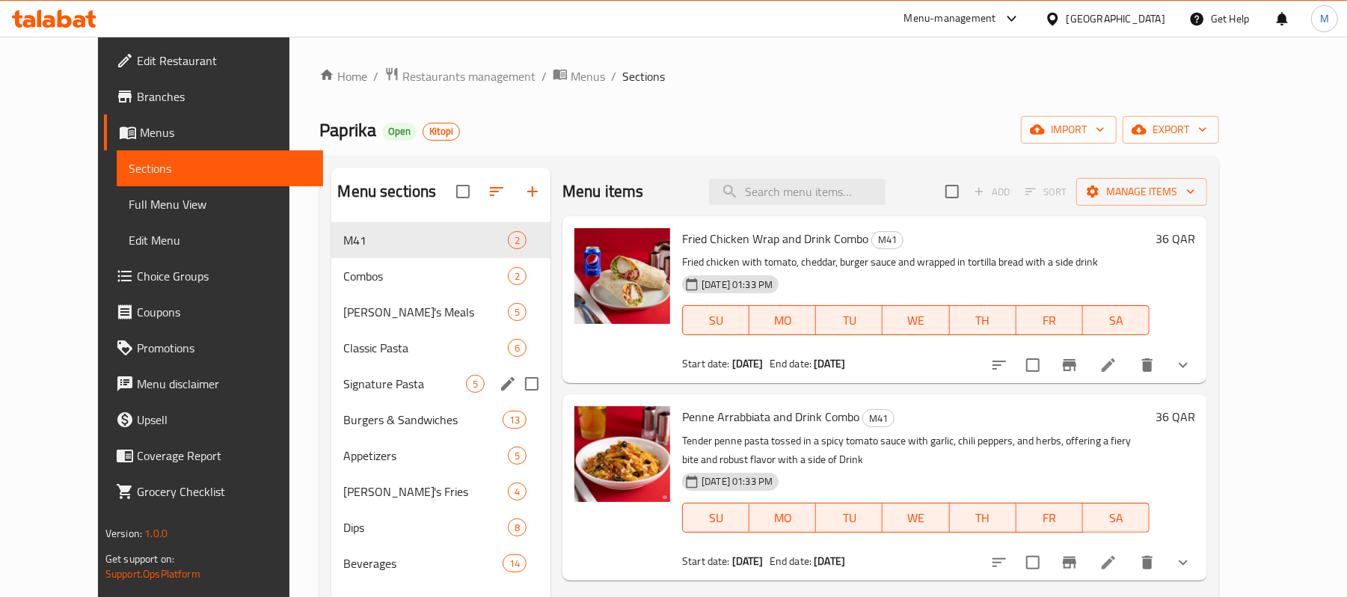
scroll to position [99, 0]
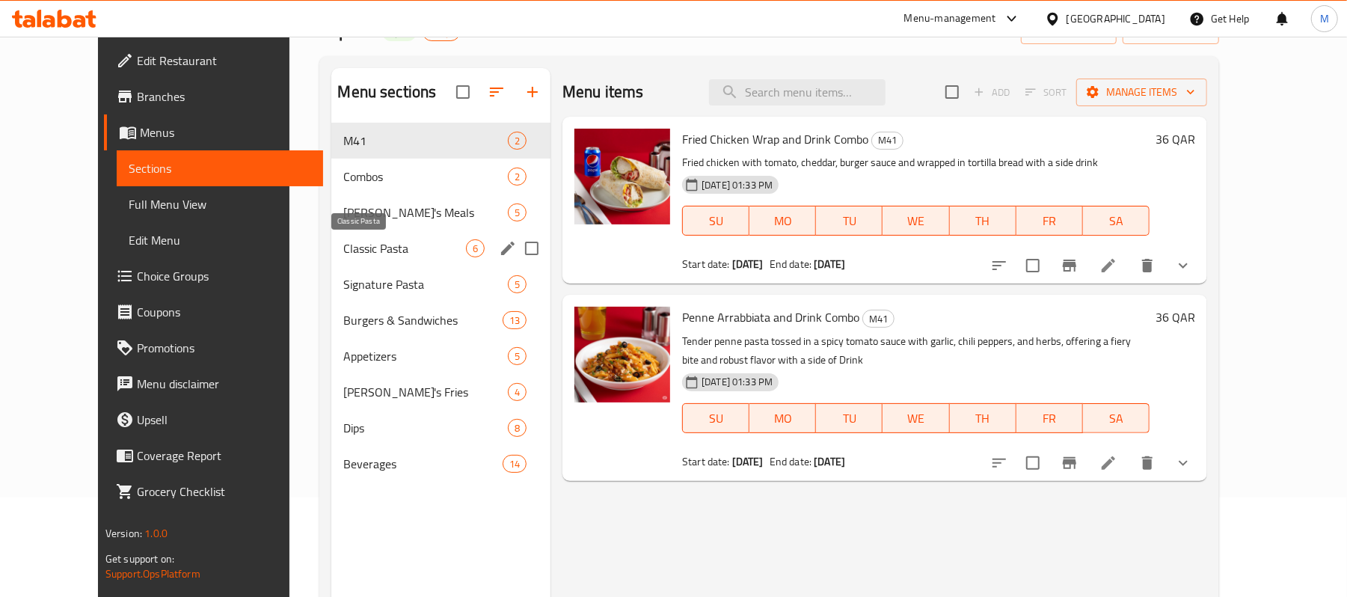
click at [411, 242] on span "Classic Pasta" at bounding box center [404, 248] width 123 height 18
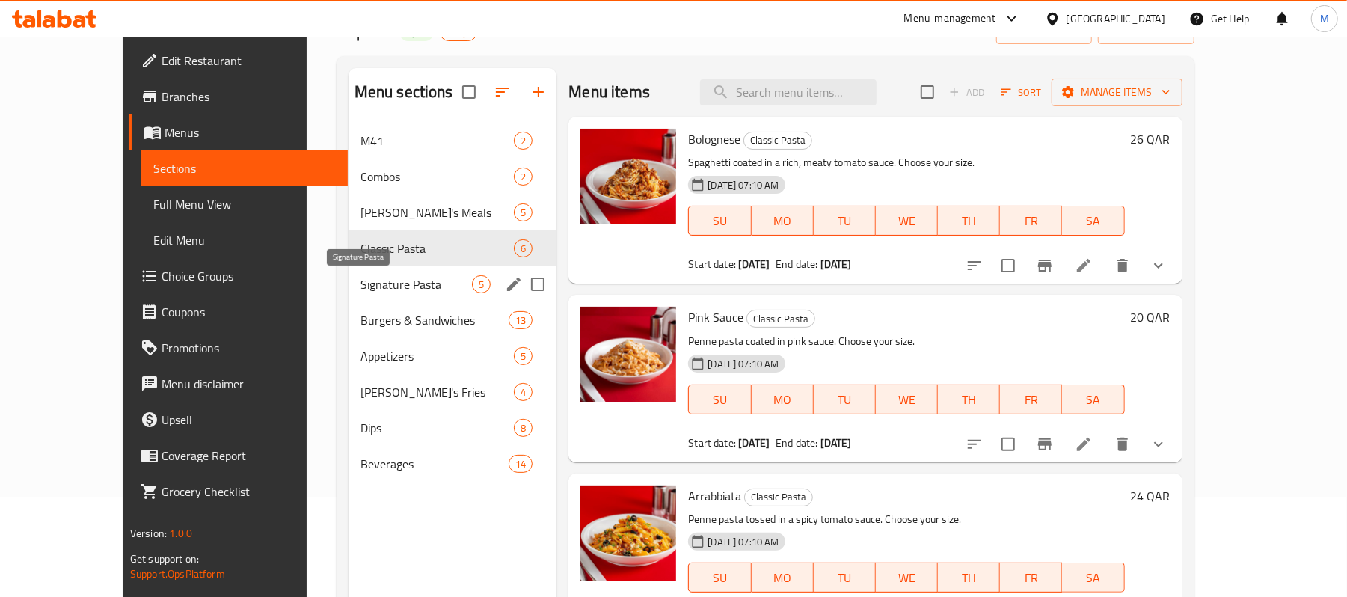
click at [402, 277] on span "Signature Pasta" at bounding box center [417, 284] width 112 height 18
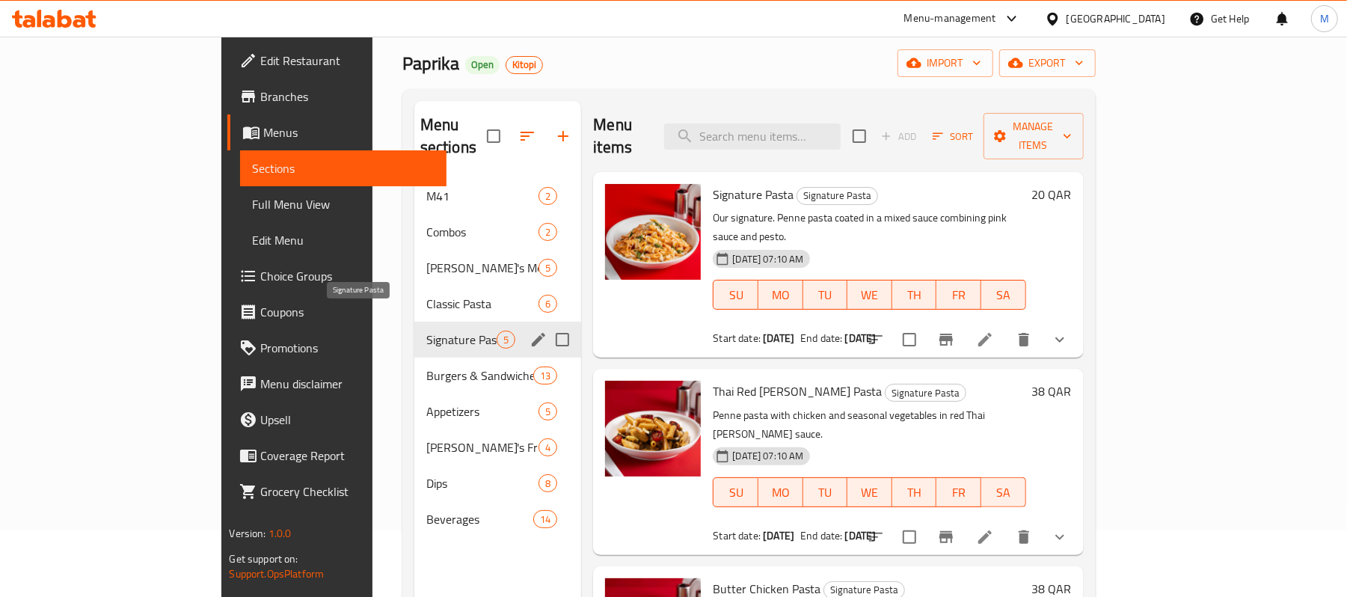
scroll to position [111, 0]
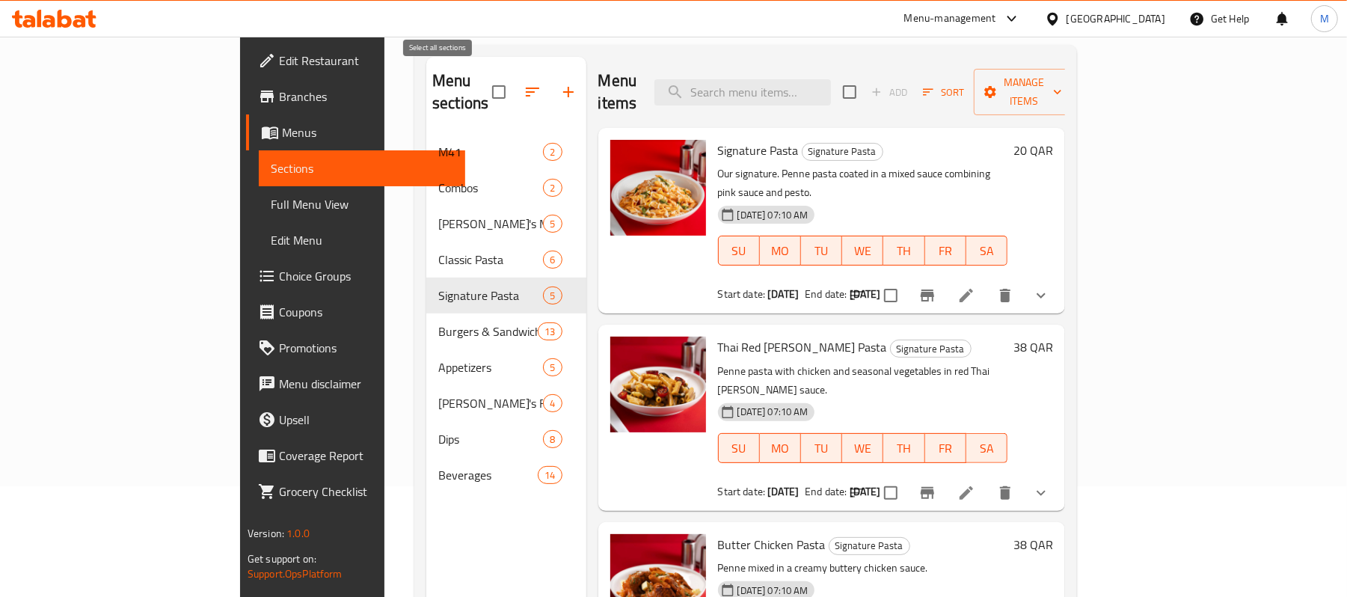
click at [483, 79] on input "checkbox" at bounding box center [498, 91] width 31 height 31
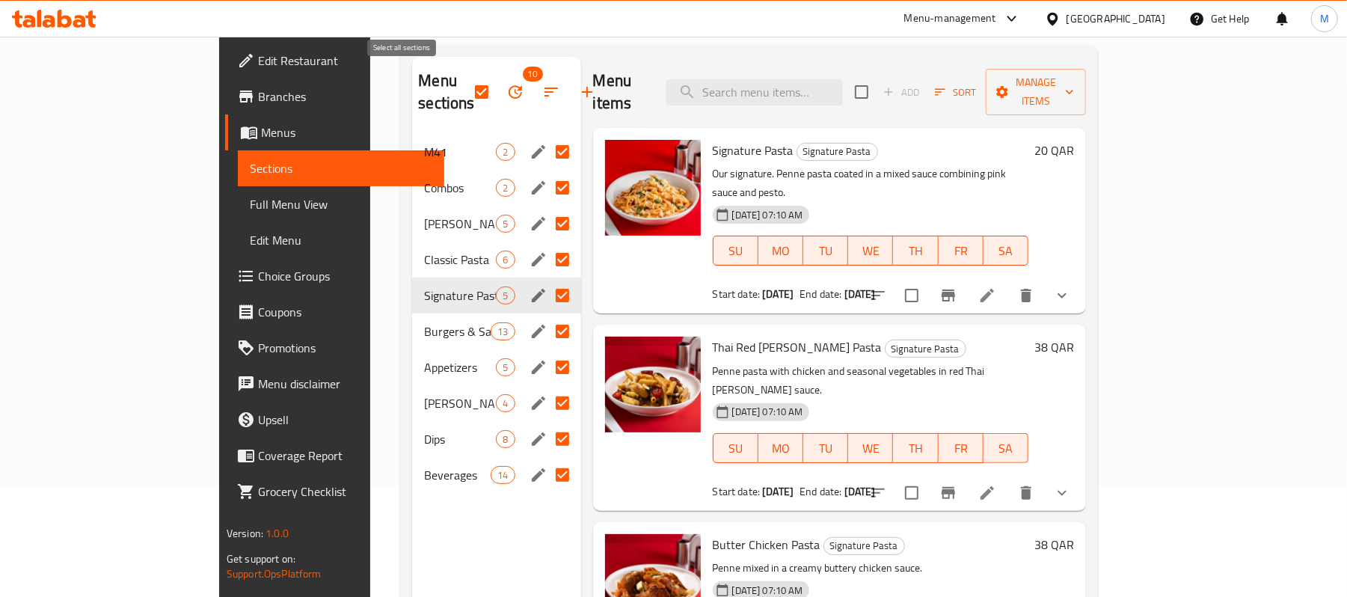
click at [466, 82] on input "checkbox" at bounding box center [481, 91] width 31 height 31
checkbox input "false"
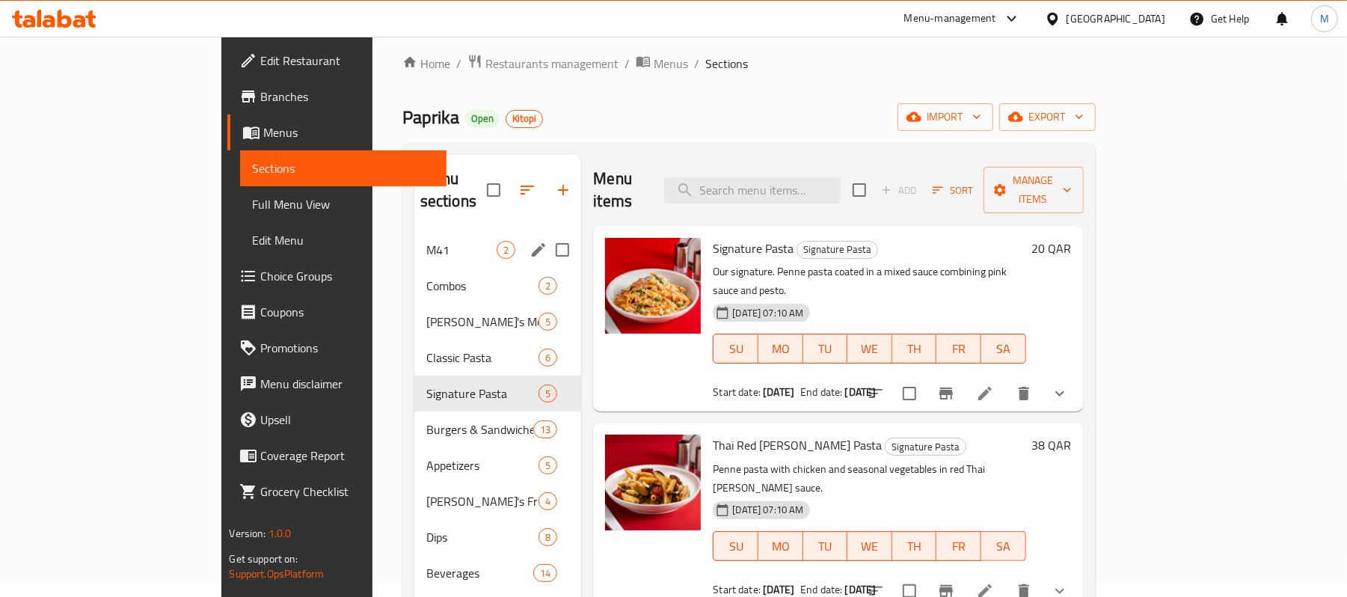
scroll to position [99, 0]
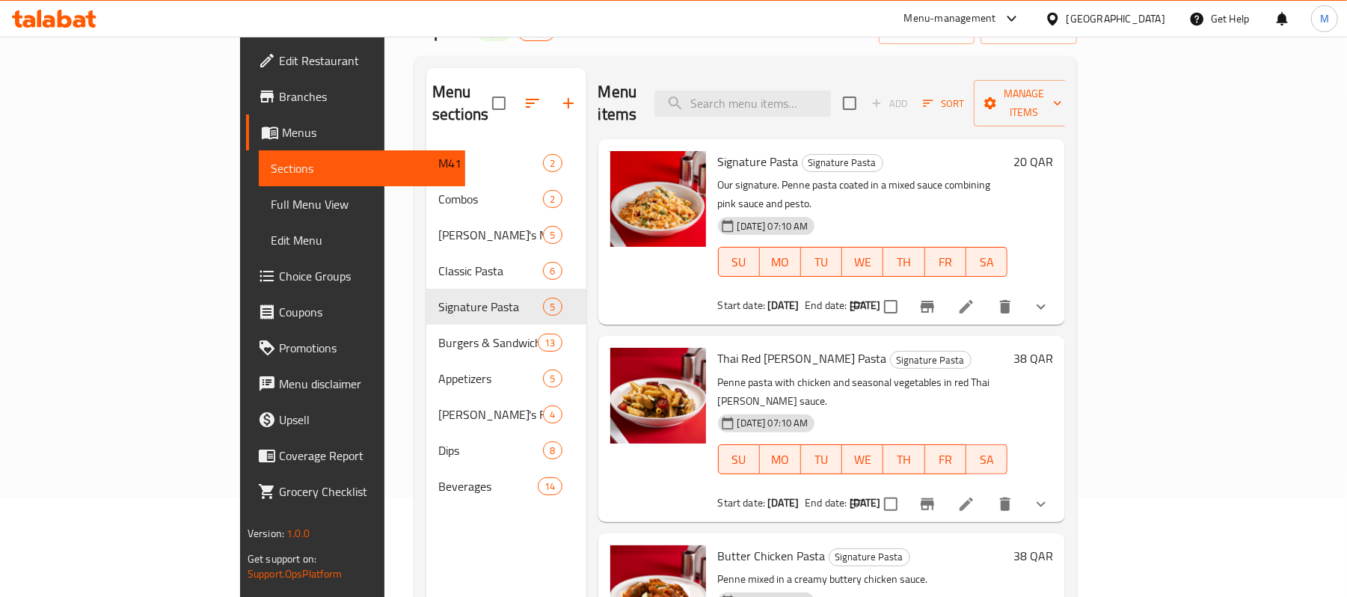
click at [279, 61] on span "Edit Restaurant" at bounding box center [366, 61] width 174 height 18
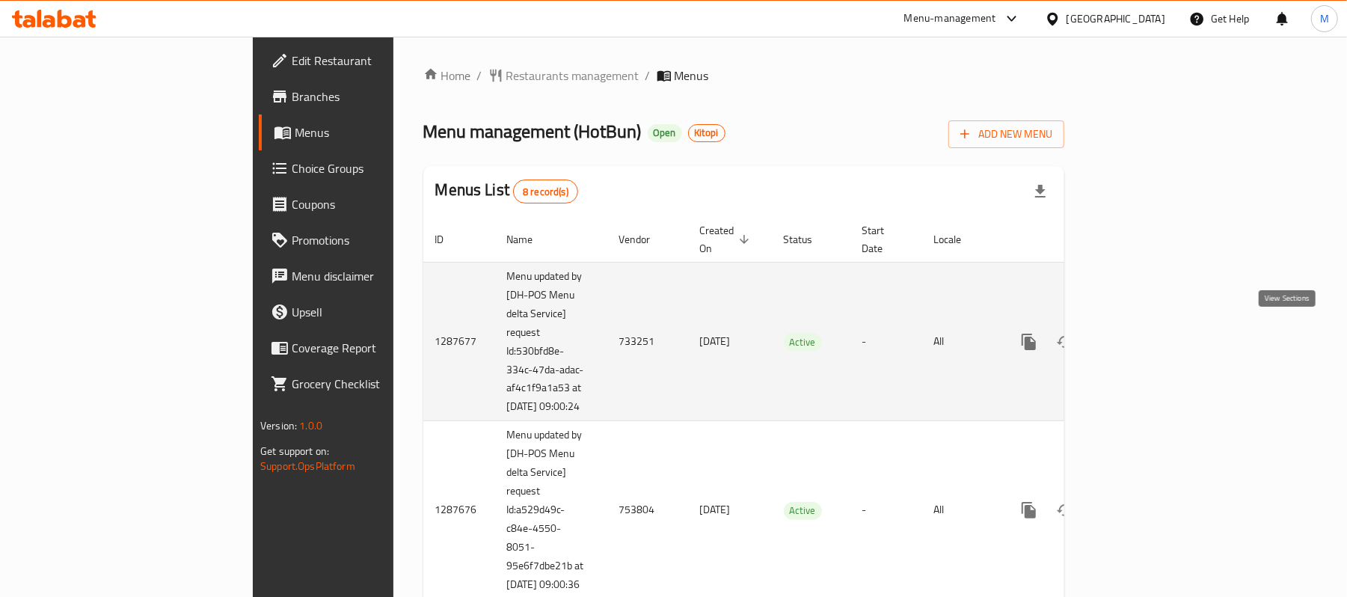
click at [1146, 337] on icon "enhanced table" at bounding box center [1137, 342] width 18 height 18
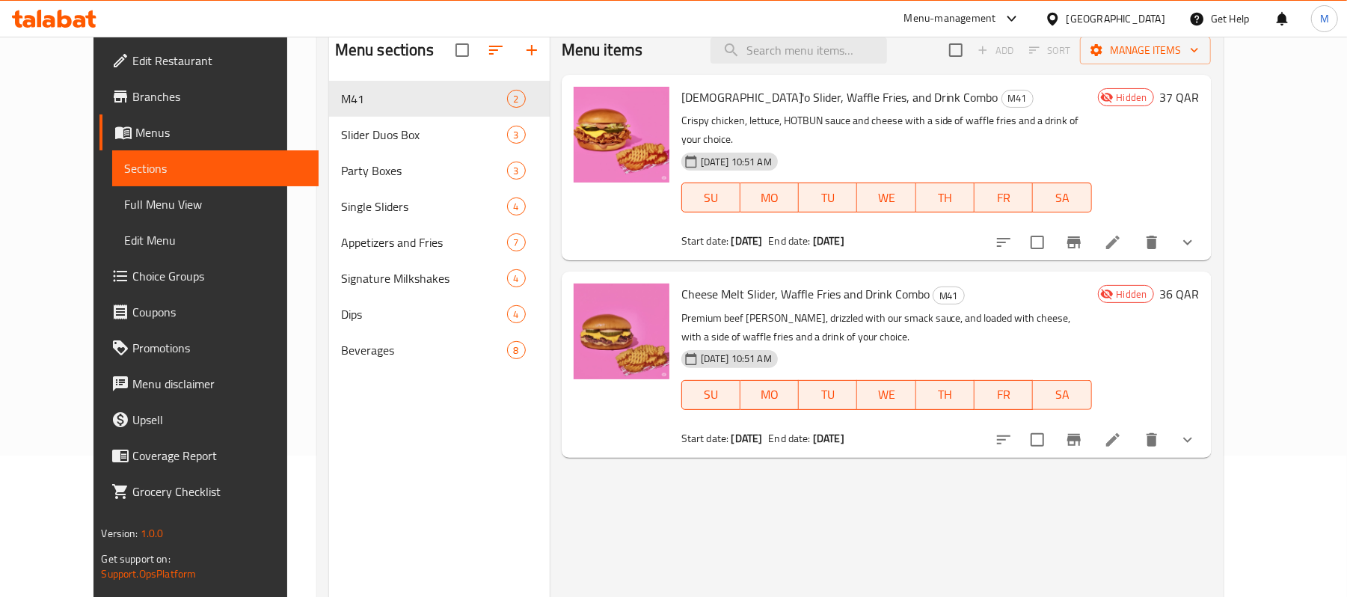
scroll to position [10, 0]
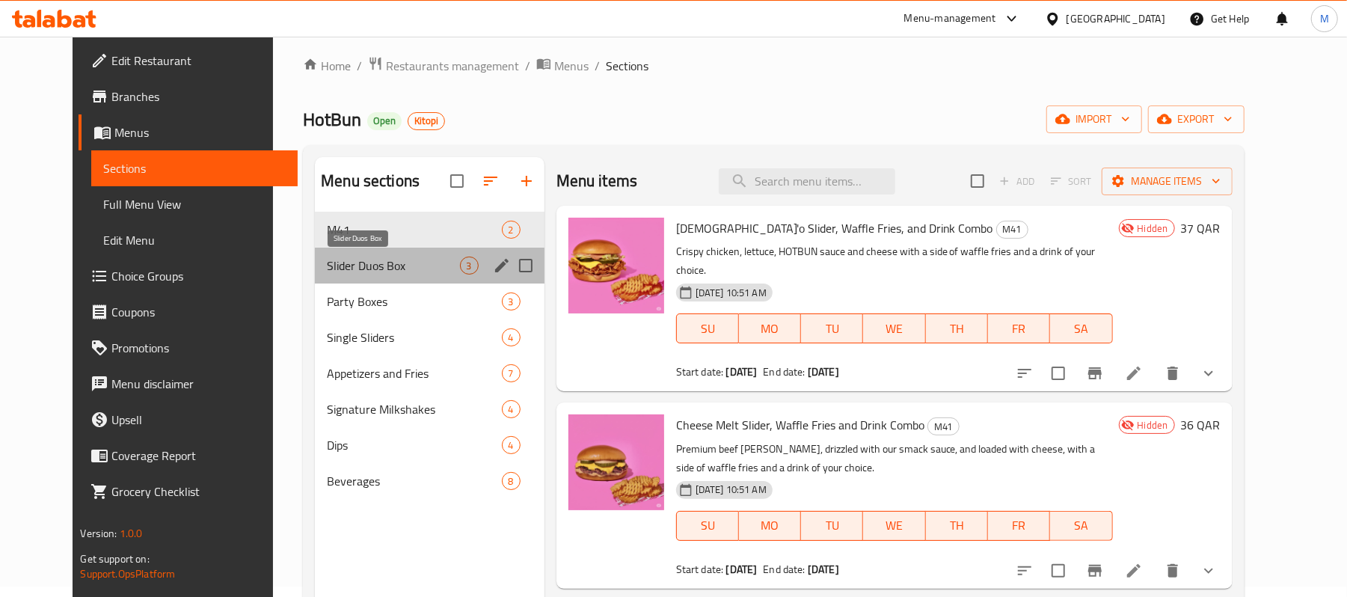
click at [395, 271] on span "Slider Duos Box" at bounding box center [393, 266] width 132 height 18
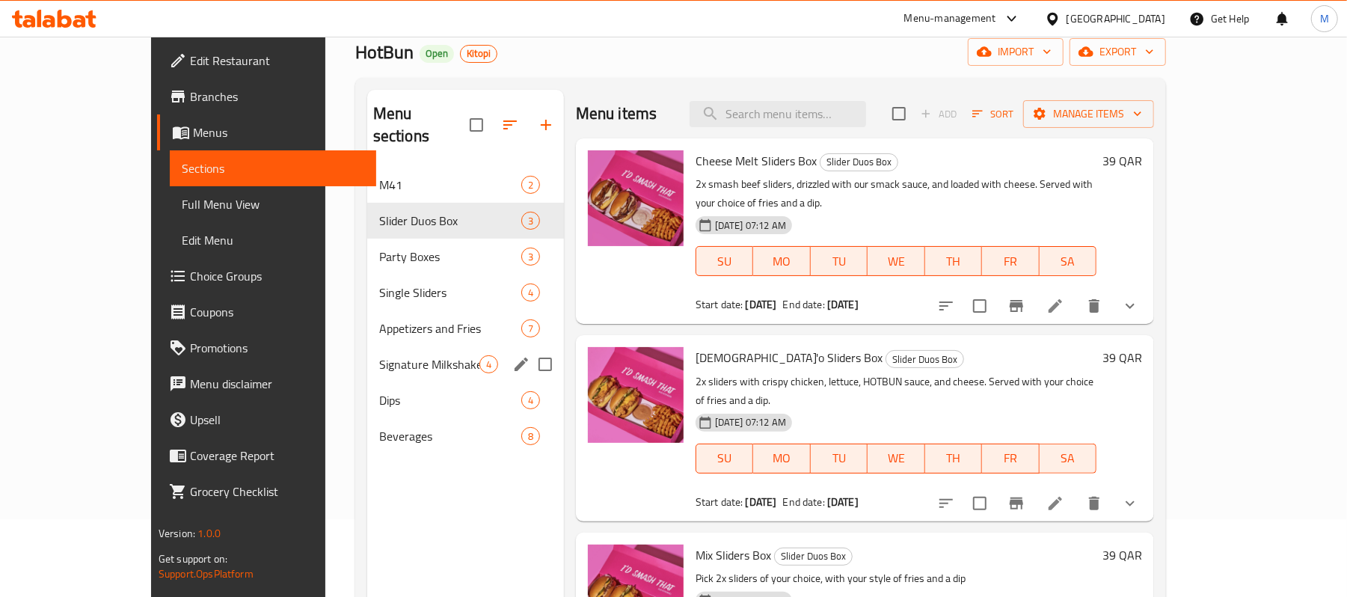
scroll to position [111, 0]
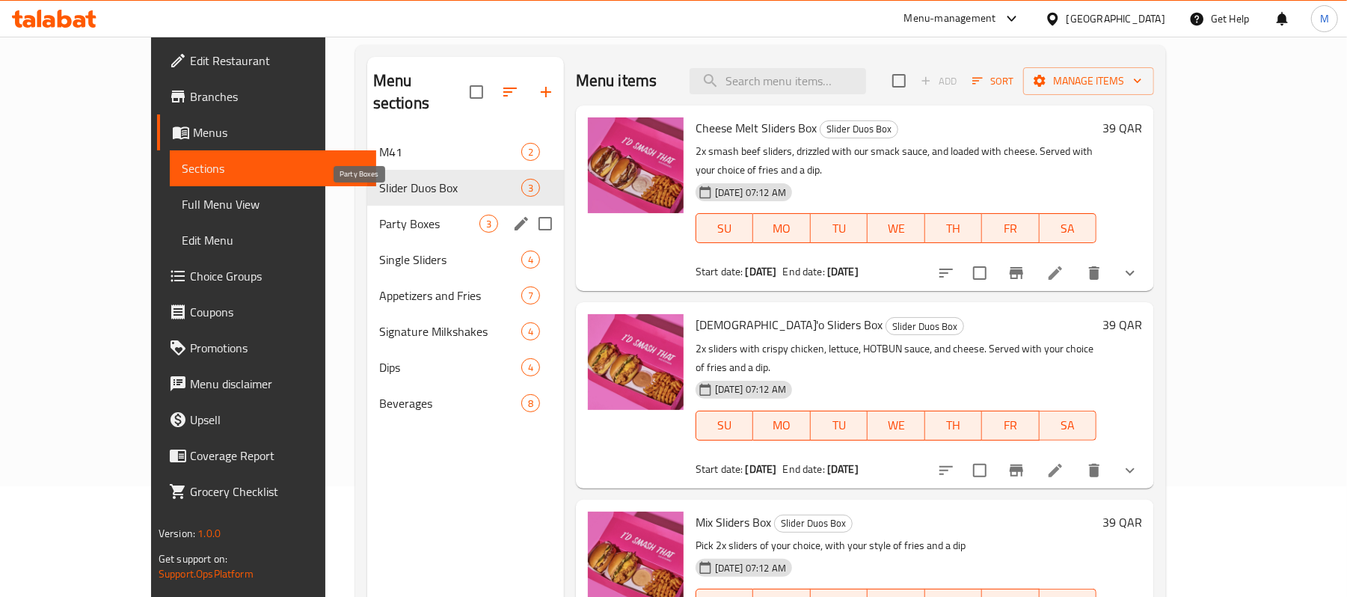
click at [379, 215] on span "Party Boxes" at bounding box center [429, 224] width 100 height 18
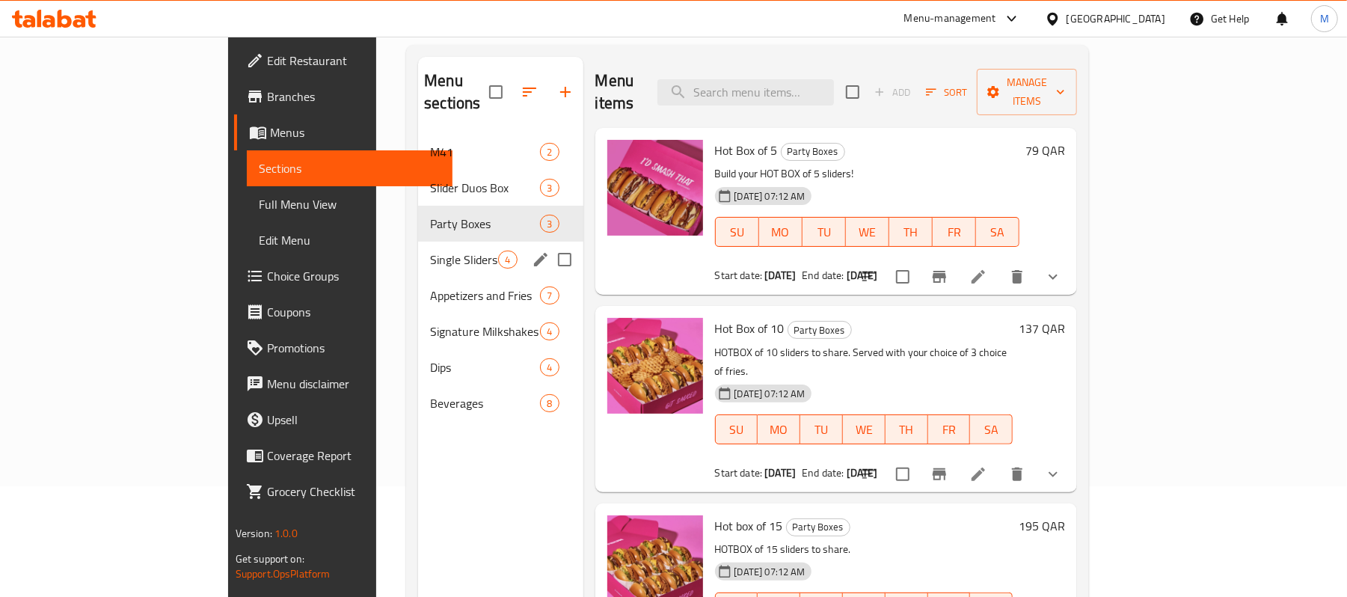
click at [418, 242] on div "Single Sliders 4" at bounding box center [500, 260] width 165 height 36
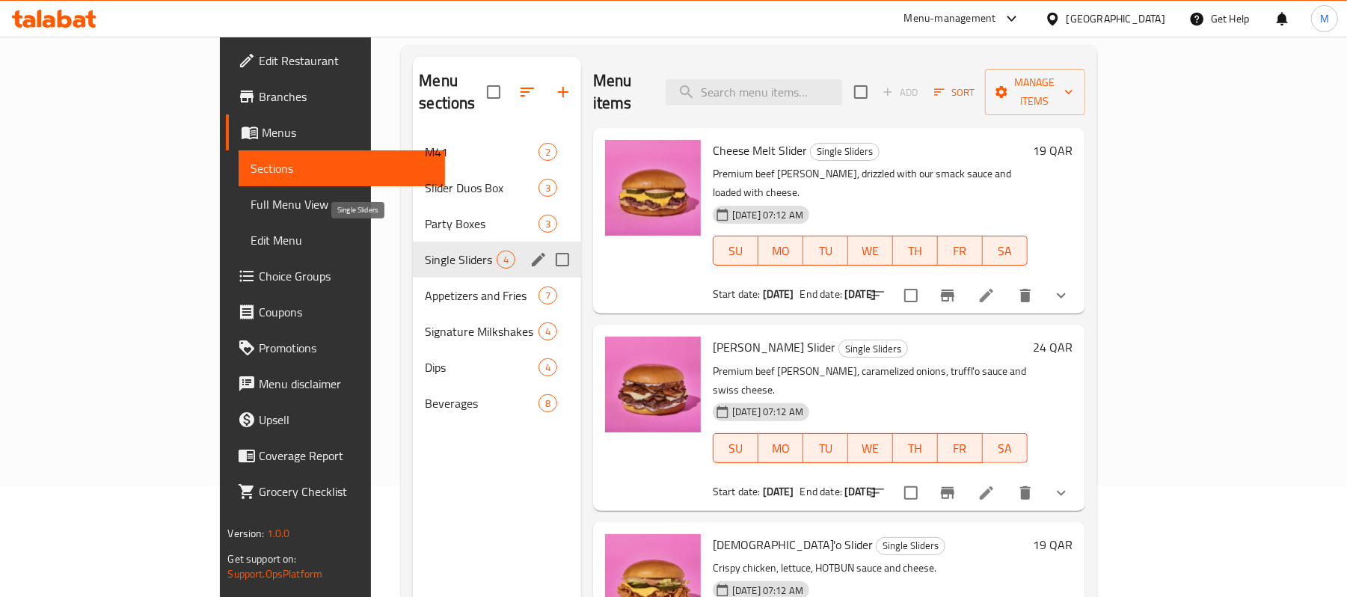
click at [413, 247] on div "Single Sliders 4" at bounding box center [497, 260] width 168 height 36
click at [413, 284] on div "Appetizers and Fries 7" at bounding box center [497, 296] width 168 height 36
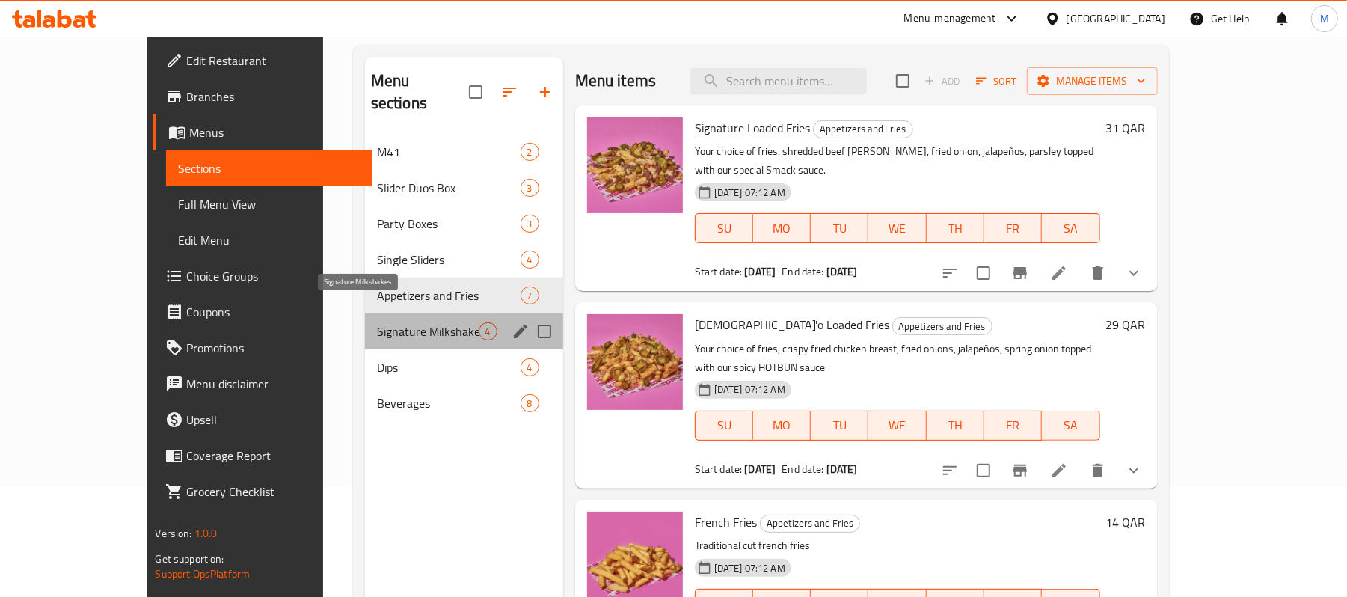
click at [381, 322] on span "Signature Milkshakes" at bounding box center [428, 331] width 102 height 18
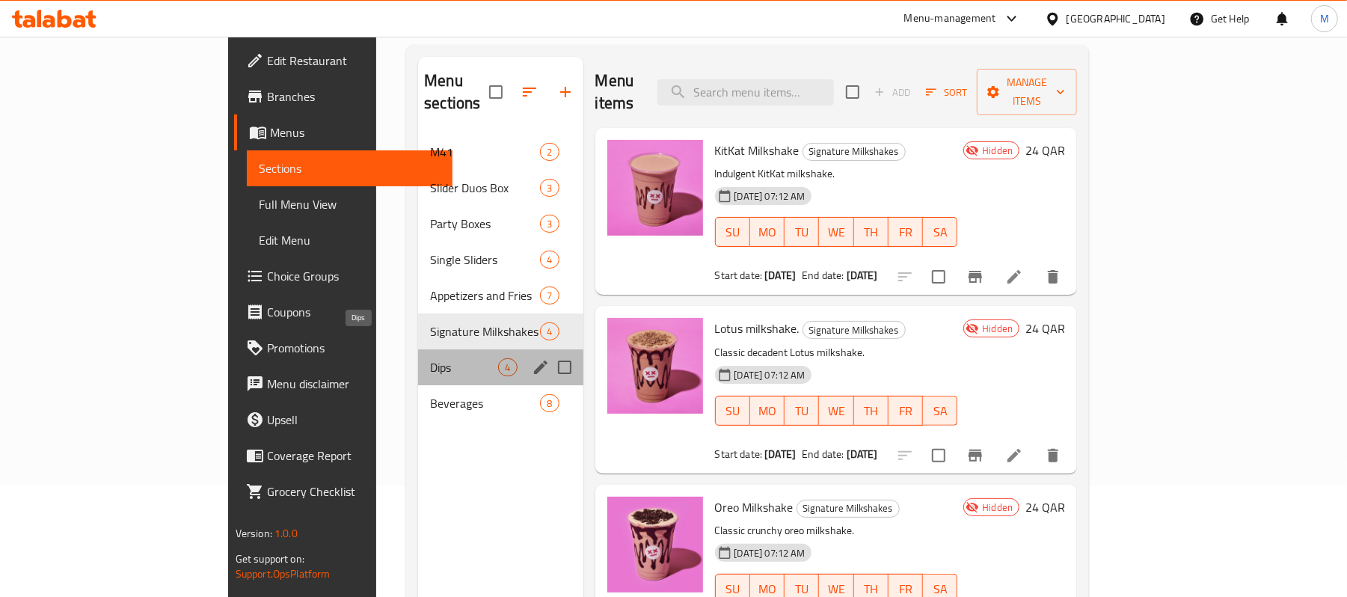
click at [430, 358] on span "Dips" at bounding box center [464, 367] width 68 height 18
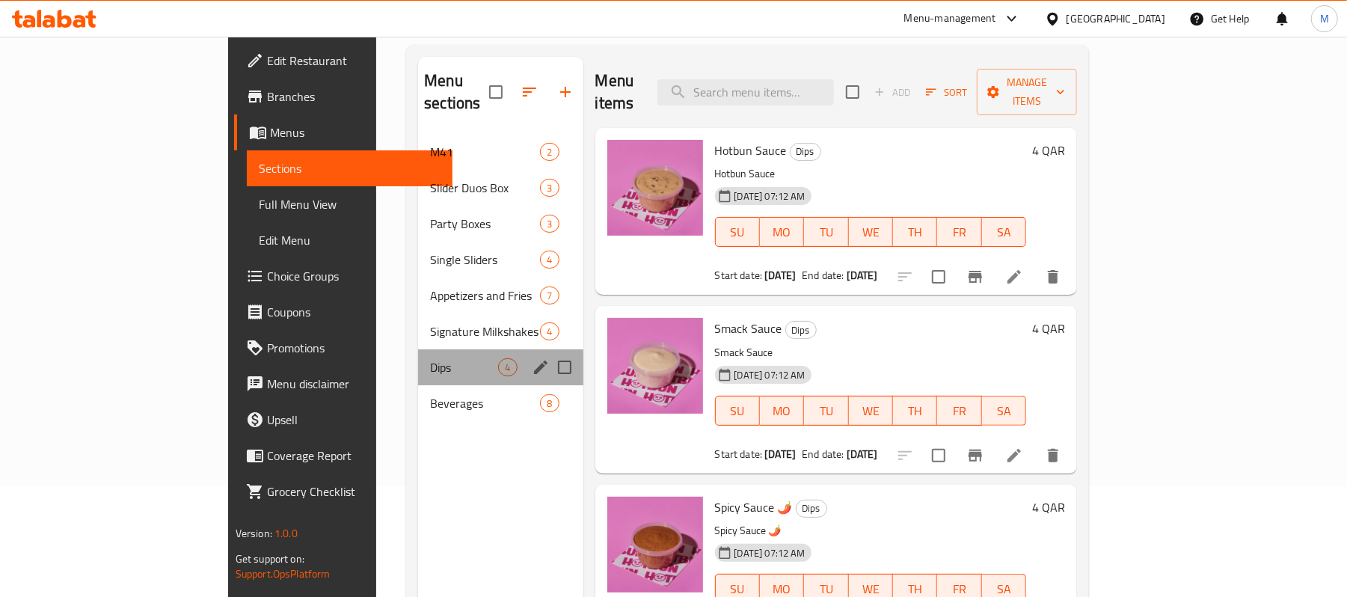
click at [418, 362] on div "Dips 4" at bounding box center [500, 367] width 165 height 36
click at [430, 394] on span "Beverages" at bounding box center [464, 403] width 68 height 18
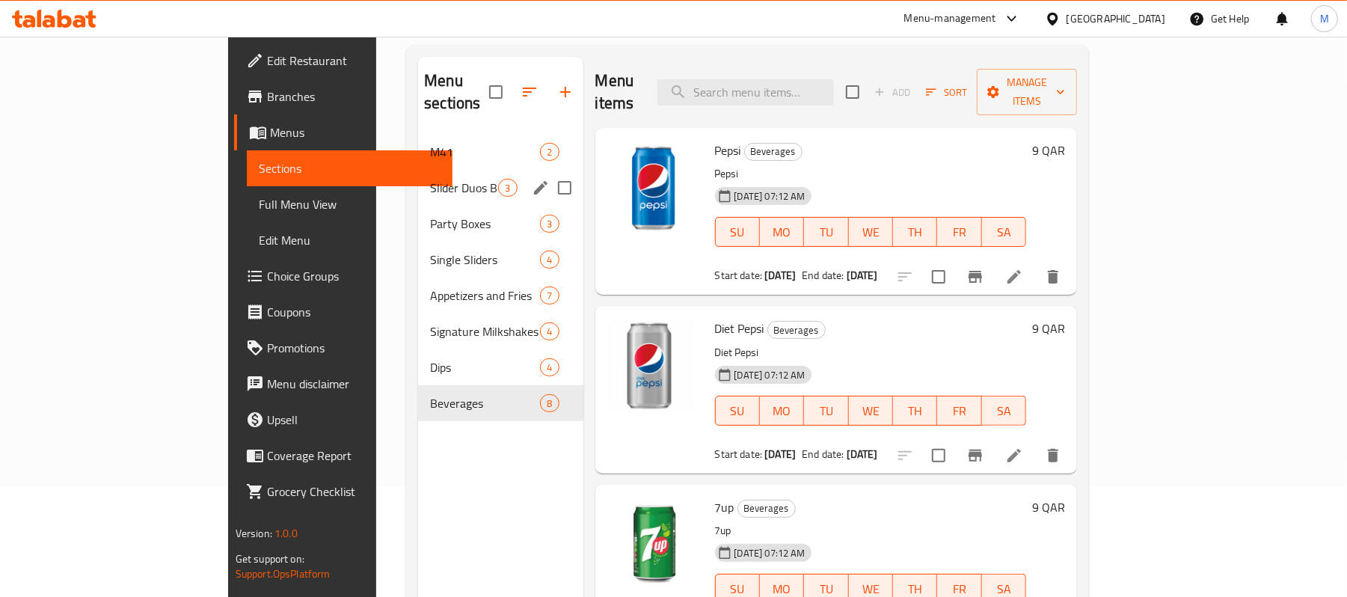
click at [430, 179] on span "Slider Duos Box" at bounding box center [464, 188] width 68 height 18
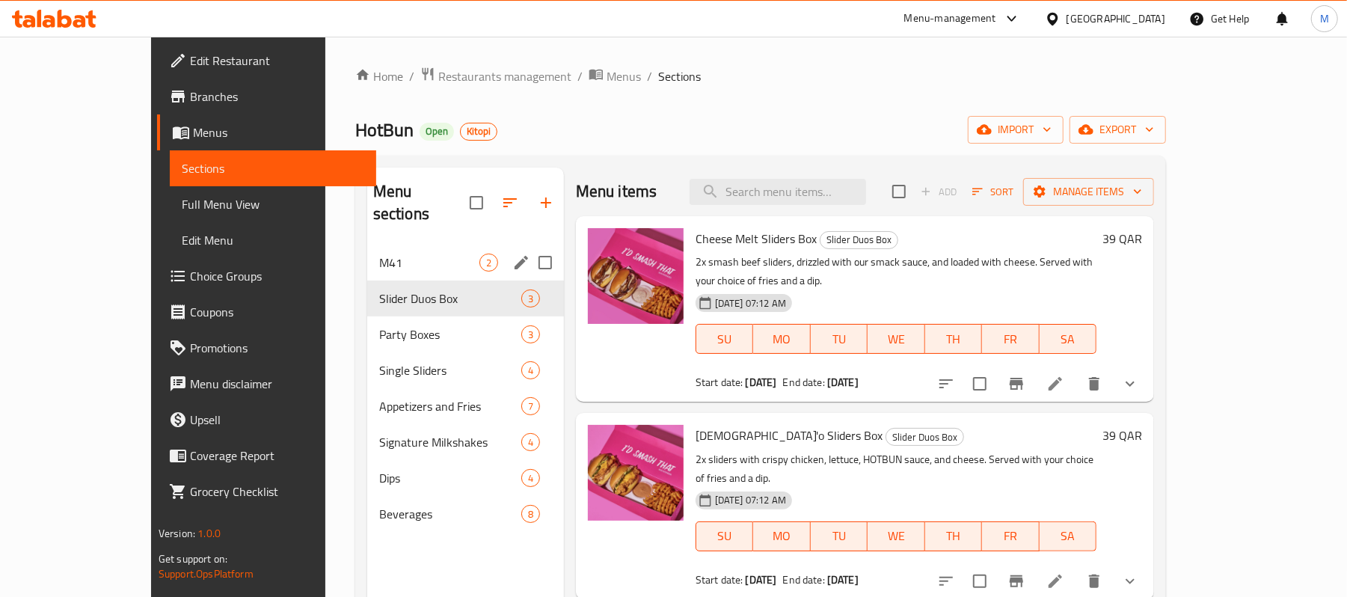
click at [390, 254] on span "M41" at bounding box center [429, 263] width 100 height 18
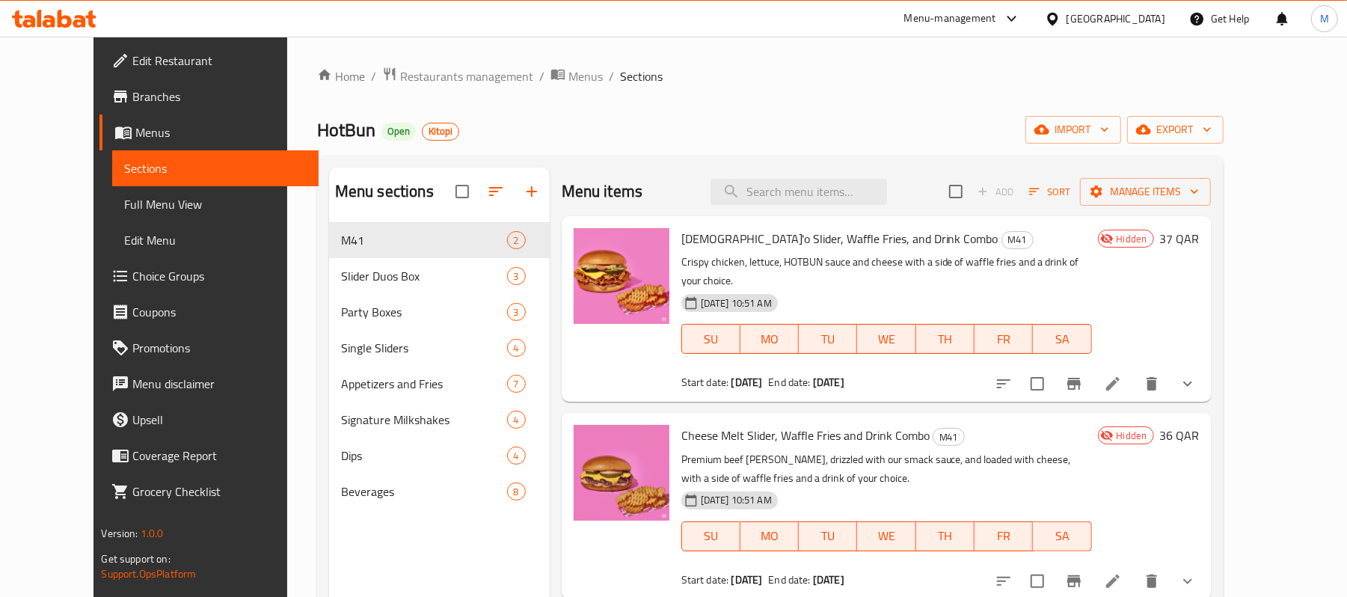
click at [132, 64] on span "Edit Restaurant" at bounding box center [219, 61] width 174 height 18
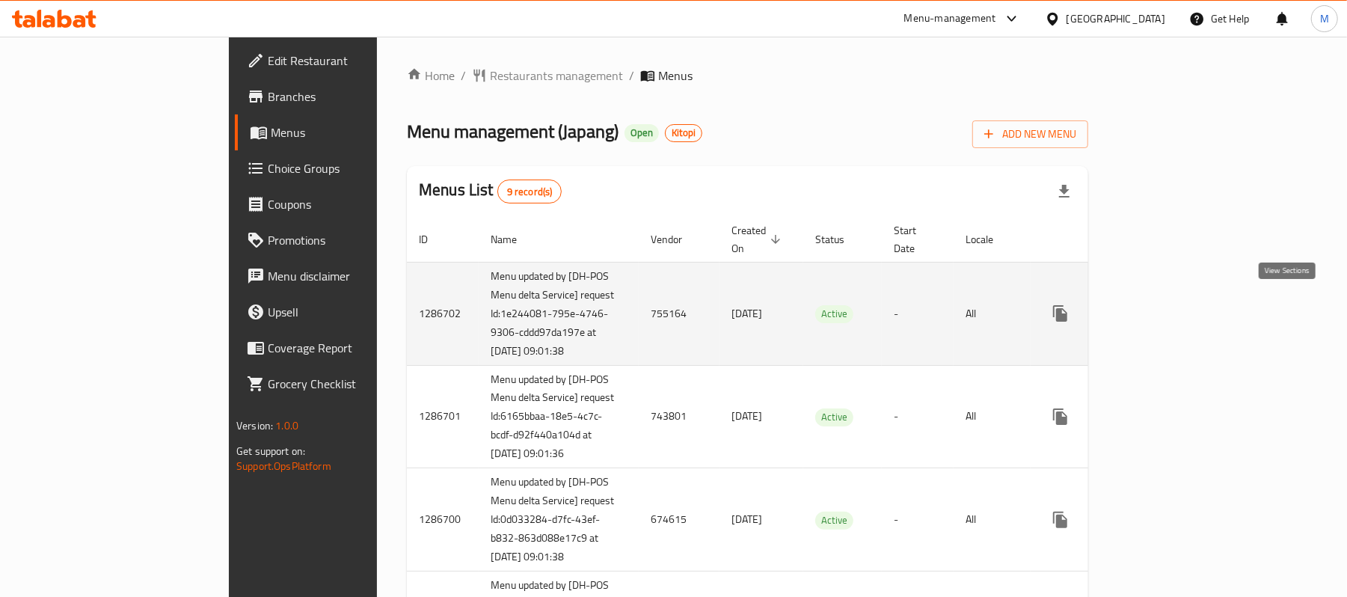
click at [1177, 304] on icon "enhanced table" at bounding box center [1168, 313] width 18 height 18
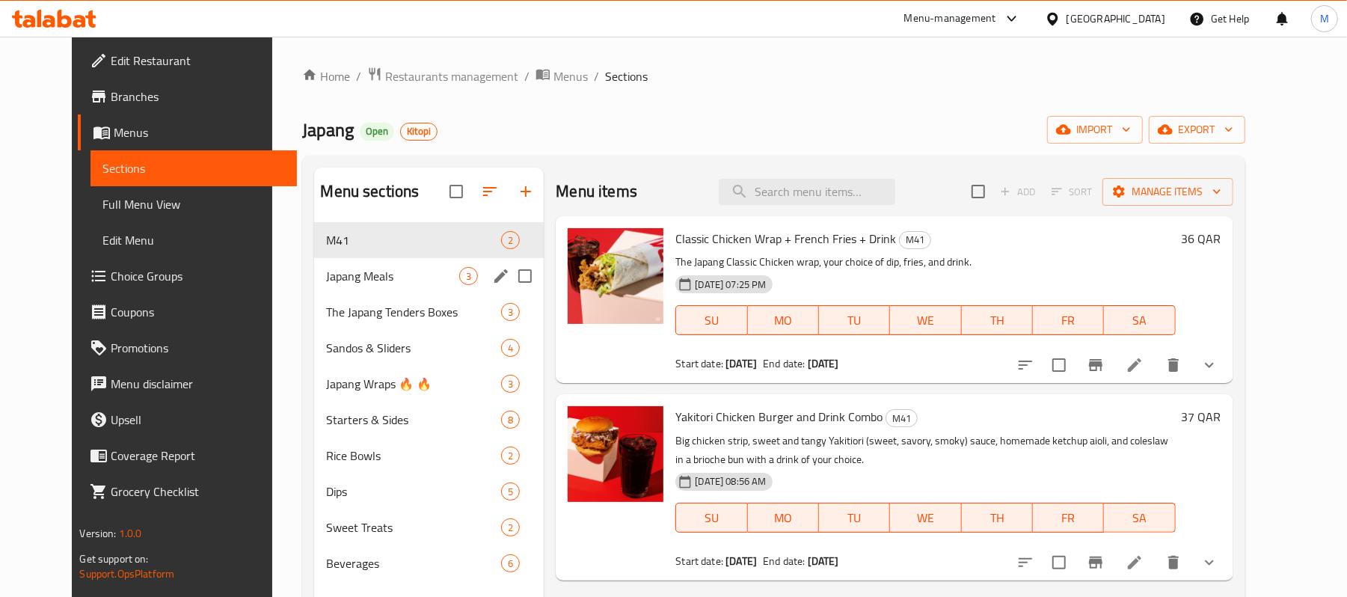
scroll to position [99, 0]
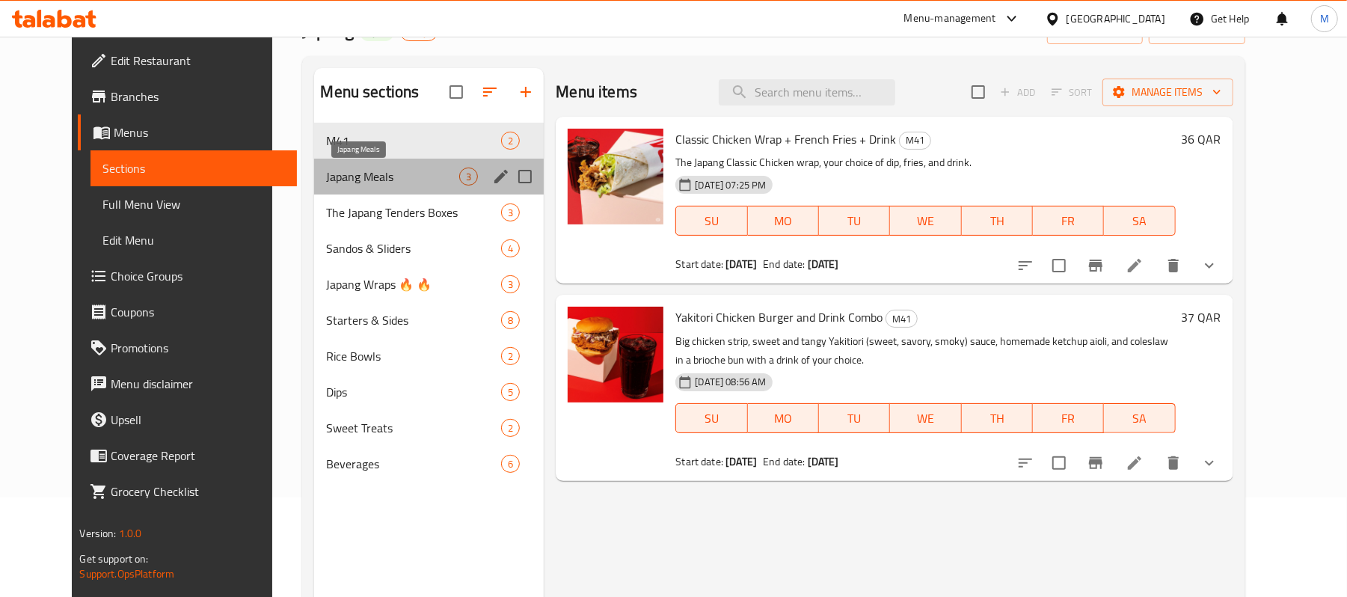
click at [368, 177] on span "Japang Meals" at bounding box center [392, 177] width 133 height 18
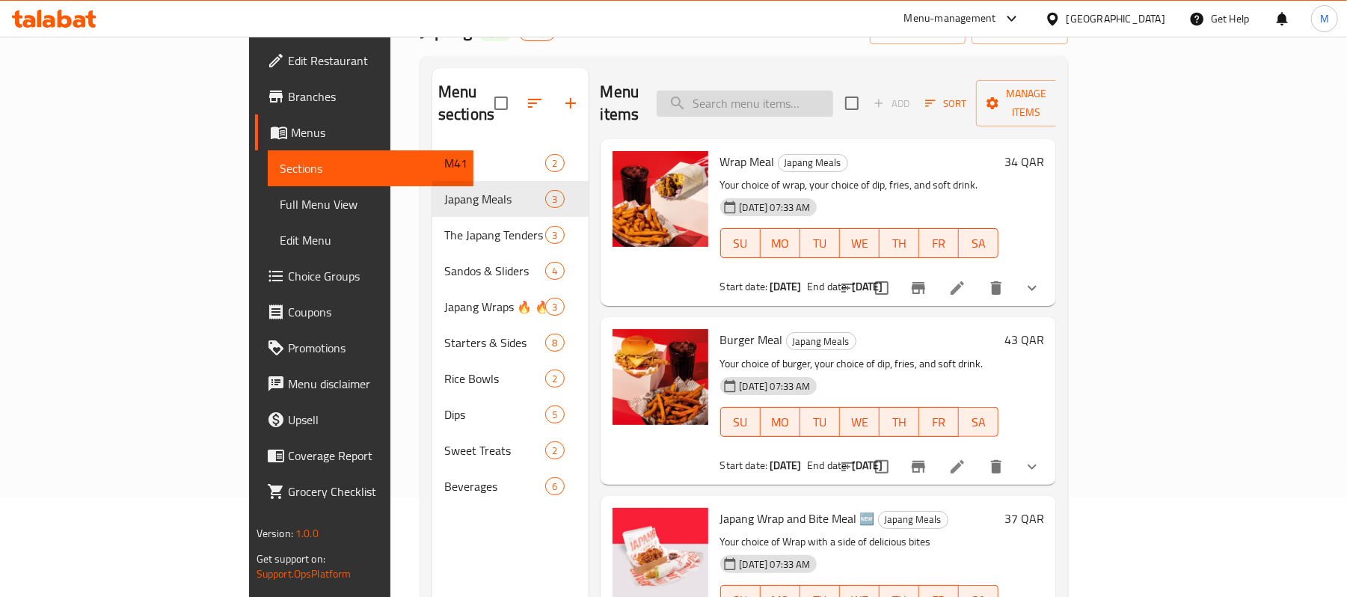
click at [800, 91] on input "search" at bounding box center [745, 104] width 177 height 26
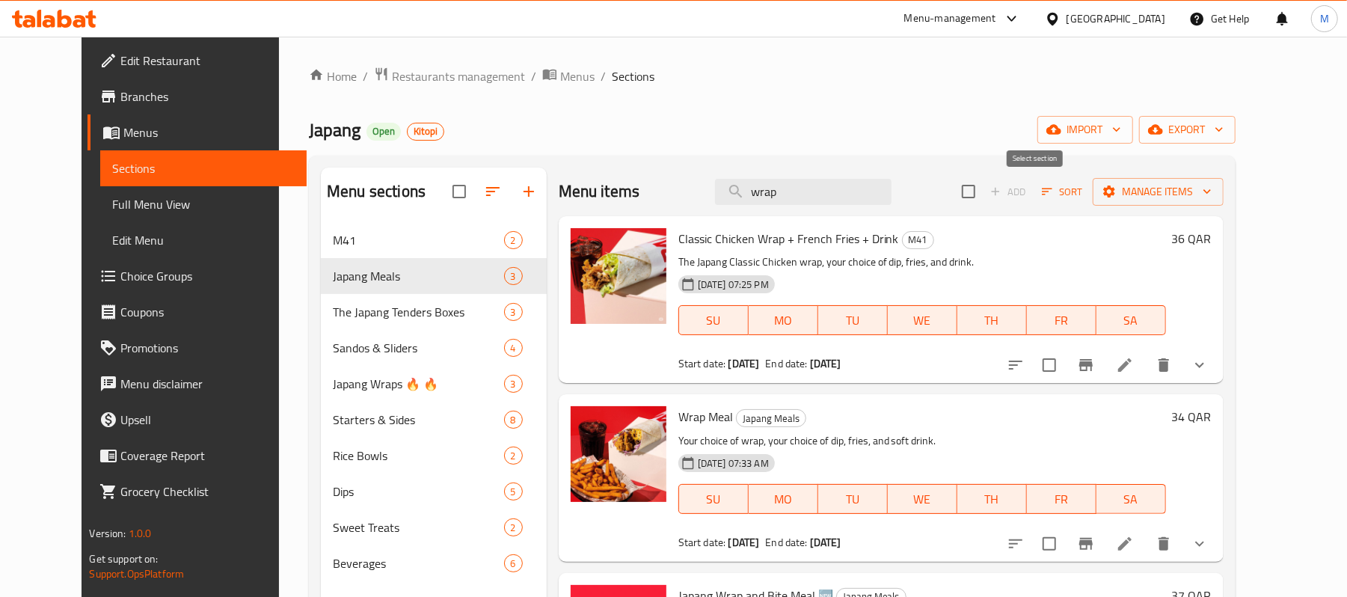
type input "wrap"
click at [984, 198] on input "checkbox" at bounding box center [968, 191] width 31 height 31
checkbox input "true"
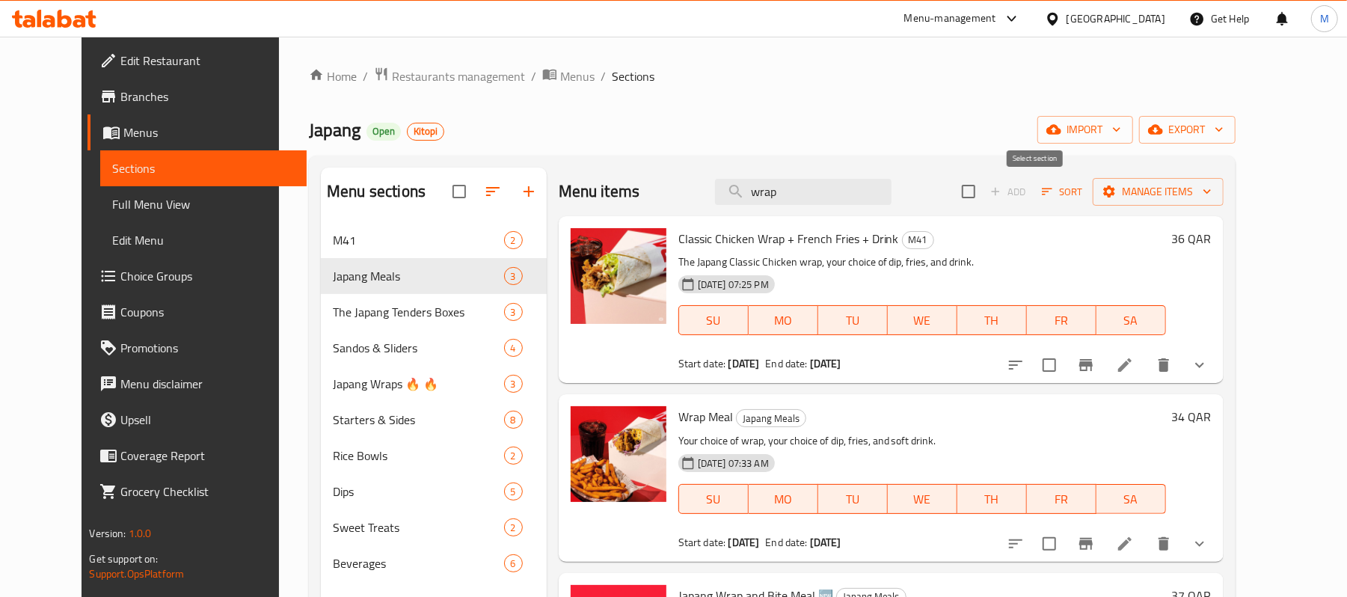
checkbox input "true"
click at [984, 190] on input "checkbox" at bounding box center [968, 191] width 31 height 31
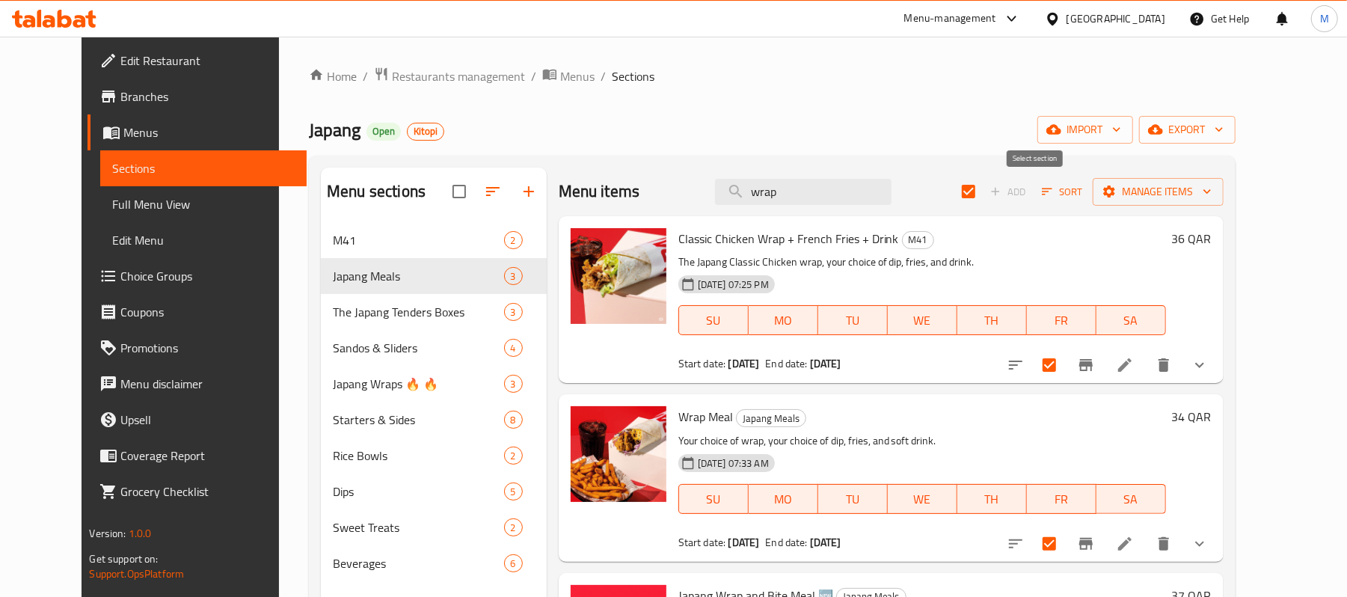
checkbox input "false"
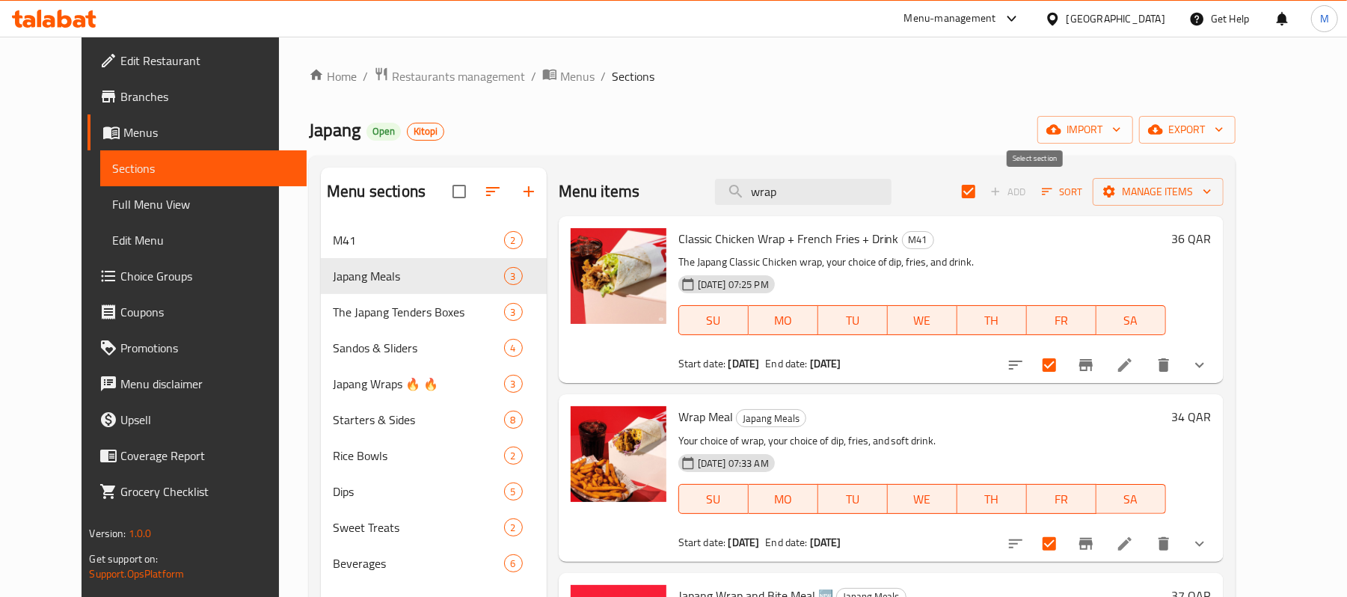
checkbox input "false"
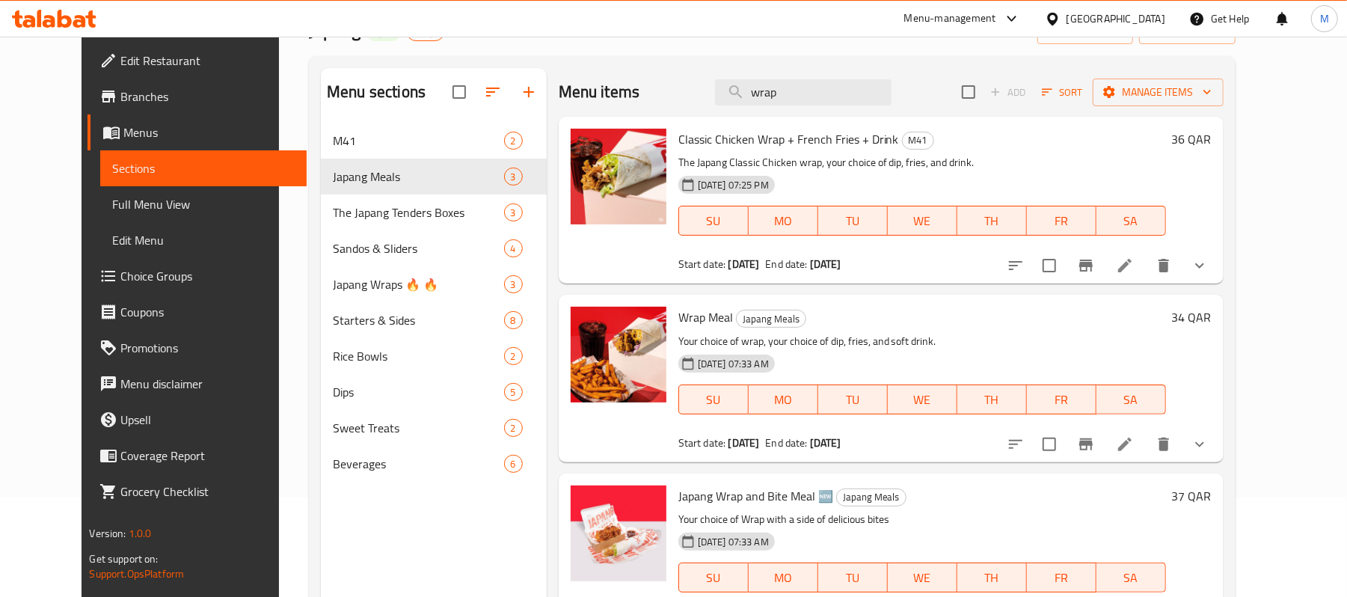
click at [372, 509] on div "Menu sections M41 2 Japang Meals 3 The Japang Tenders Boxes 3 Sandos & Sliders …" at bounding box center [434, 366] width 226 height 597
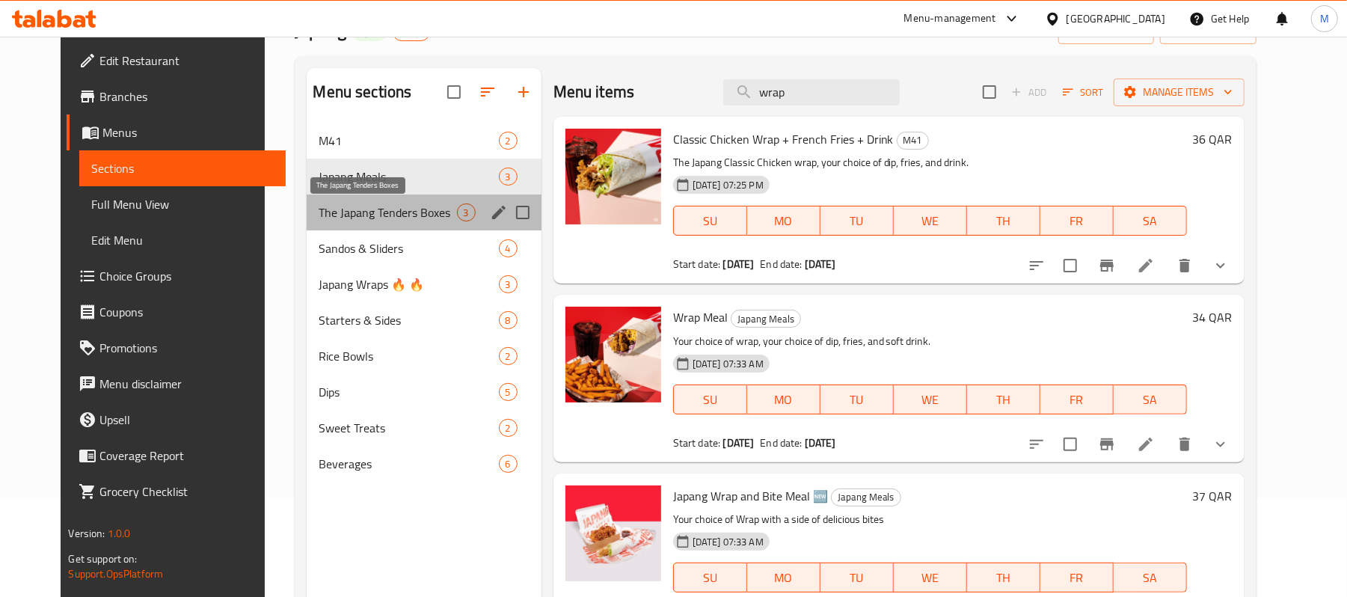
click at [399, 217] on span "The Japang Tenders Boxes" at bounding box center [388, 212] width 138 height 18
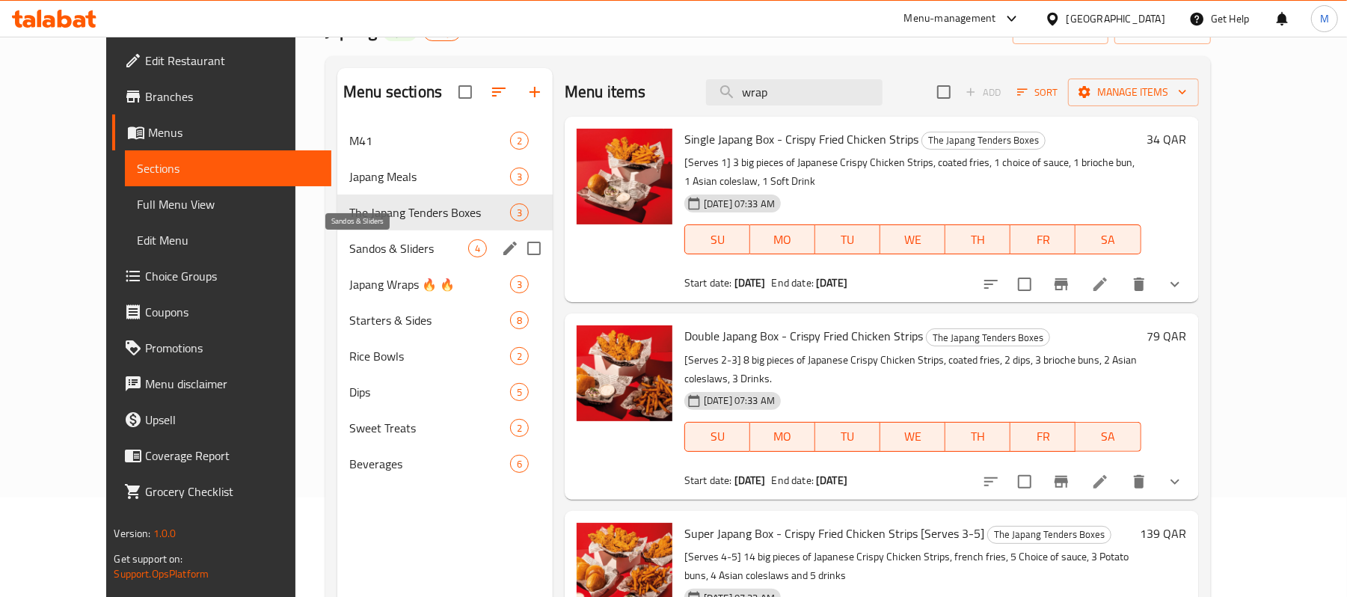
click at [383, 251] on span "Sandos & Sliders" at bounding box center [408, 248] width 119 height 18
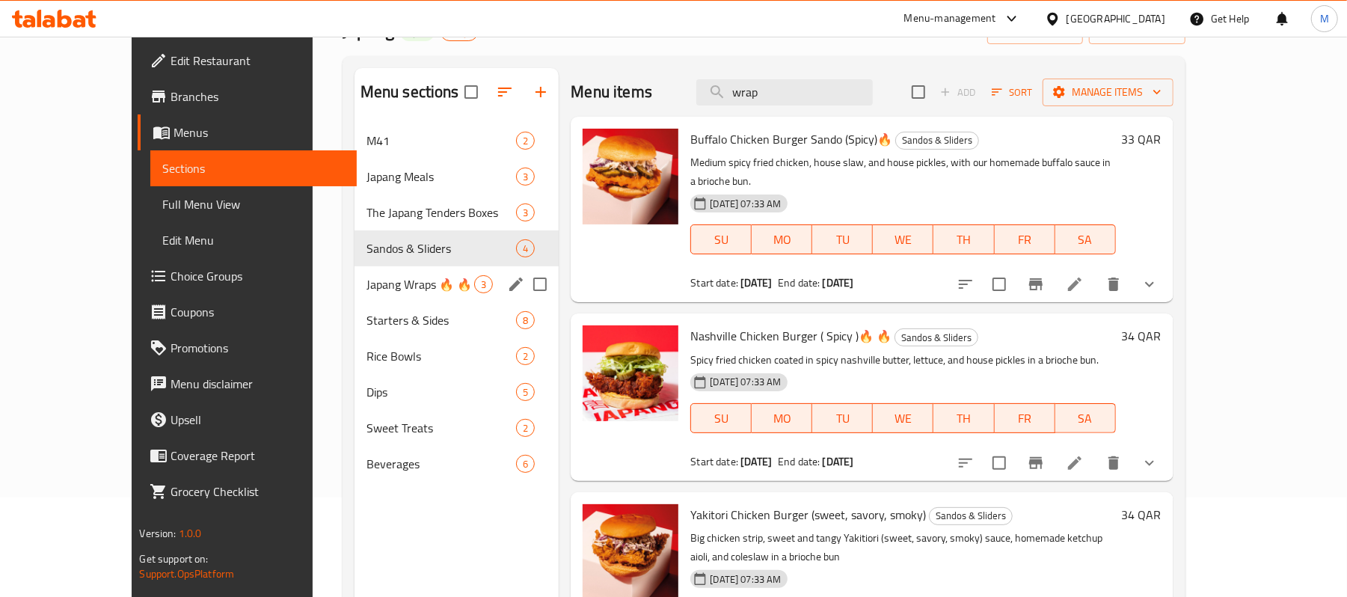
click at [376, 296] on div "Japang Wraps 🔥 🔥 3" at bounding box center [457, 284] width 205 height 36
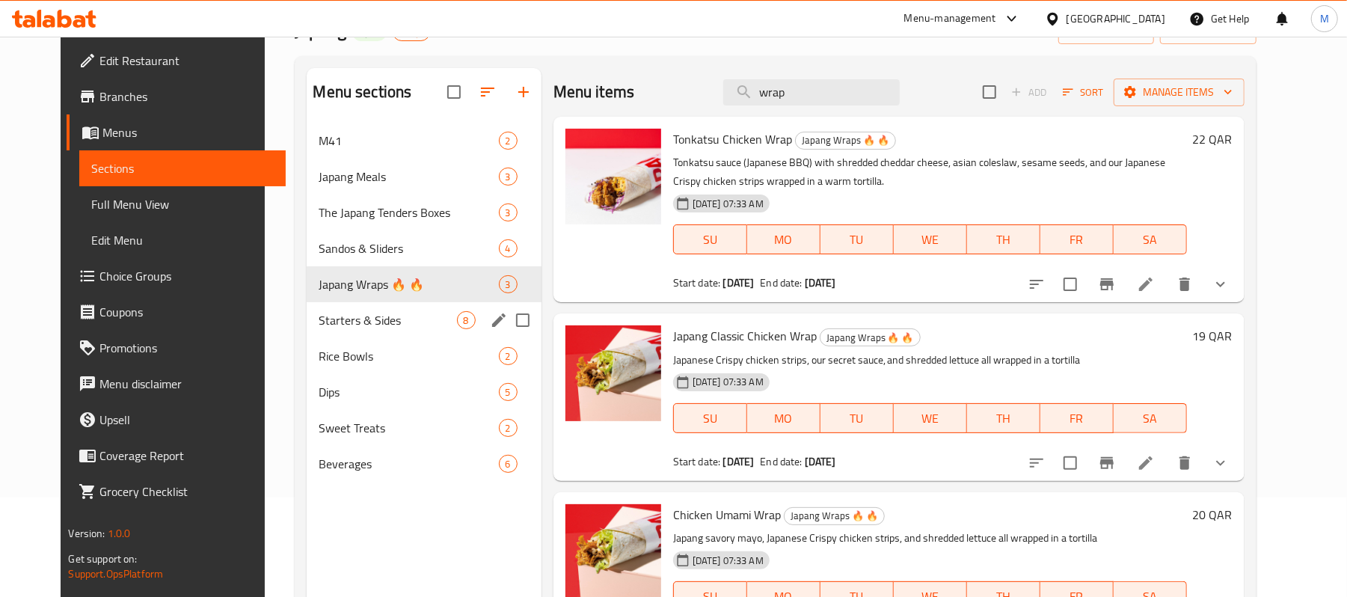
click at [380, 339] on div "Rice Bowls 2" at bounding box center [424, 356] width 234 height 36
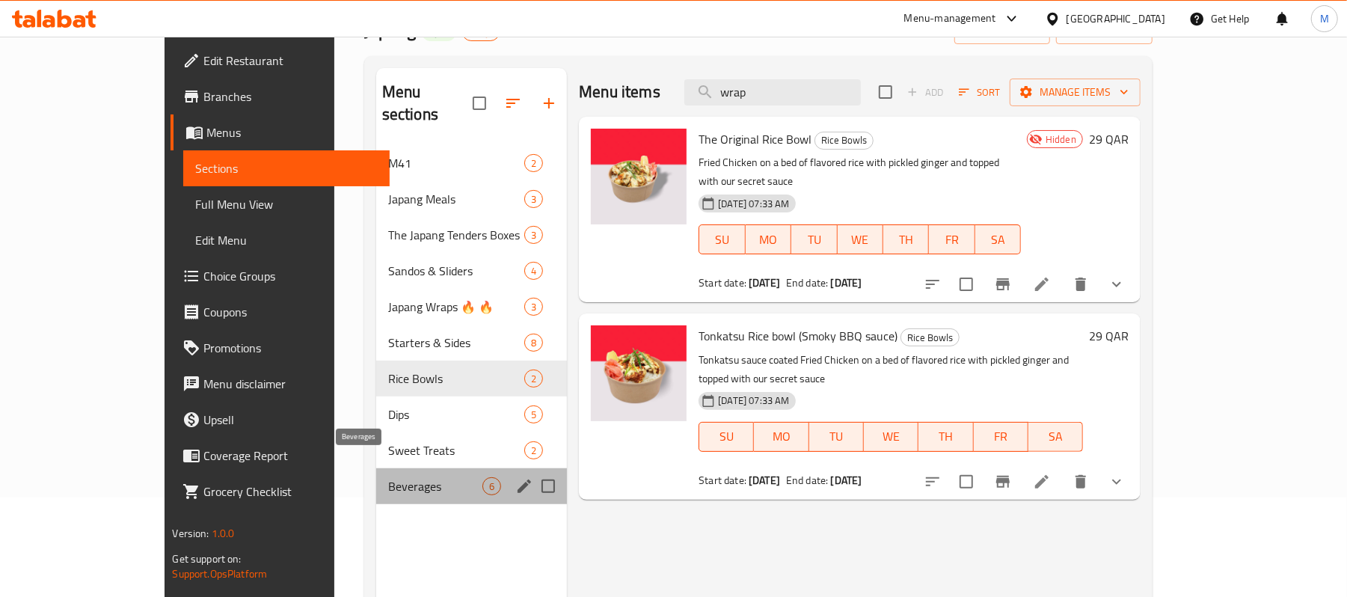
click at [388, 477] on span "Beverages" at bounding box center [435, 486] width 94 height 18
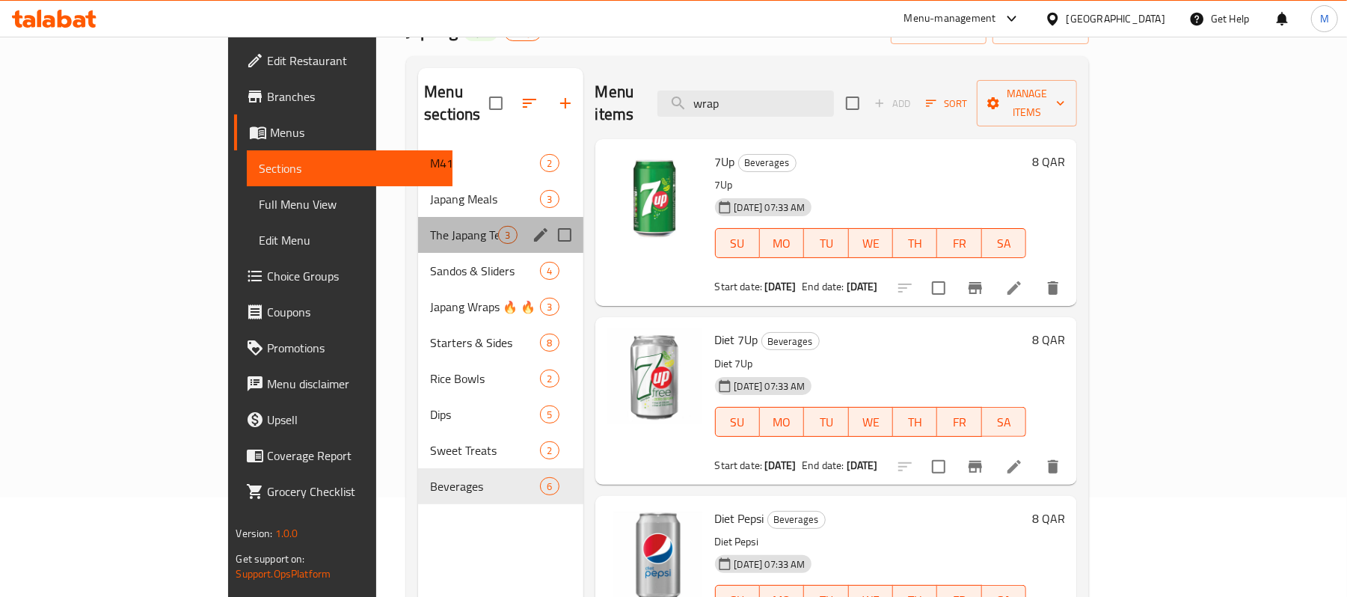
click at [418, 228] on div "The Japang Tenders Boxes 3" at bounding box center [500, 235] width 165 height 36
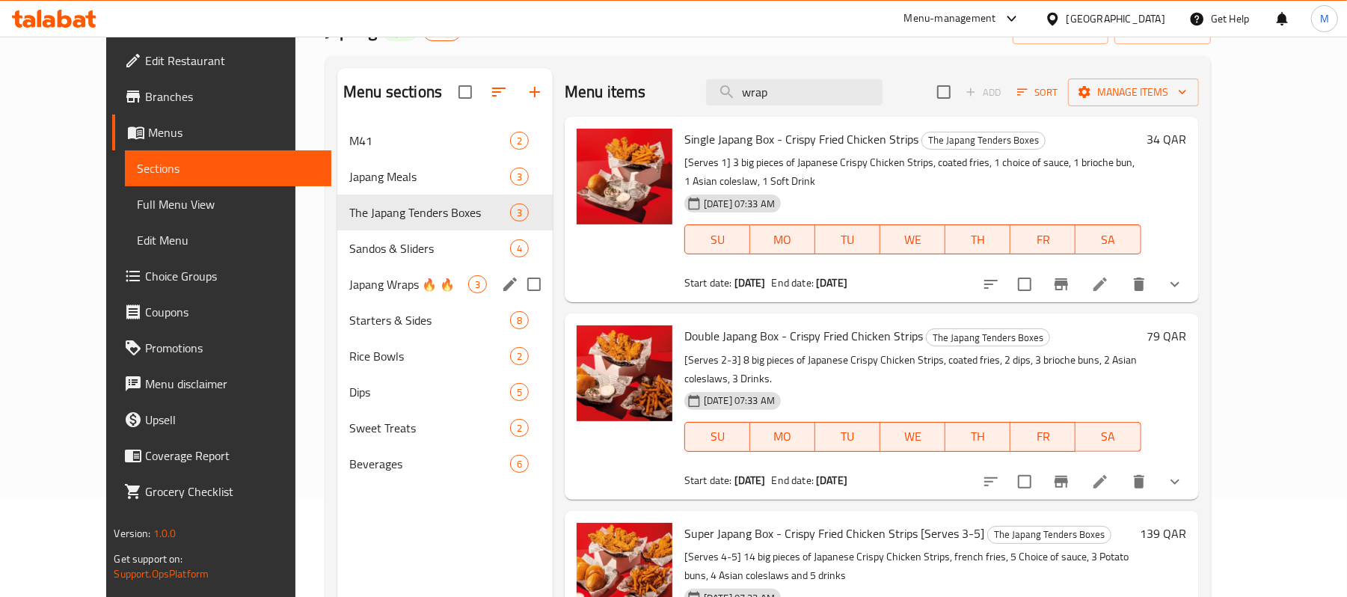
drag, startPoint x: 373, startPoint y: 268, endPoint x: 373, endPoint y: 276, distance: 8.2
click at [373, 269] on div "Japang Wraps 🔥 🔥 3" at bounding box center [444, 284] width 215 height 36
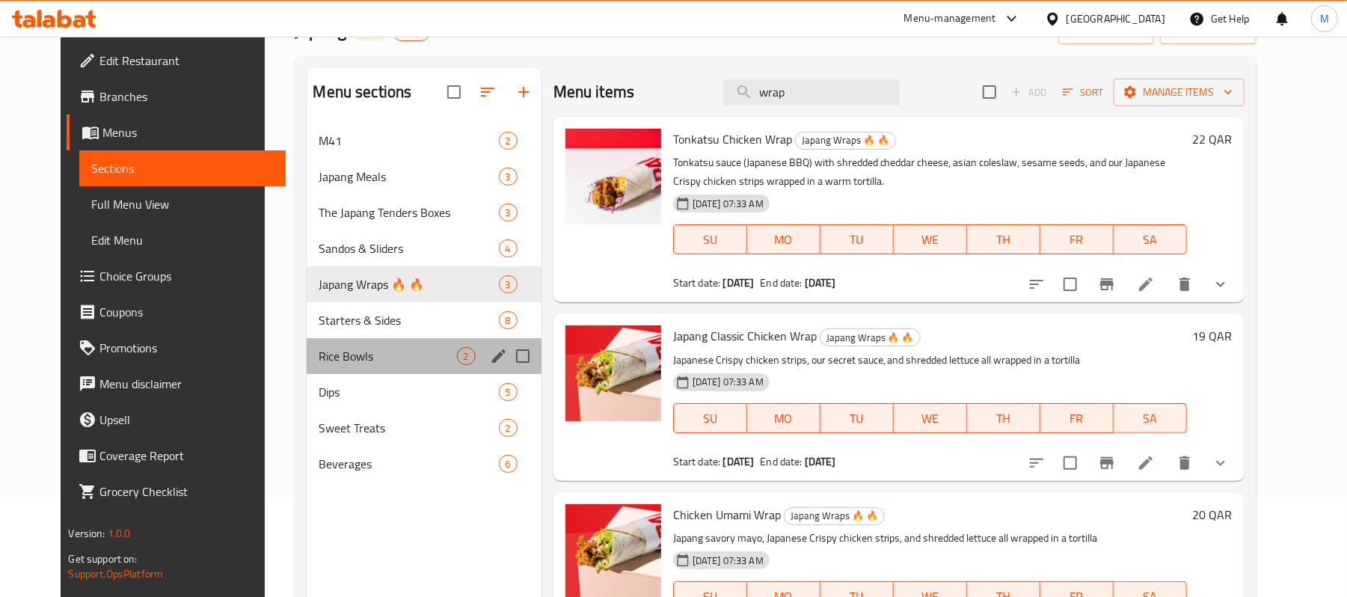
click at [373, 343] on div "Rice Bowls 2" at bounding box center [424, 356] width 234 height 36
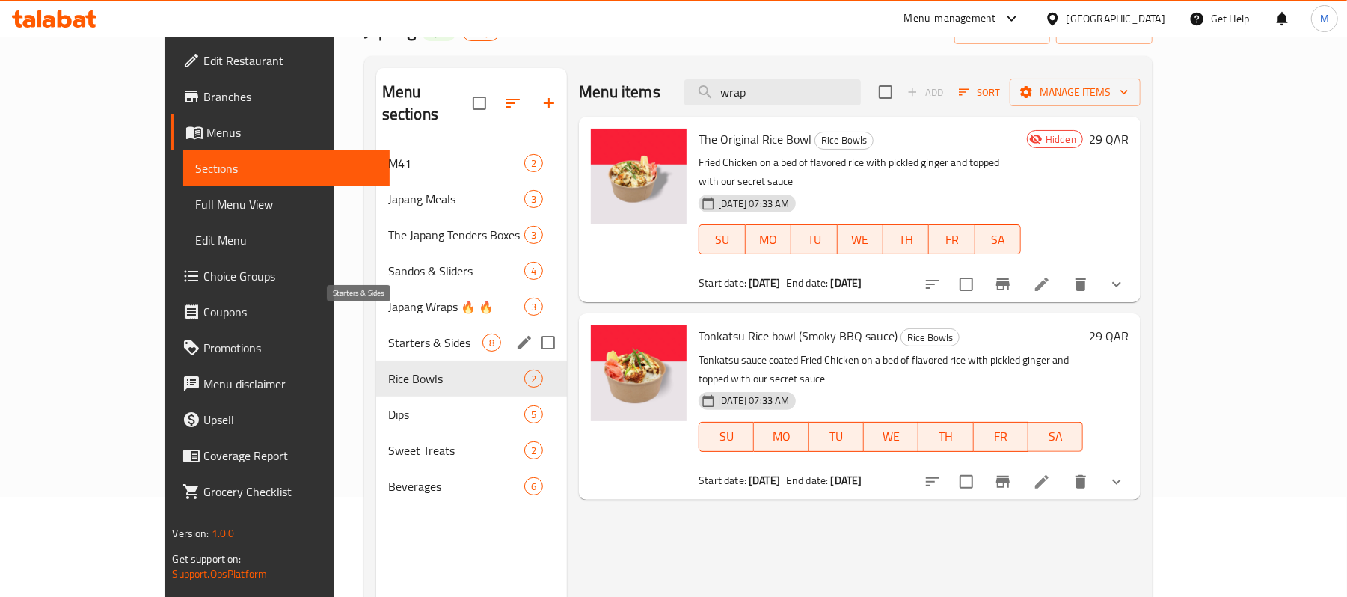
click at [388, 334] on span "Starters & Sides" at bounding box center [435, 343] width 94 height 18
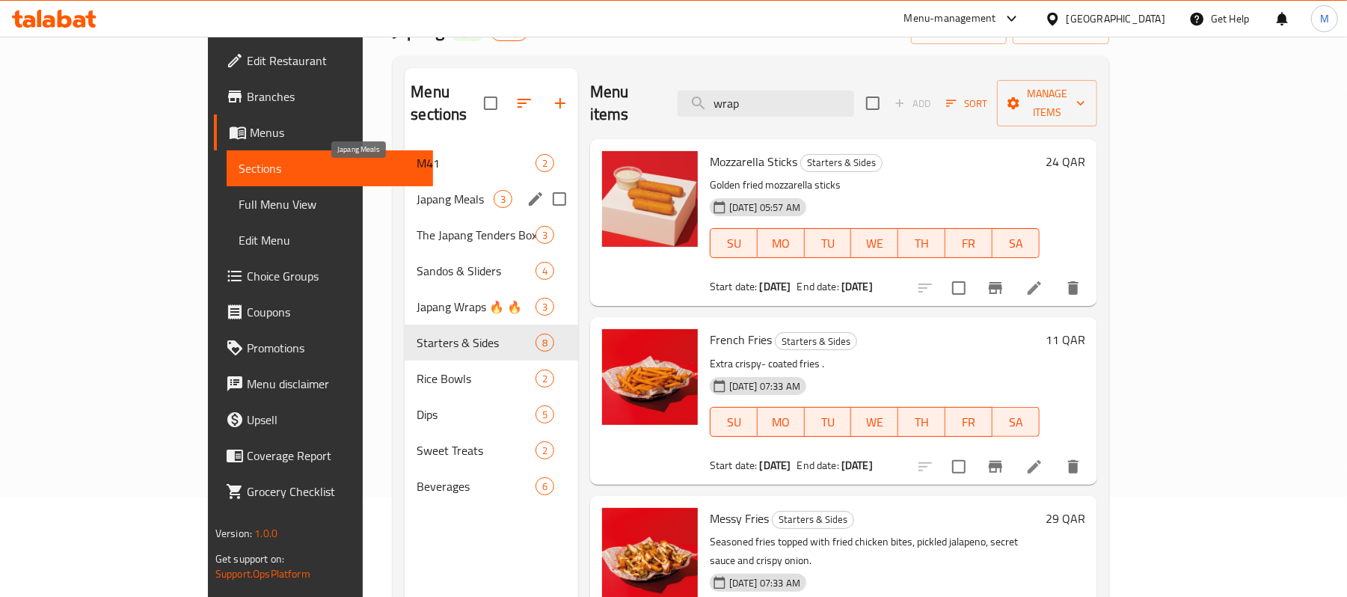
click at [417, 190] on span "Japang Meals" at bounding box center [455, 199] width 76 height 18
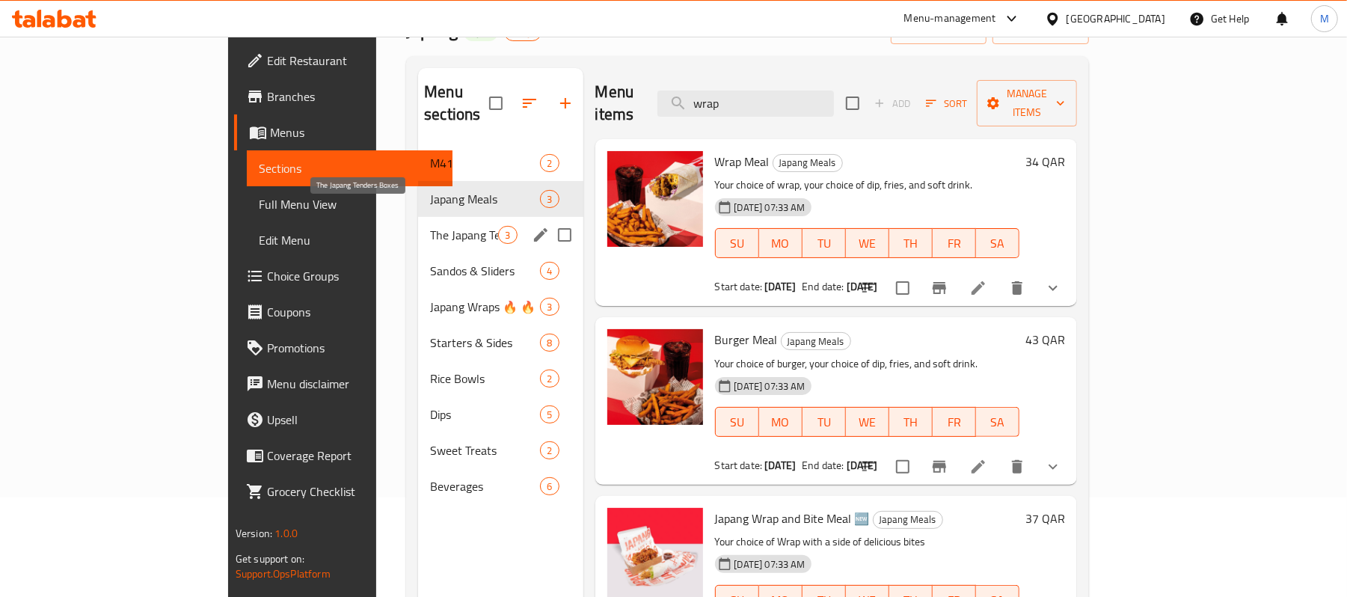
click at [430, 226] on span "The Japang Tenders Boxes" at bounding box center [464, 235] width 68 height 18
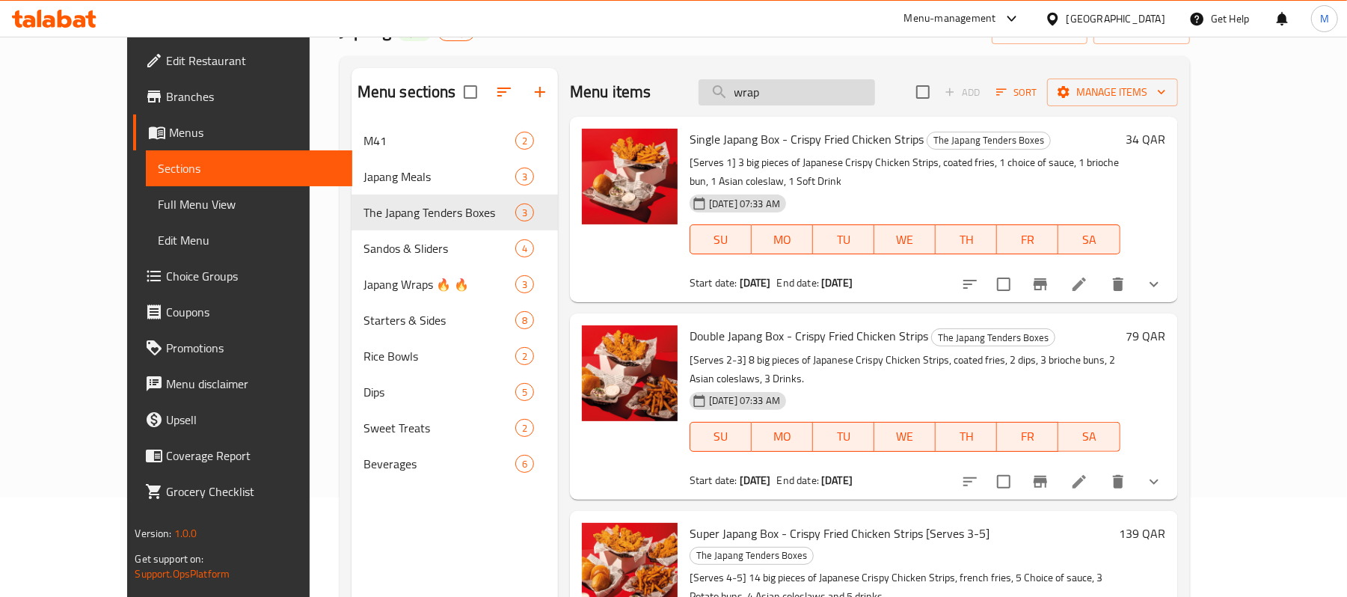
click at [830, 99] on input "wrap" at bounding box center [787, 92] width 177 height 26
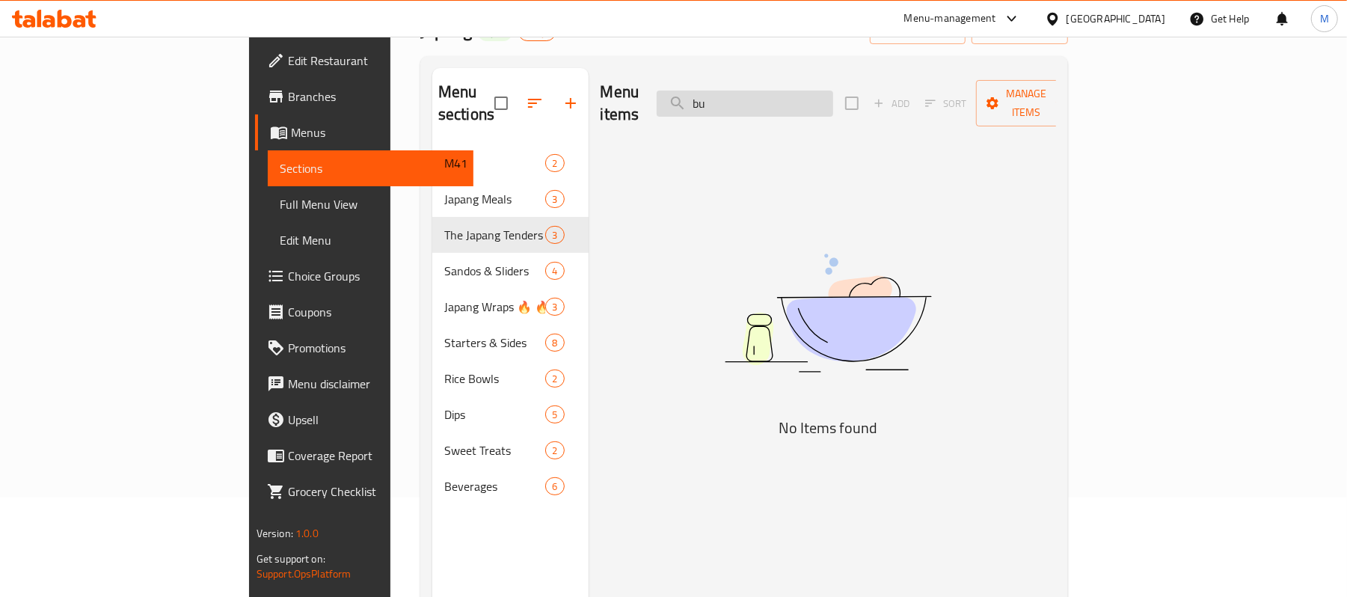
type input "bur"
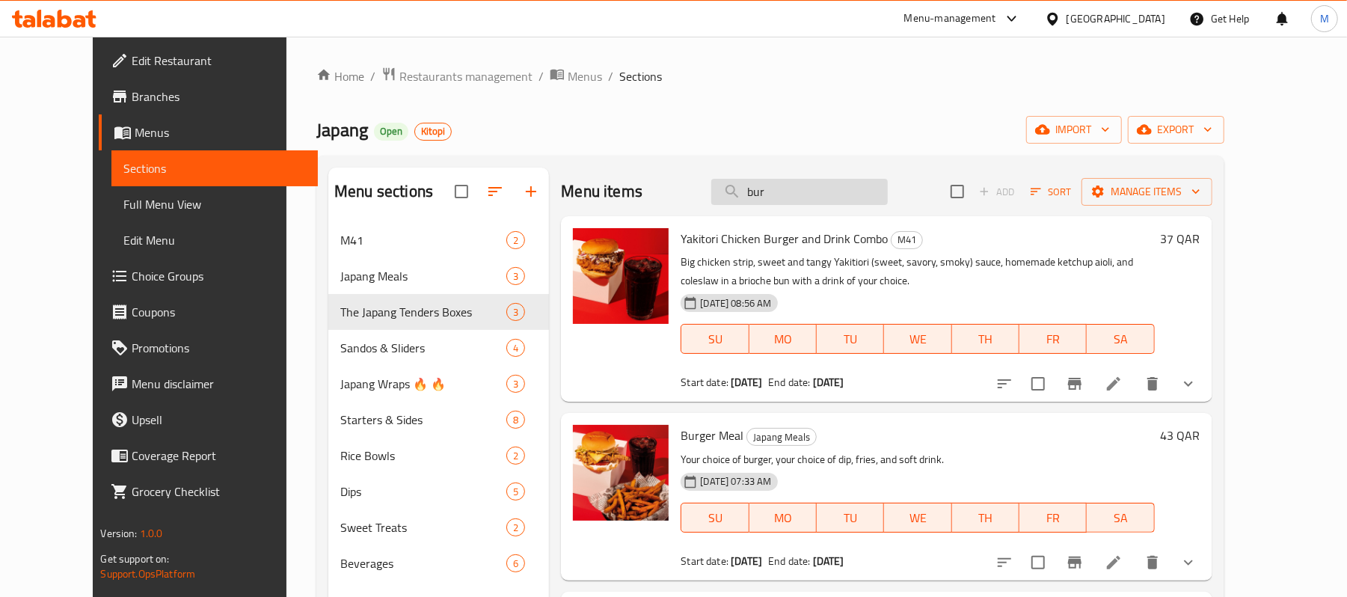
click at [809, 189] on input "bur" at bounding box center [799, 192] width 177 height 26
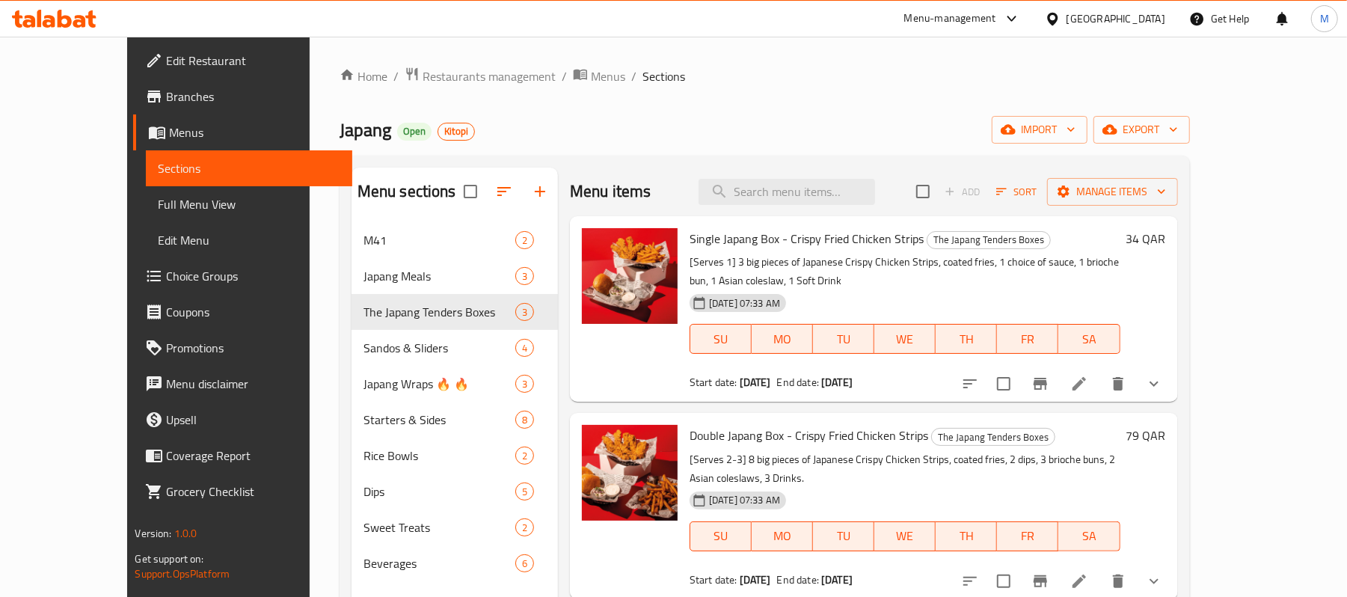
click at [166, 58] on span "Edit Restaurant" at bounding box center [253, 61] width 174 height 18
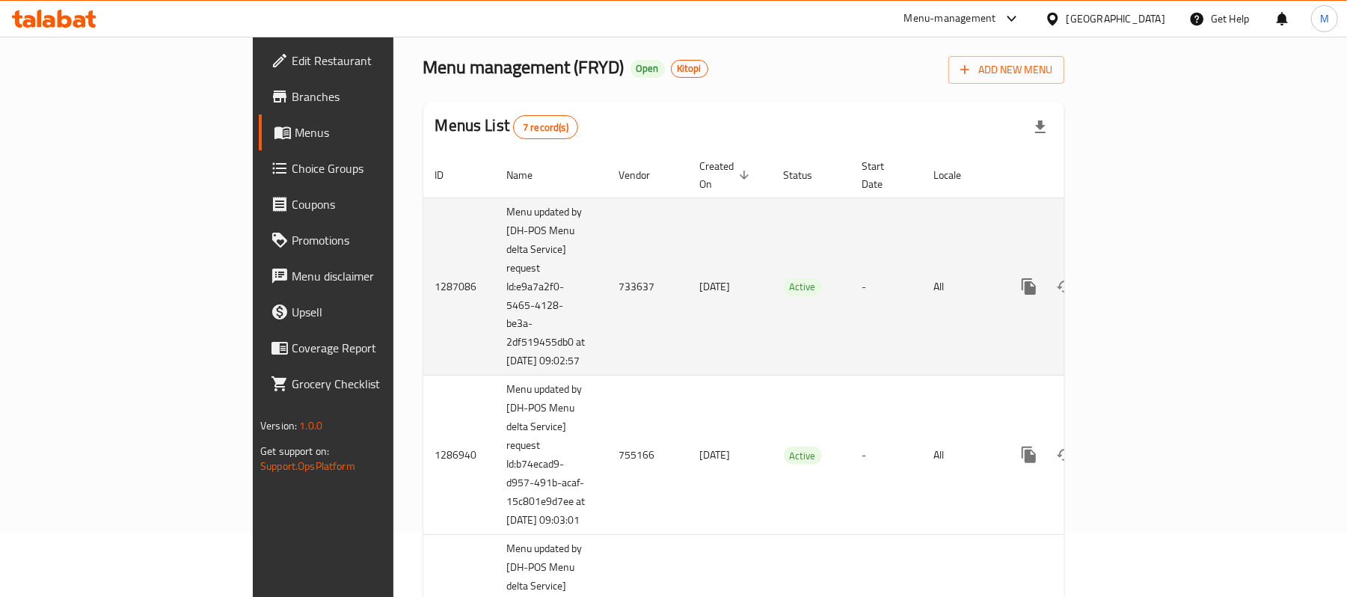
scroll to position [99, 0]
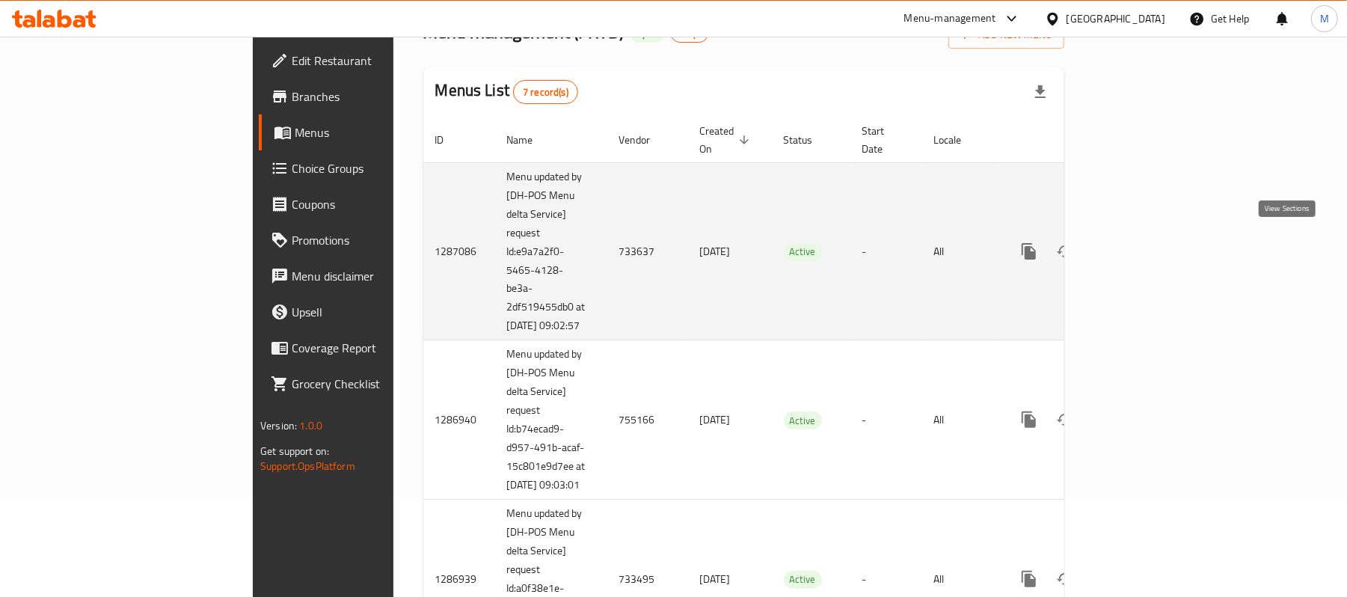
click at [1146, 248] on icon "enhanced table" at bounding box center [1137, 251] width 18 height 18
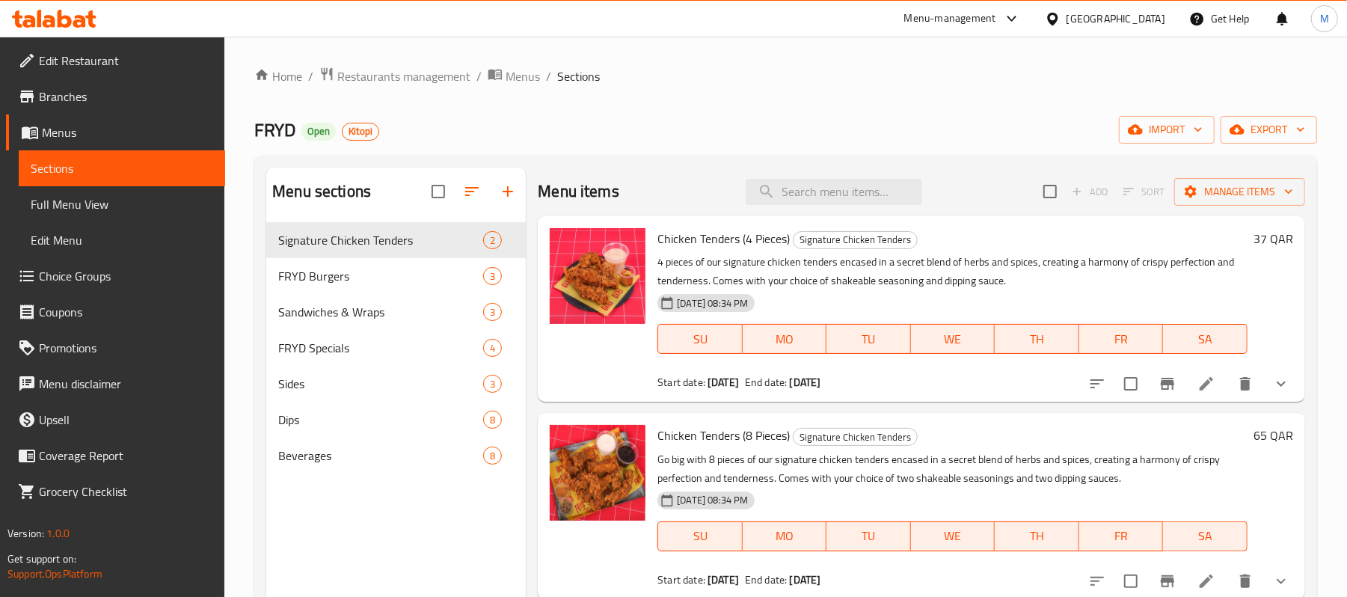
click at [665, 245] on span "Chicken Tenders (4 Pieces)" at bounding box center [724, 238] width 132 height 22
drag, startPoint x: 665, startPoint y: 245, endPoint x: 785, endPoint y: 239, distance: 120.6
click at [785, 239] on span "Chicken Tenders (4 Pieces)" at bounding box center [724, 238] width 132 height 22
click at [672, 245] on span "Chicken Tenders (4 Pieces)" at bounding box center [724, 238] width 132 height 22
drag, startPoint x: 672, startPoint y: 245, endPoint x: 788, endPoint y: 247, distance: 116.0
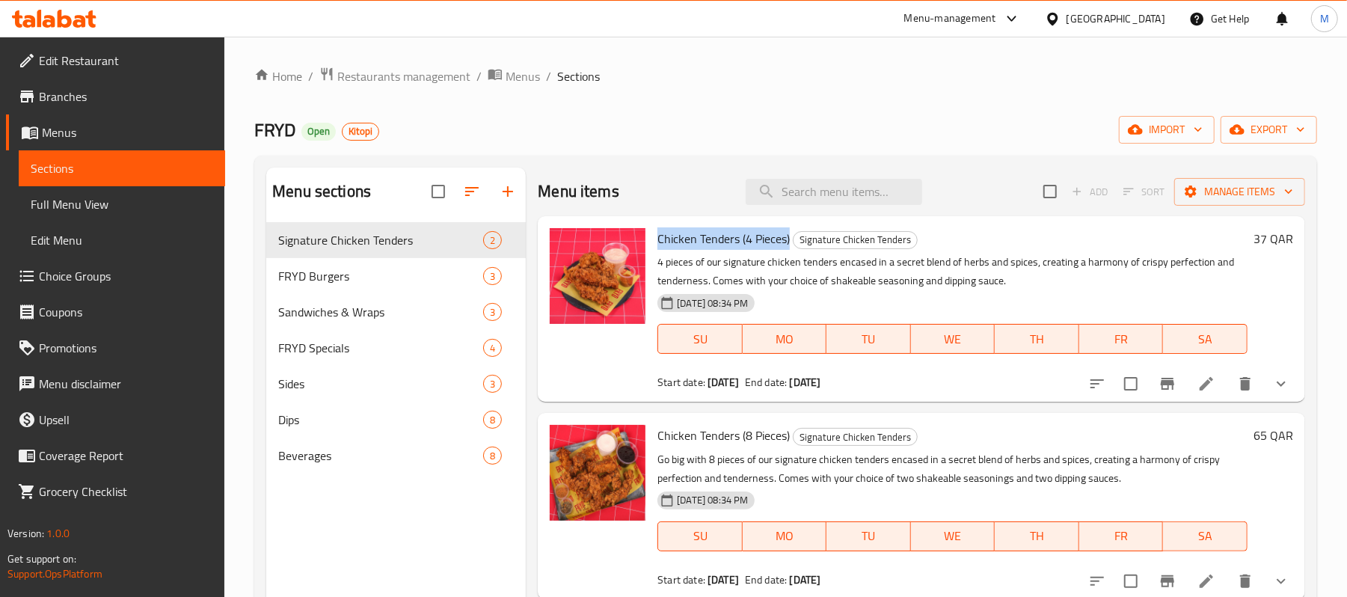
click at [788, 247] on span "Chicken Tenders (4 Pieces)" at bounding box center [724, 238] width 132 height 22
click at [800, 271] on p "4 pieces of our signature chicken tenders encased in a secret blend of herbs an…" at bounding box center [953, 271] width 590 height 37
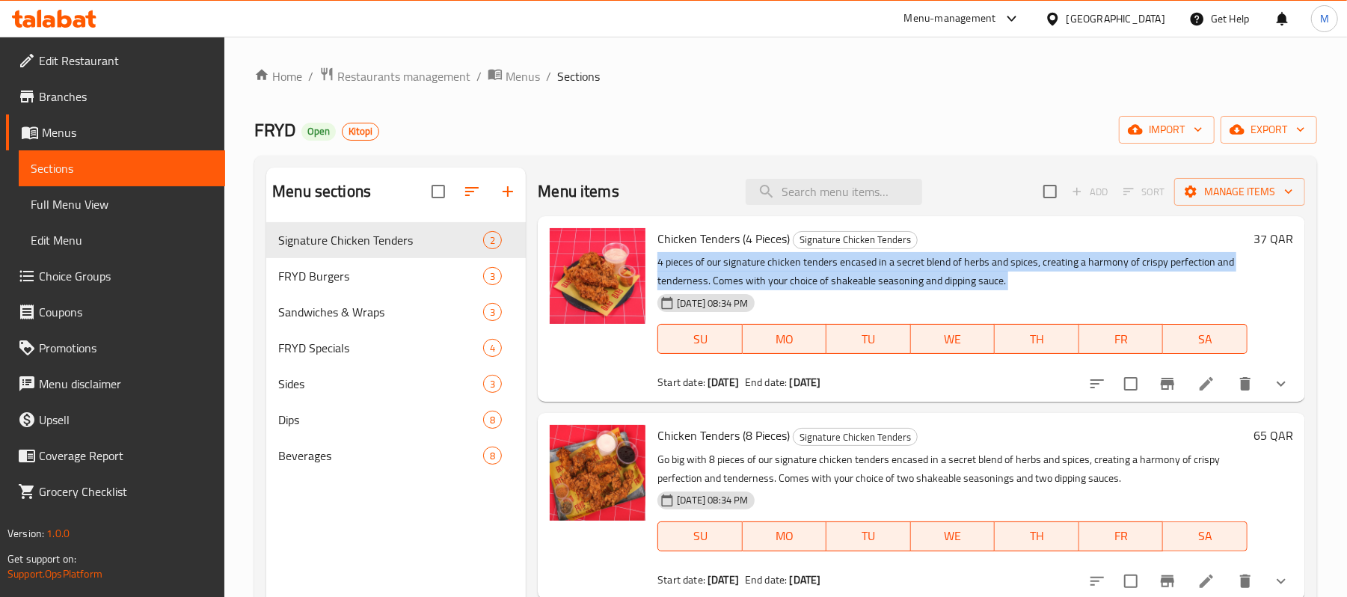
drag, startPoint x: 800, startPoint y: 271, endPoint x: 800, endPoint y: 281, distance: 10.5
click at [800, 278] on p "4 pieces of our signature chicken tenders encased in a secret blend of herbs an…" at bounding box center [953, 271] width 590 height 37
click at [800, 282] on p "4 pieces of our signature chicken tenders encased in a secret blend of herbs an…" at bounding box center [953, 271] width 590 height 37
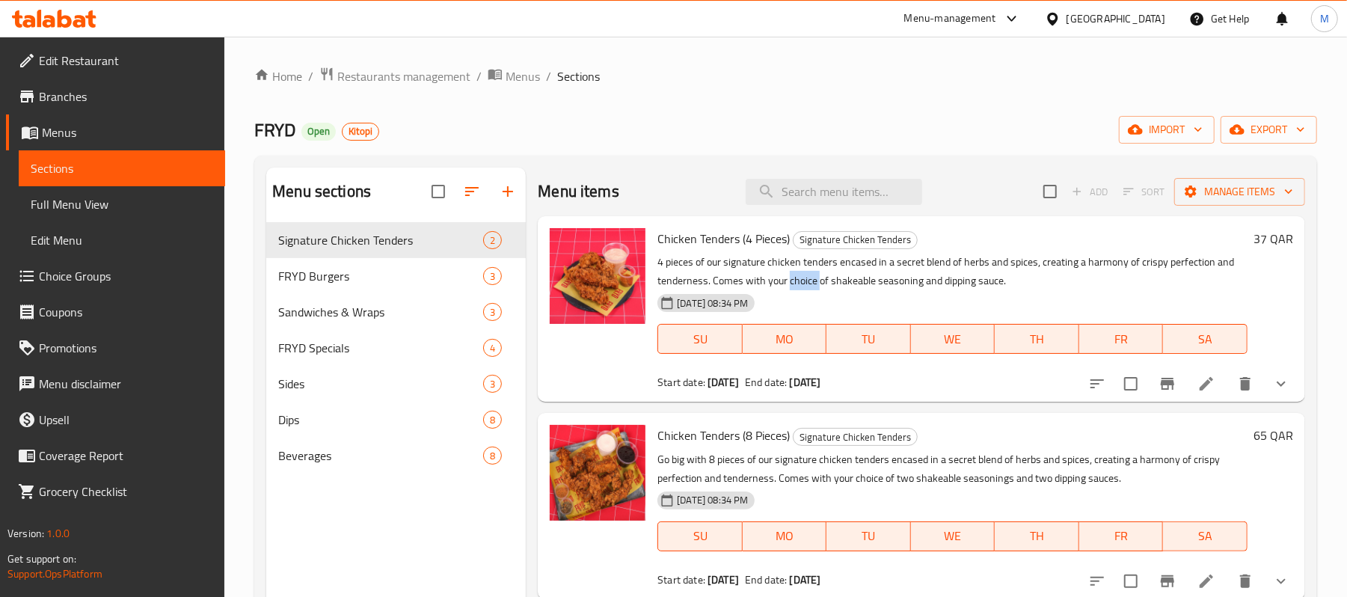
click at [800, 282] on p "4 pieces of our signature chicken tenders encased in a secret blend of herbs an…" at bounding box center [953, 271] width 590 height 37
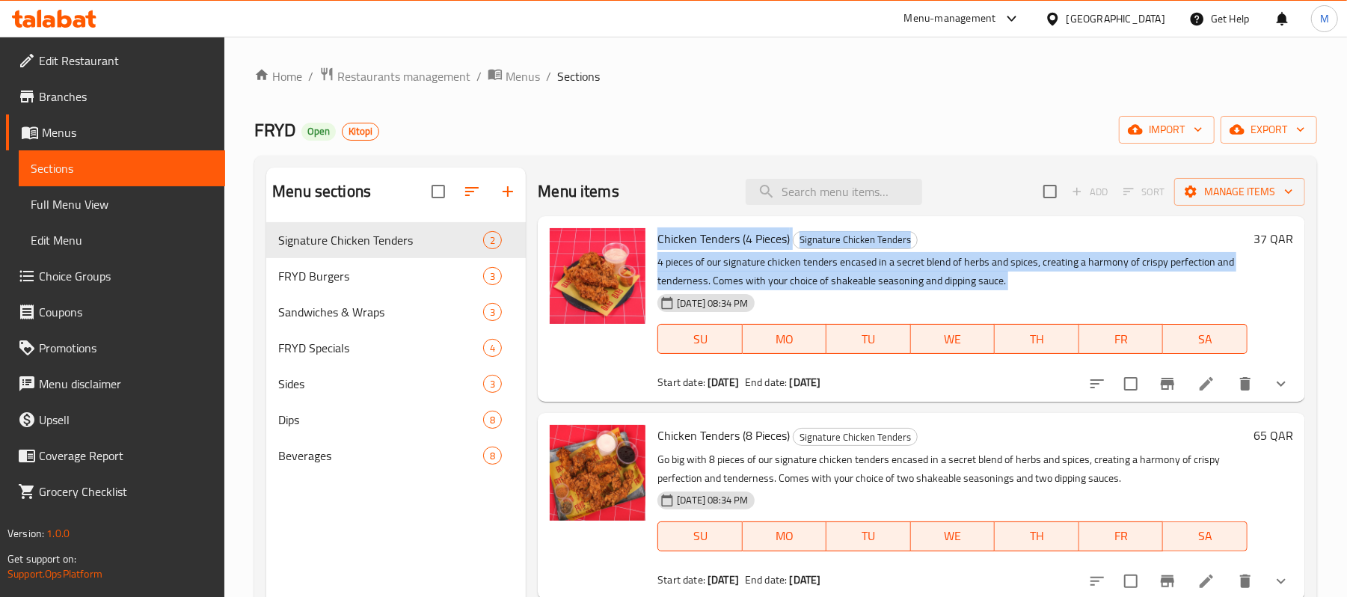
drag, startPoint x: 800, startPoint y: 282, endPoint x: 706, endPoint y: 236, distance: 104.0
click at [707, 236] on div "Chicken Tenders (4 Pieces) Signature Chicken Tenders 4 pieces of our signature …" at bounding box center [953, 309] width 602 height 174
click at [706, 236] on span "Chicken Tenders (4 Pieces)" at bounding box center [724, 238] width 132 height 22
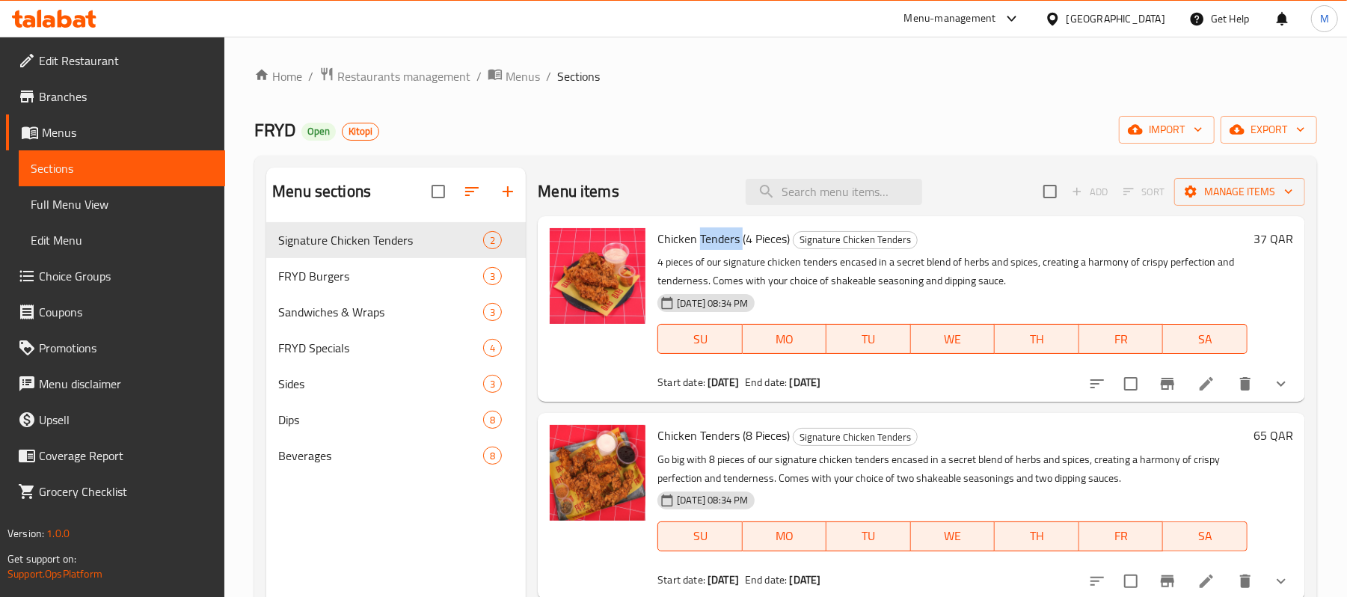
click at [706, 236] on span "Chicken Tenders (4 Pieces)" at bounding box center [724, 238] width 132 height 22
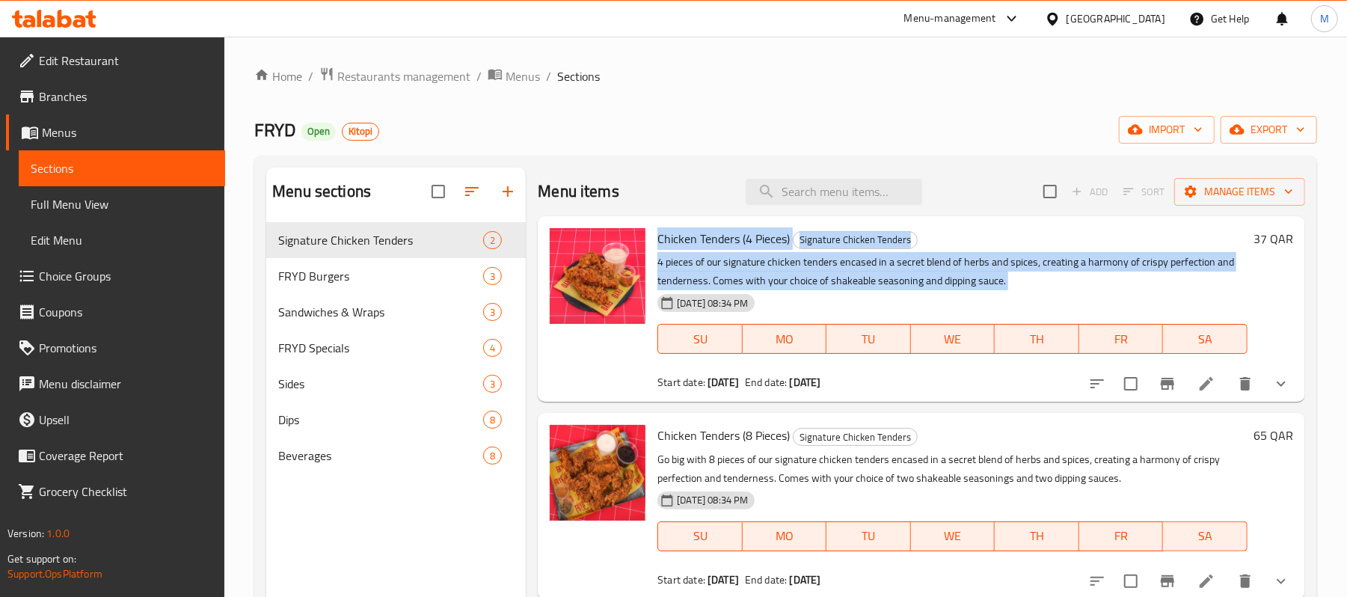
drag, startPoint x: 706, startPoint y: 236, endPoint x: 836, endPoint y: 268, distance: 133.2
click at [833, 268] on div "Chicken Tenders (4 Pieces) Signature Chicken Tenders 4 pieces of our signature …" at bounding box center [953, 309] width 602 height 174
click at [839, 267] on p "4 pieces of our signature chicken tenders encased in a secret blend of herbs an…" at bounding box center [953, 271] width 590 height 37
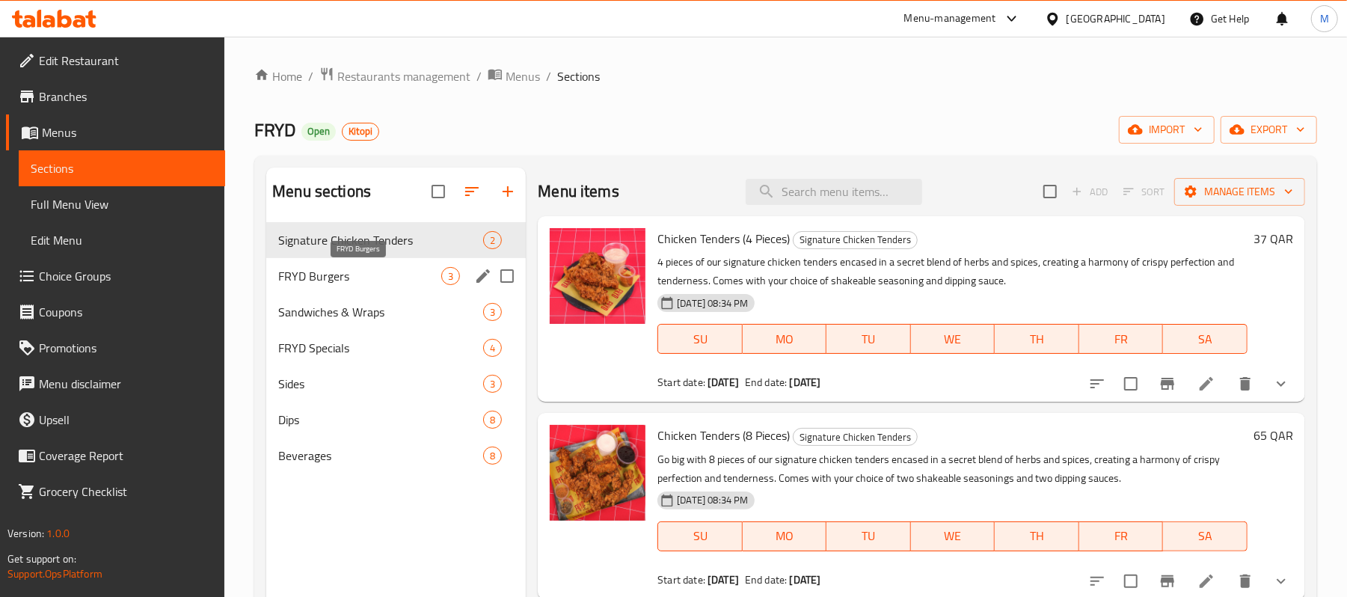
click at [377, 271] on span "FRYD Burgers" at bounding box center [359, 276] width 163 height 18
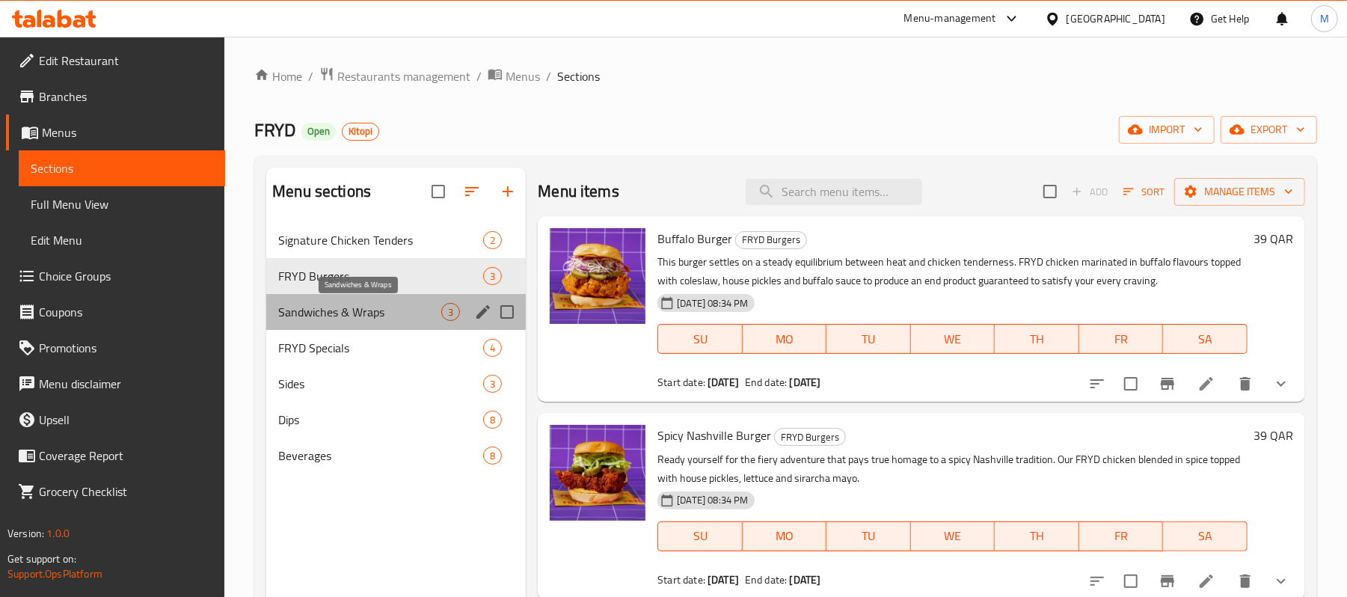
click at [378, 319] on span "Sandwiches & Wraps" at bounding box center [359, 312] width 163 height 18
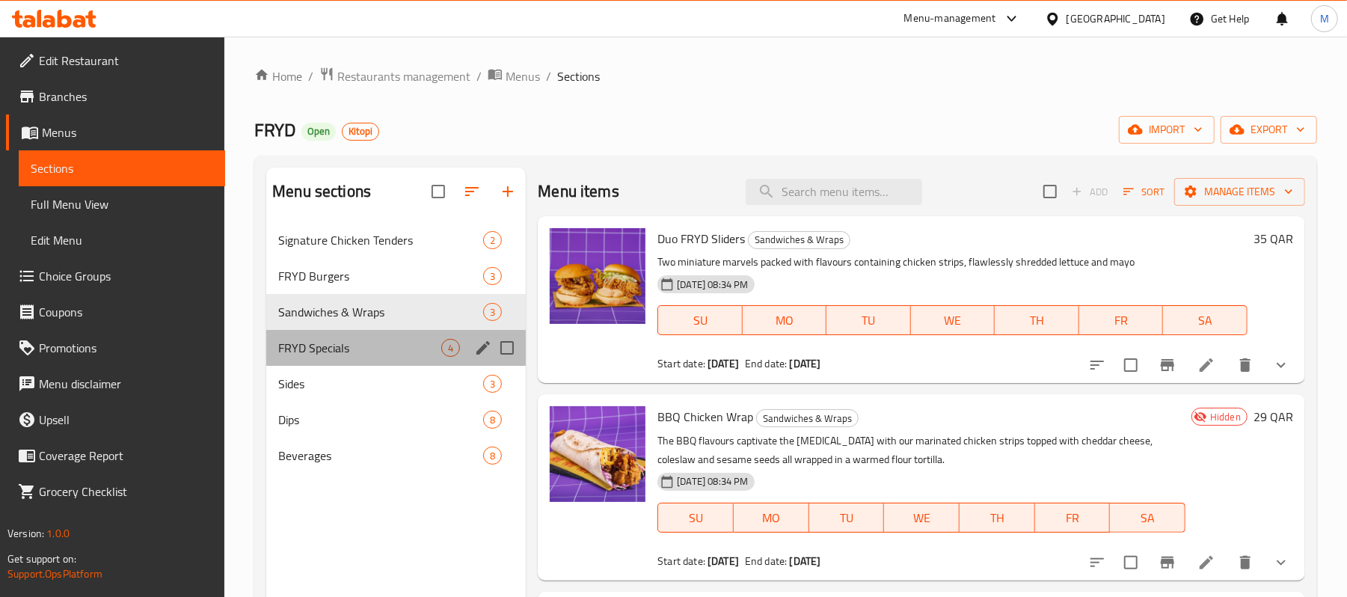
click at [356, 359] on div "FRYD Specials 4" at bounding box center [396, 348] width 260 height 36
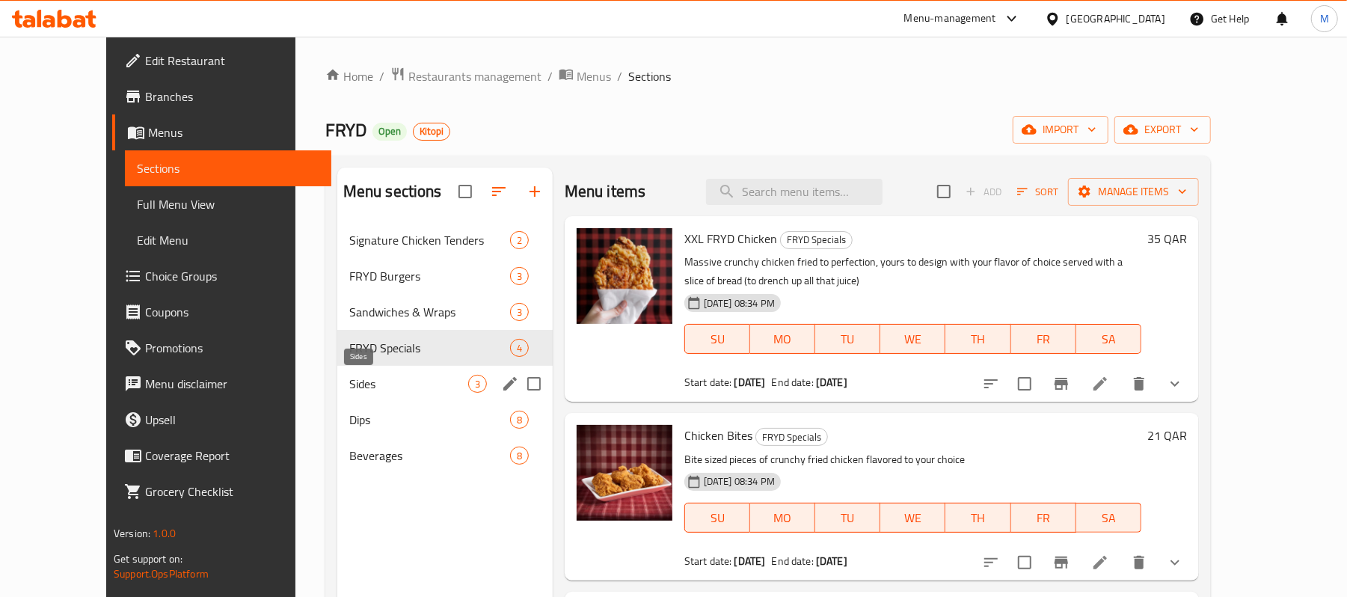
click at [349, 390] on span "Sides" at bounding box center [408, 384] width 119 height 18
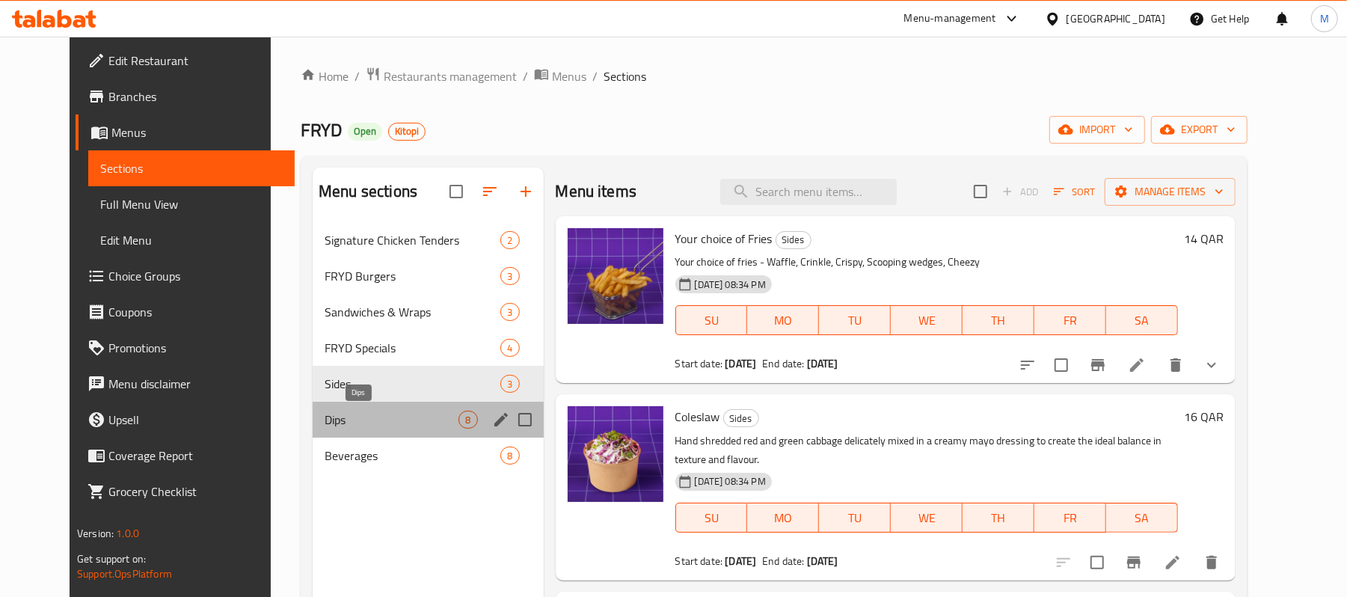
click at [329, 420] on span "Dips" at bounding box center [392, 420] width 134 height 18
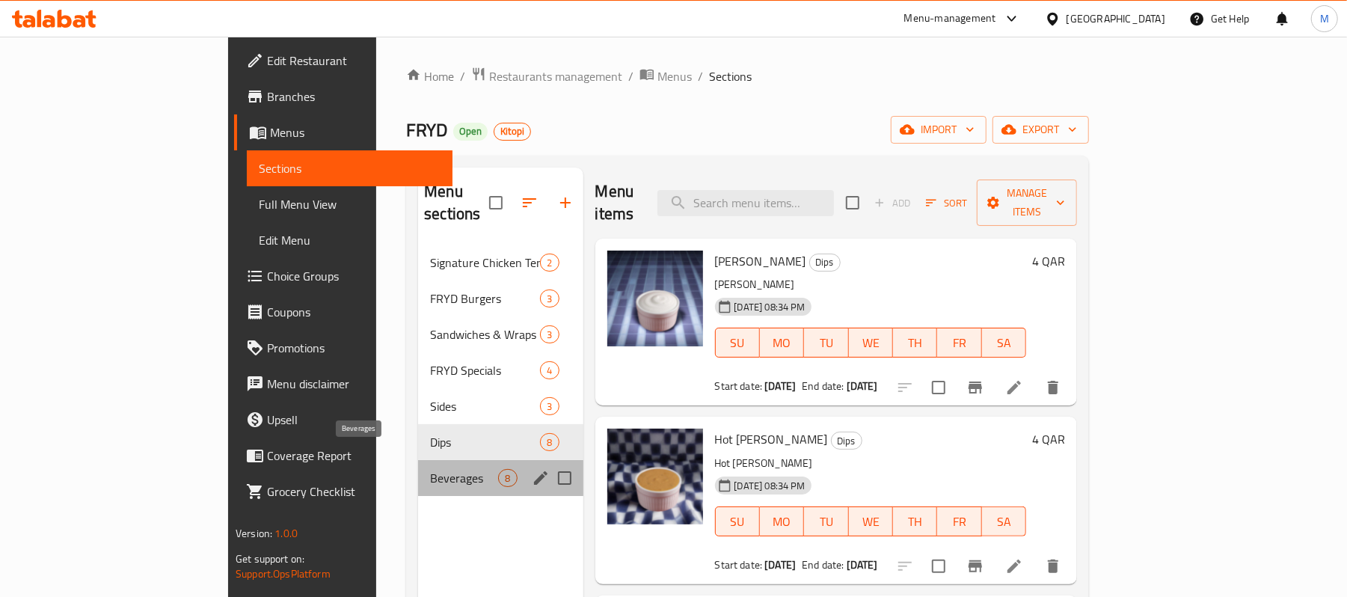
click at [430, 469] on span "Beverages" at bounding box center [464, 478] width 68 height 18
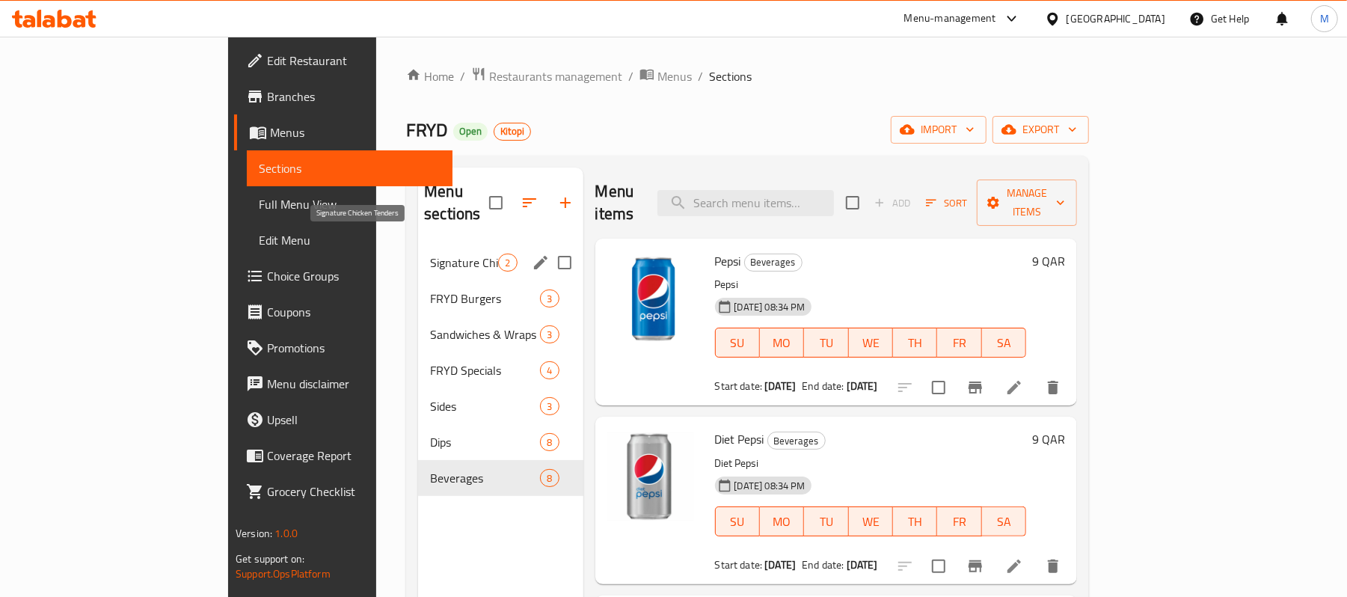
click at [430, 254] on span "Signature Chicken Tenders" at bounding box center [464, 263] width 68 height 18
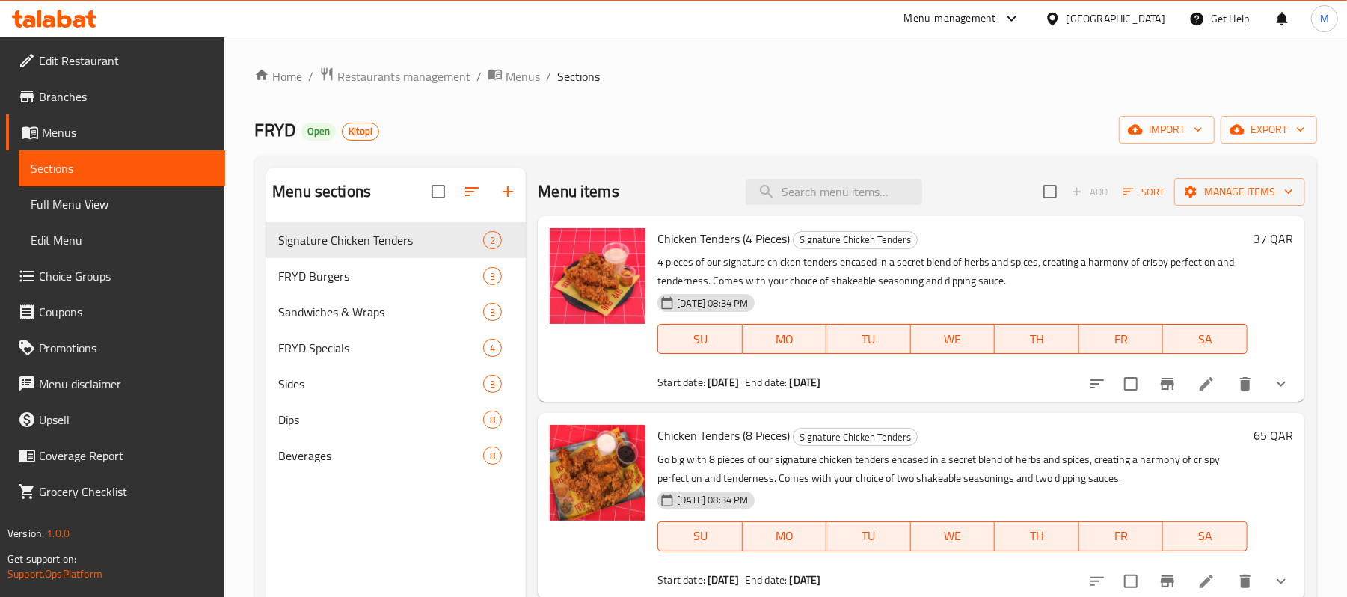
click at [127, 57] on span "Edit Restaurant" at bounding box center [126, 61] width 174 height 18
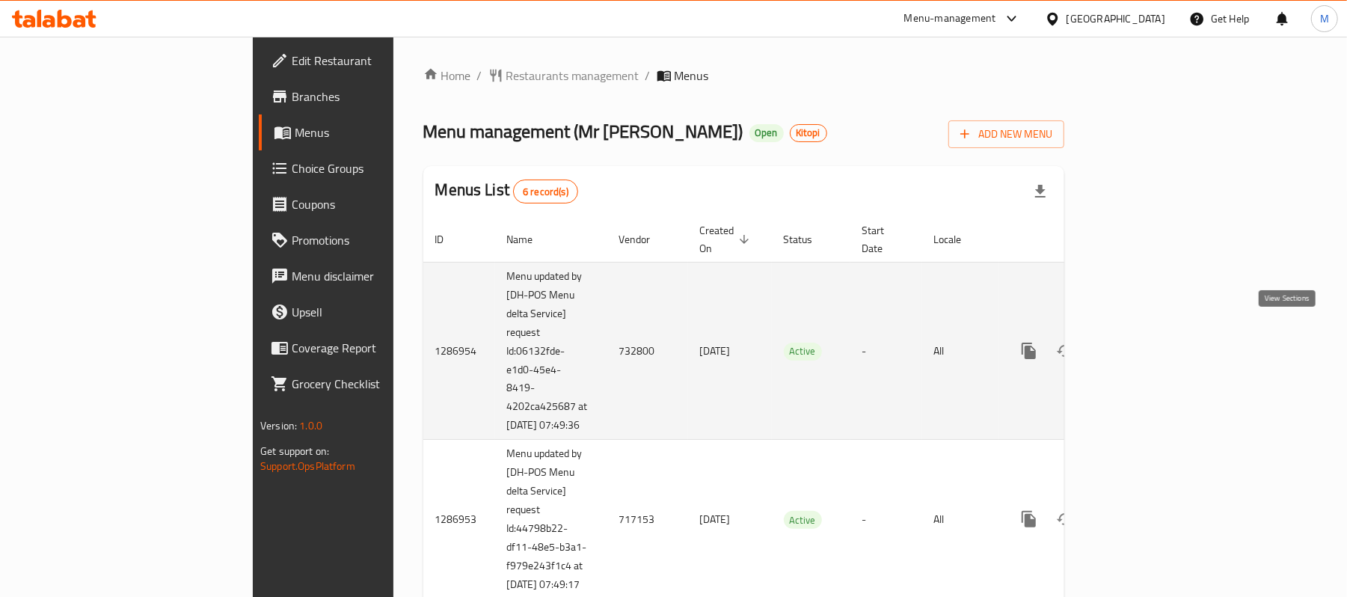
click at [1146, 342] on icon "enhanced table" at bounding box center [1137, 351] width 18 height 18
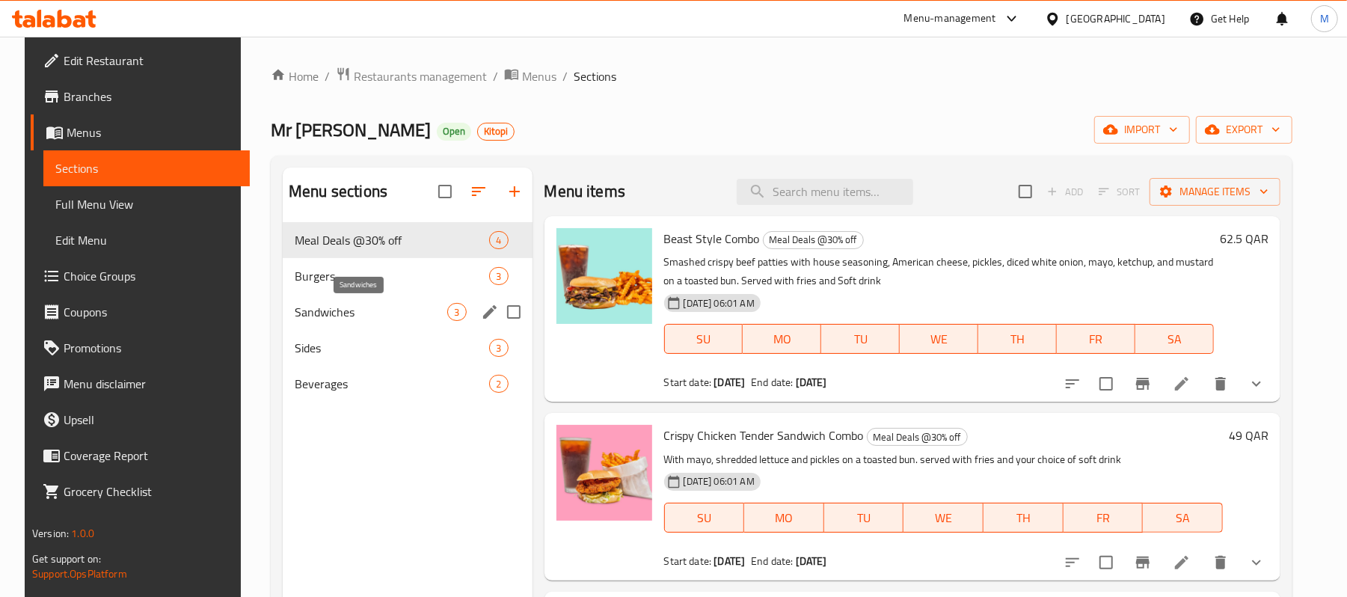
click at [379, 315] on span "Sandwiches" at bounding box center [371, 312] width 153 height 18
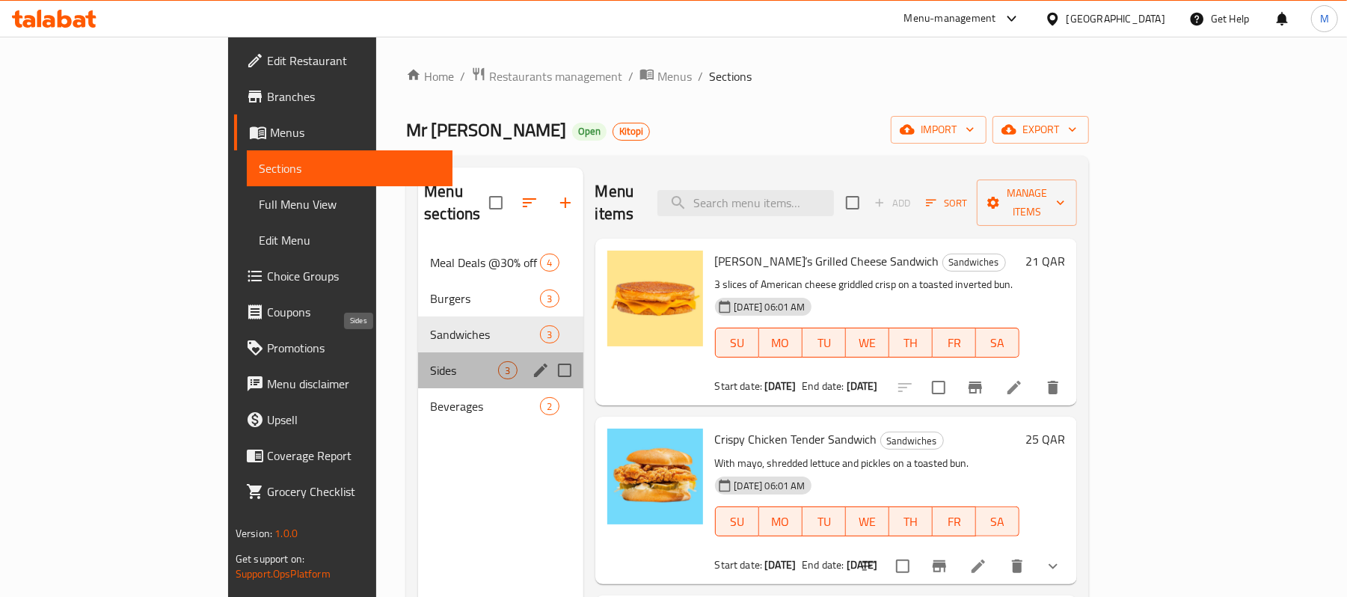
click at [430, 361] on span "Sides" at bounding box center [464, 370] width 68 height 18
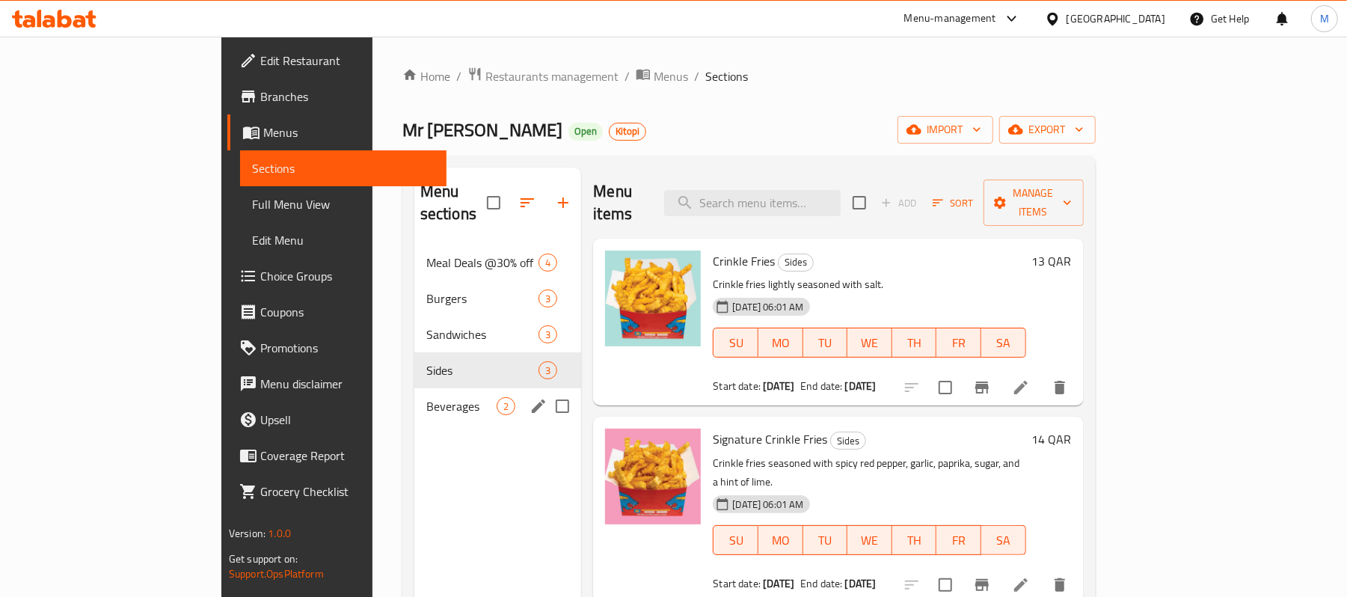
click at [414, 399] on div "Beverages 2" at bounding box center [498, 406] width 168 height 36
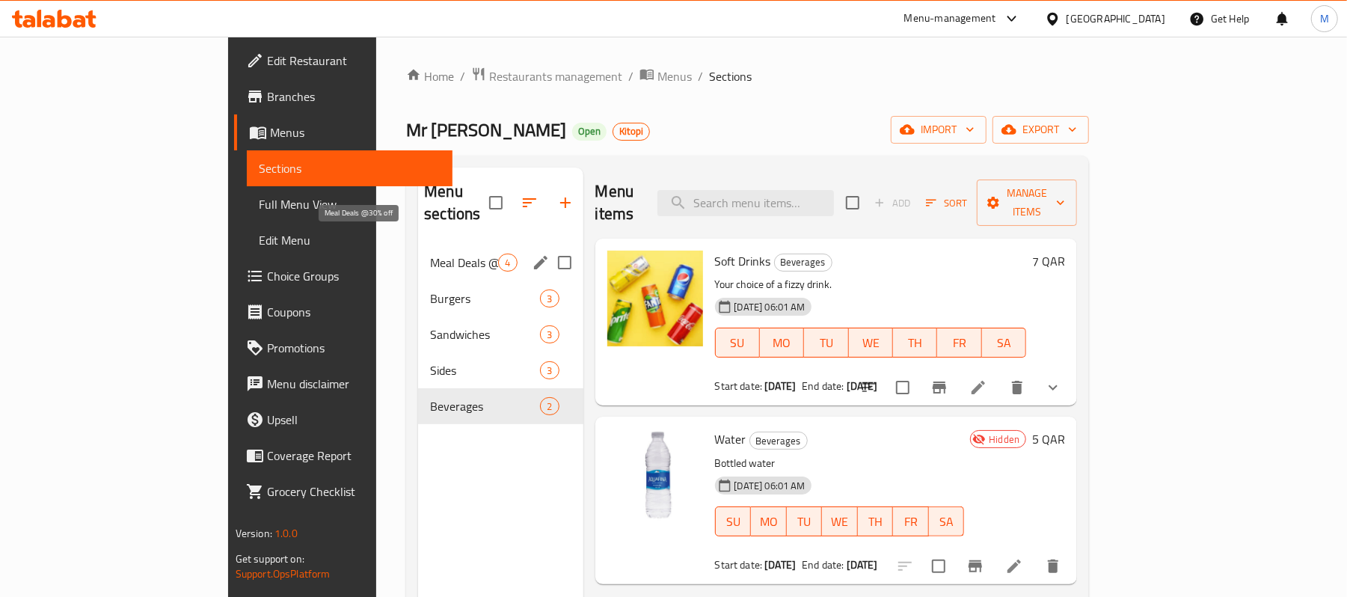
click at [430, 254] on span "Meal Deals @30% off" at bounding box center [464, 263] width 68 height 18
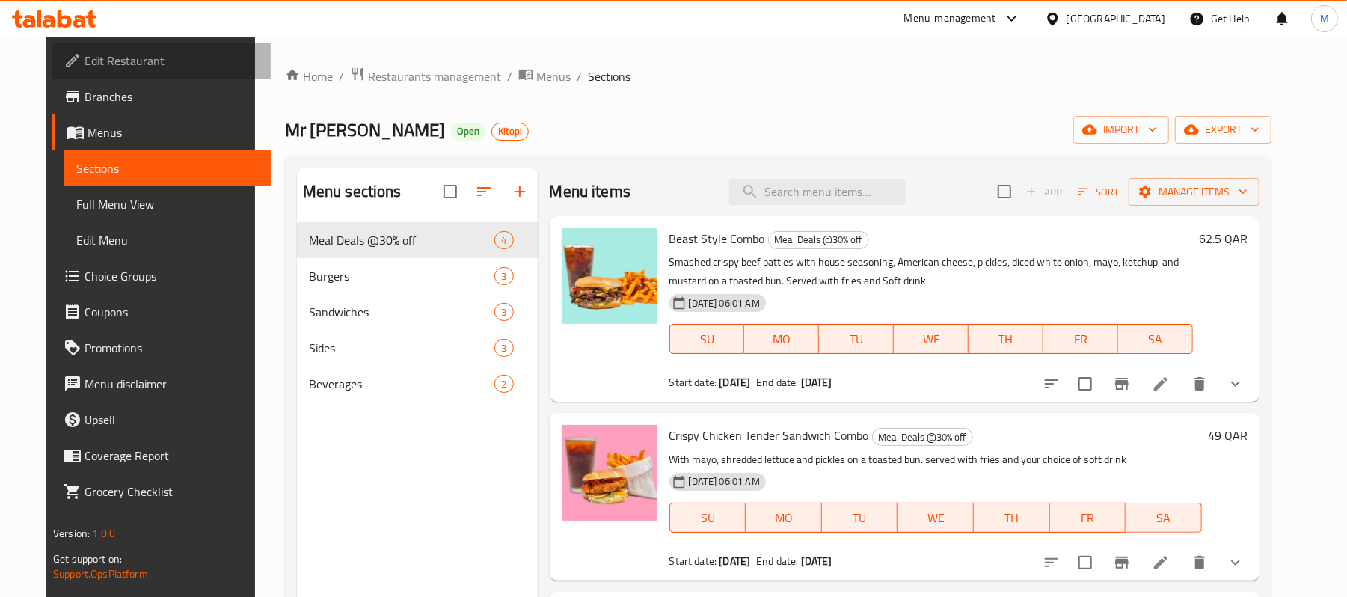
click at [85, 66] on span "Edit Restaurant" at bounding box center [172, 61] width 174 height 18
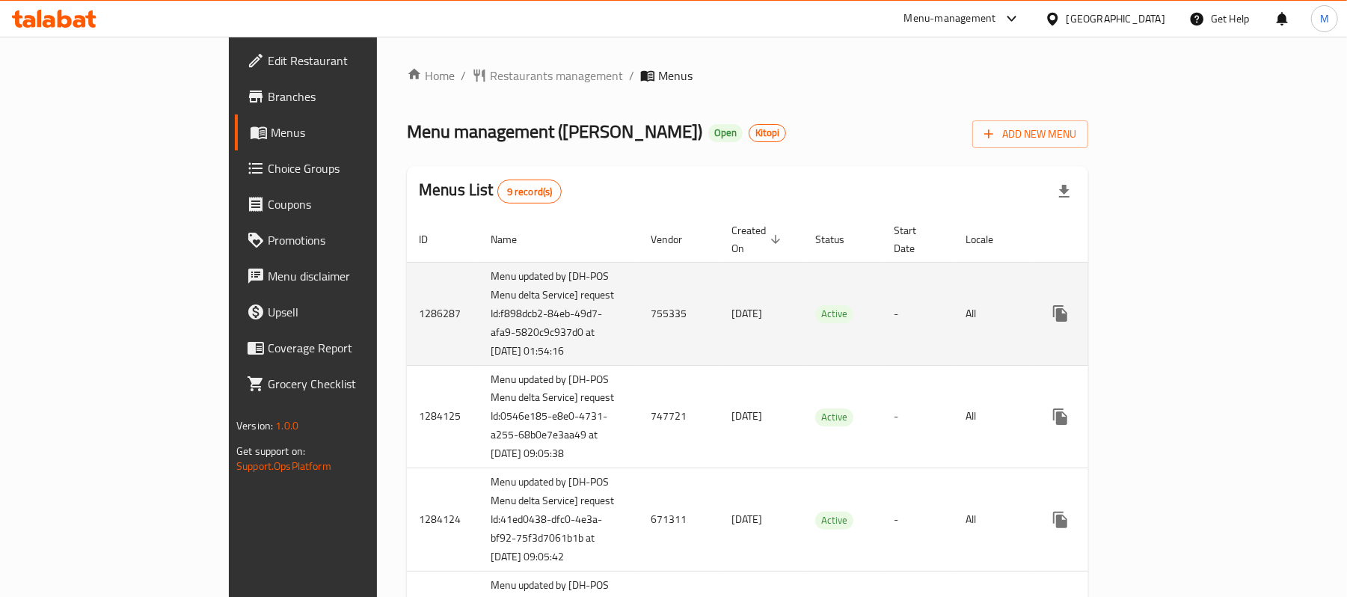
click at [1175, 307] on icon "enhanced table" at bounding box center [1168, 313] width 13 height 13
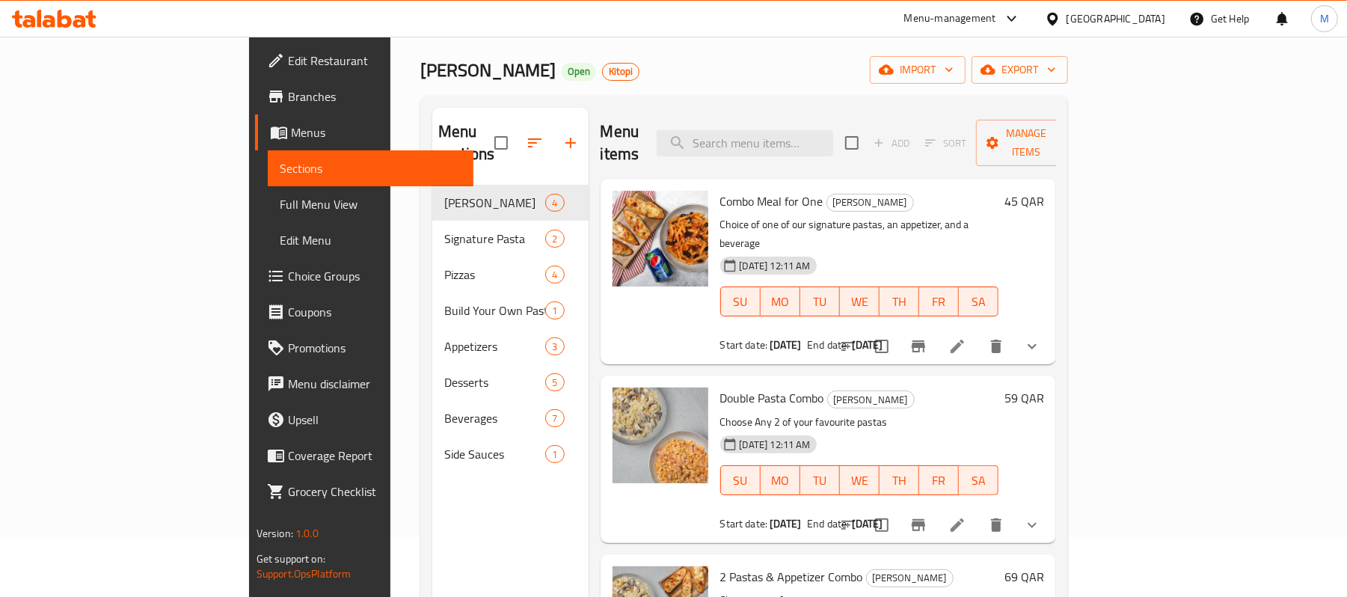
scroll to position [10, 0]
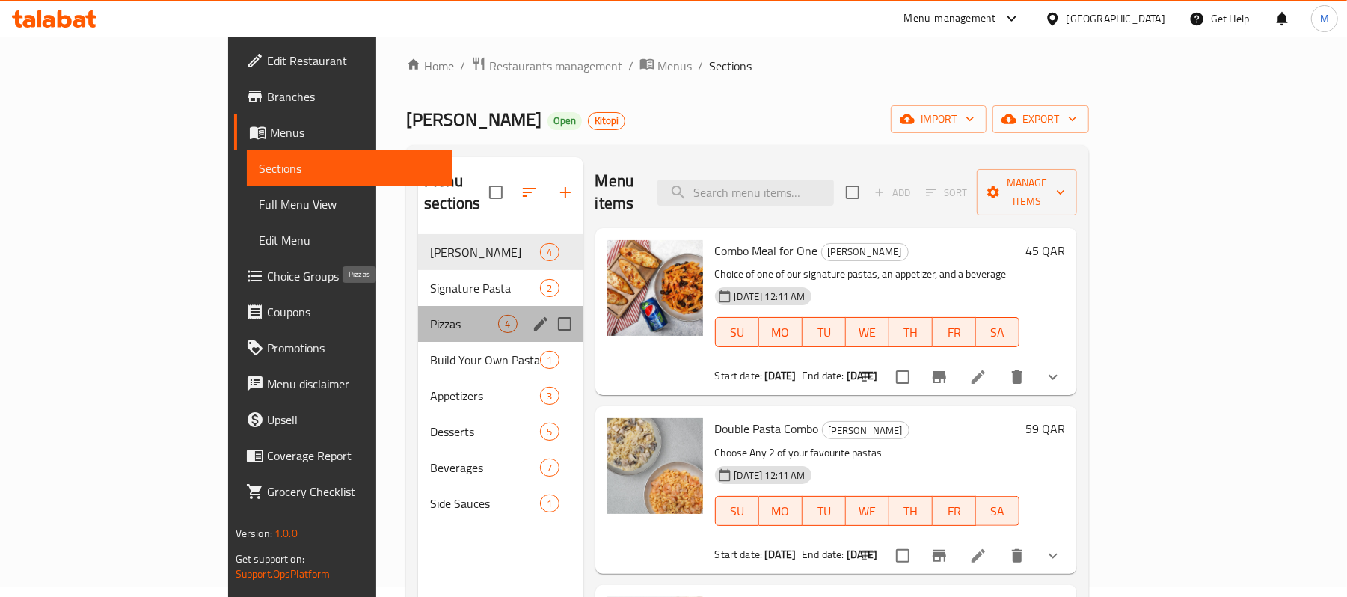
click at [430, 315] on span "Pizzas" at bounding box center [464, 324] width 68 height 18
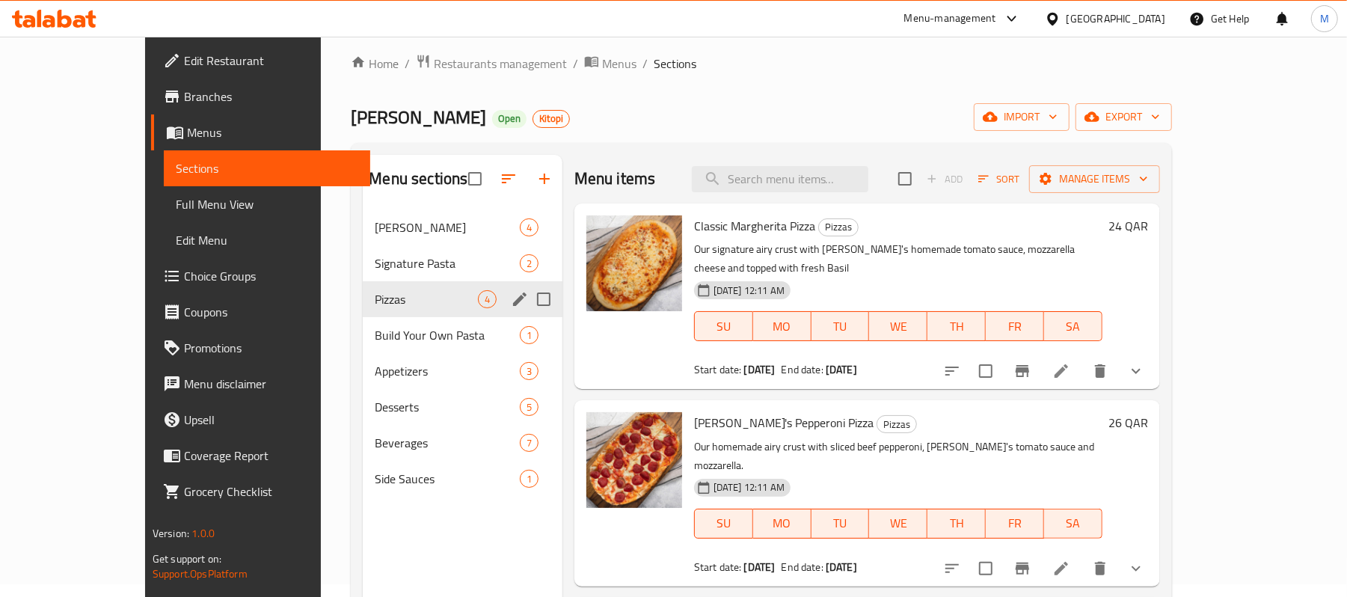
scroll to position [10, 0]
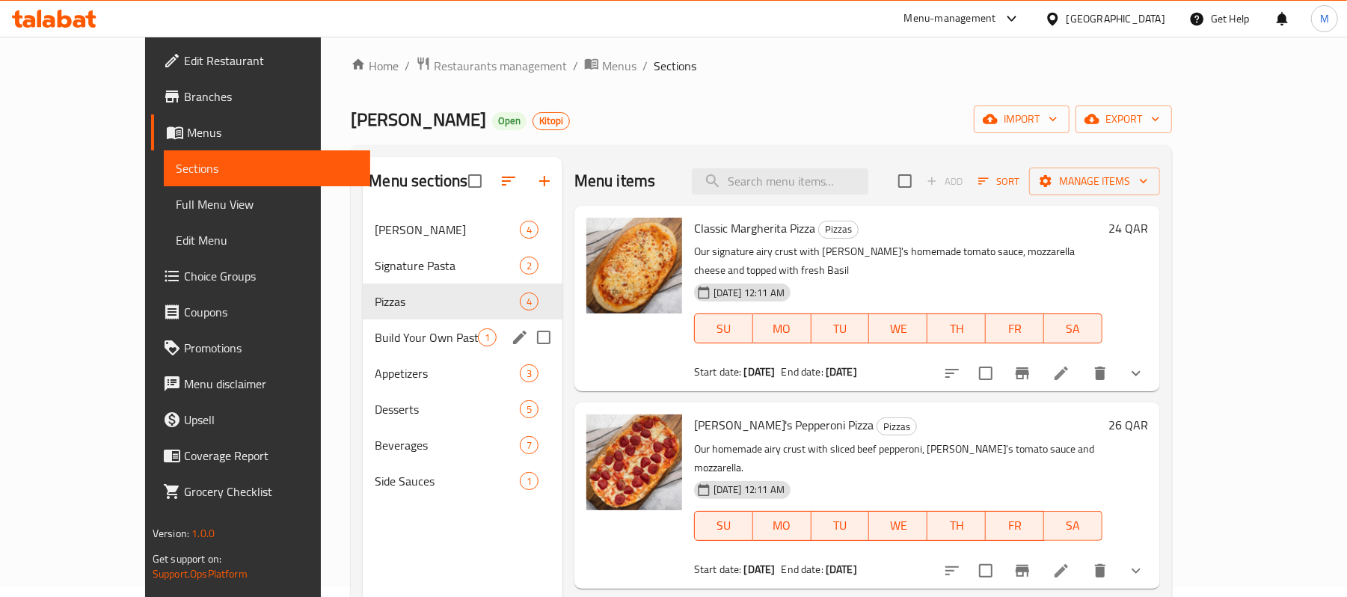
click at [375, 334] on span "Build Your Own Pasta" at bounding box center [426, 337] width 102 height 18
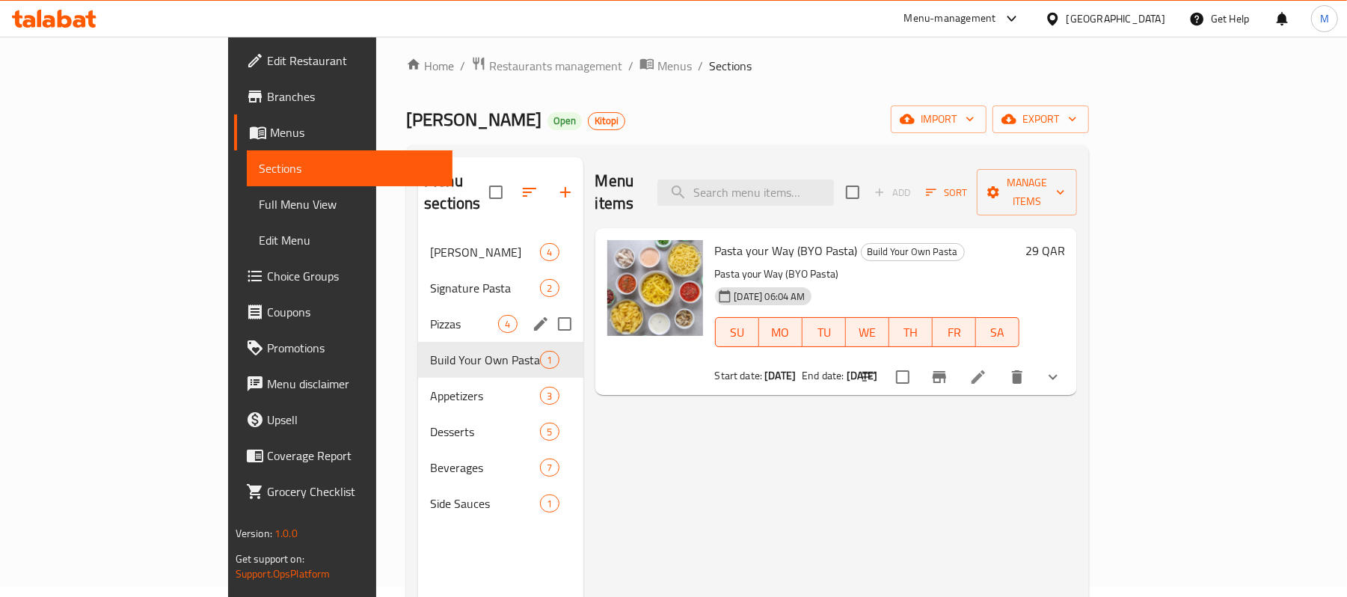
click at [430, 279] on span "Signature Pasta" at bounding box center [485, 288] width 110 height 18
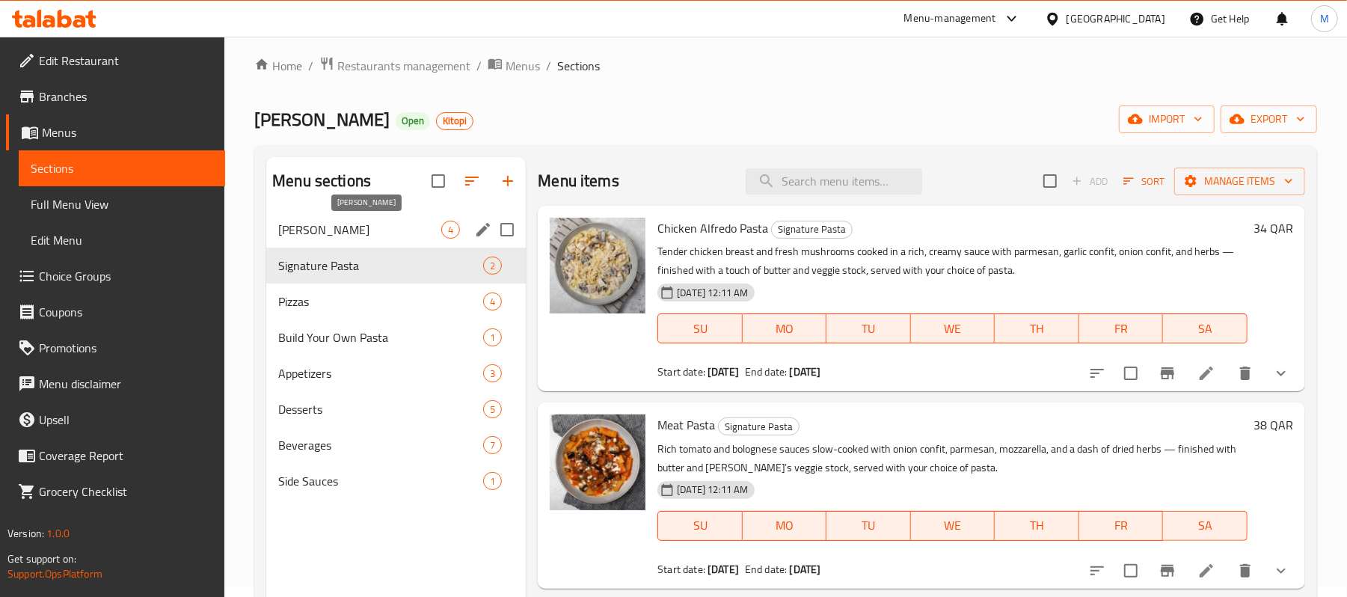
click at [370, 234] on span "[PERSON_NAME]" at bounding box center [359, 230] width 163 height 18
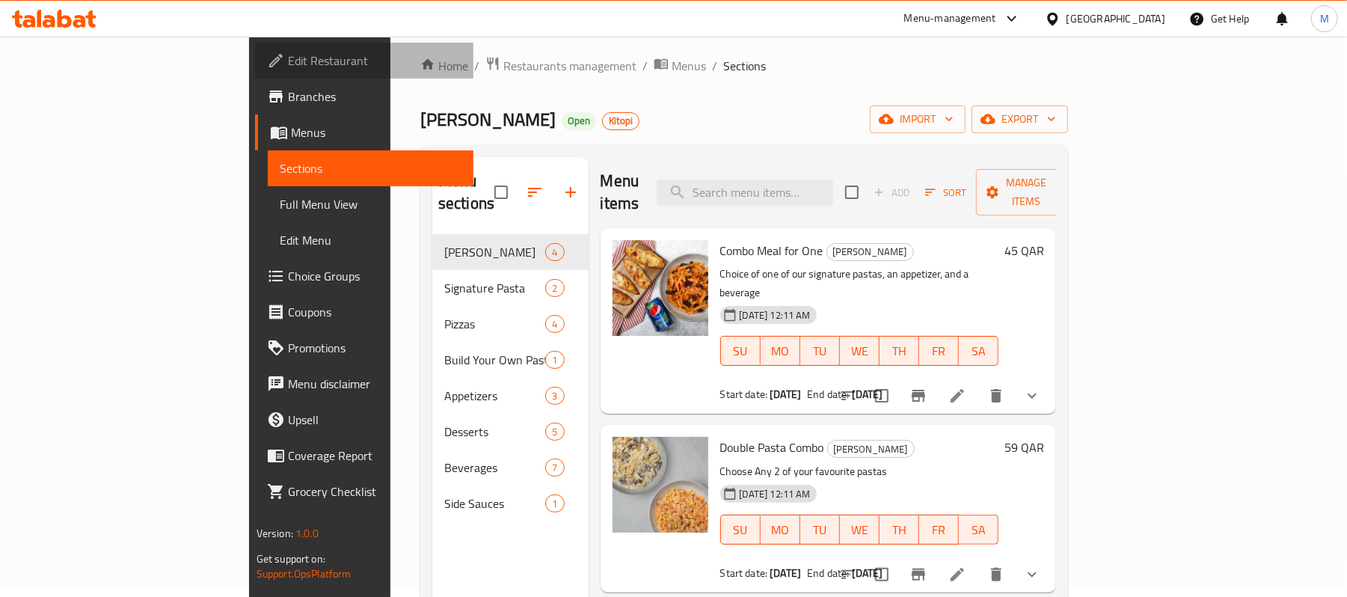
click at [288, 52] on span "Edit Restaurant" at bounding box center [375, 61] width 174 height 18
